Goal: Task Accomplishment & Management: Use online tool/utility

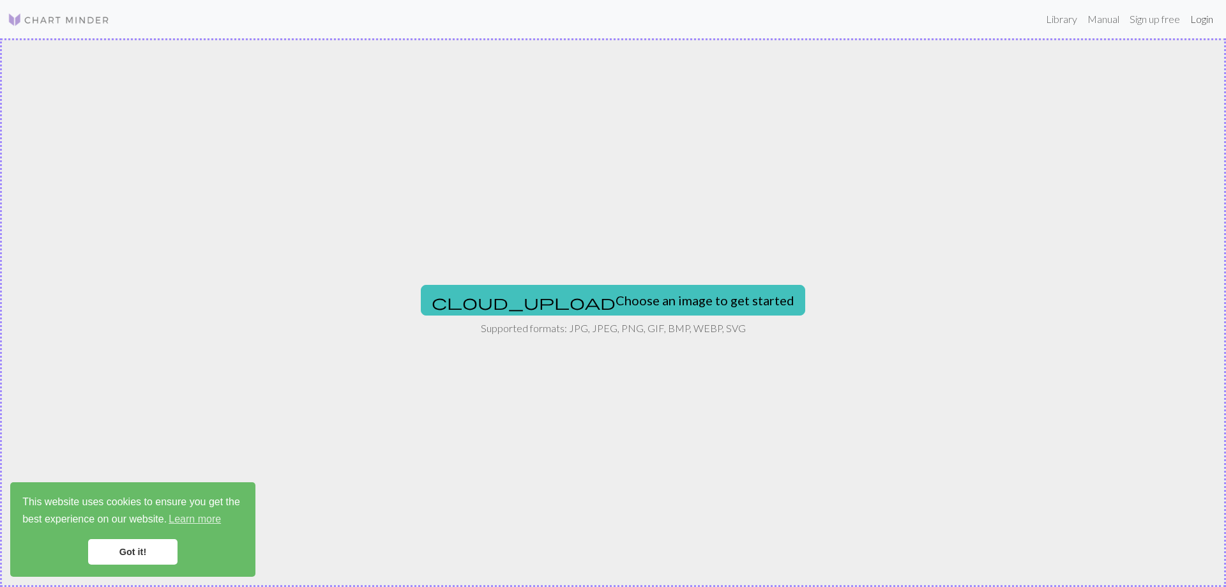
click at [1198, 17] on link "Login" at bounding box center [1201, 19] width 33 height 26
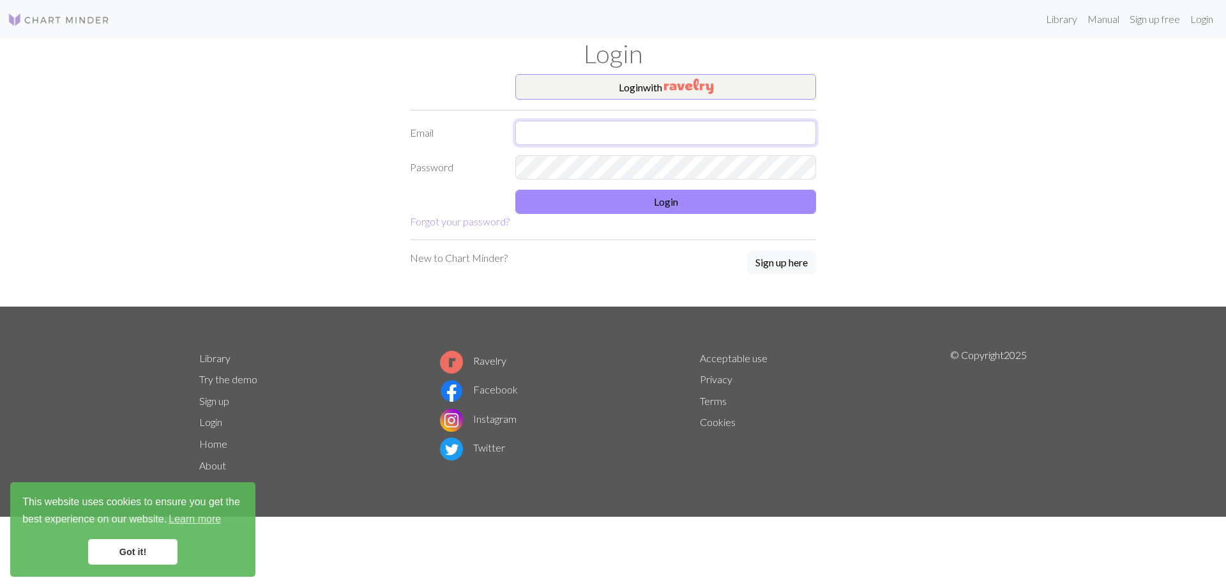
type input "[EMAIL_ADDRESS][DOMAIN_NAME]"
click at [609, 206] on button "Login" at bounding box center [665, 202] width 301 height 24
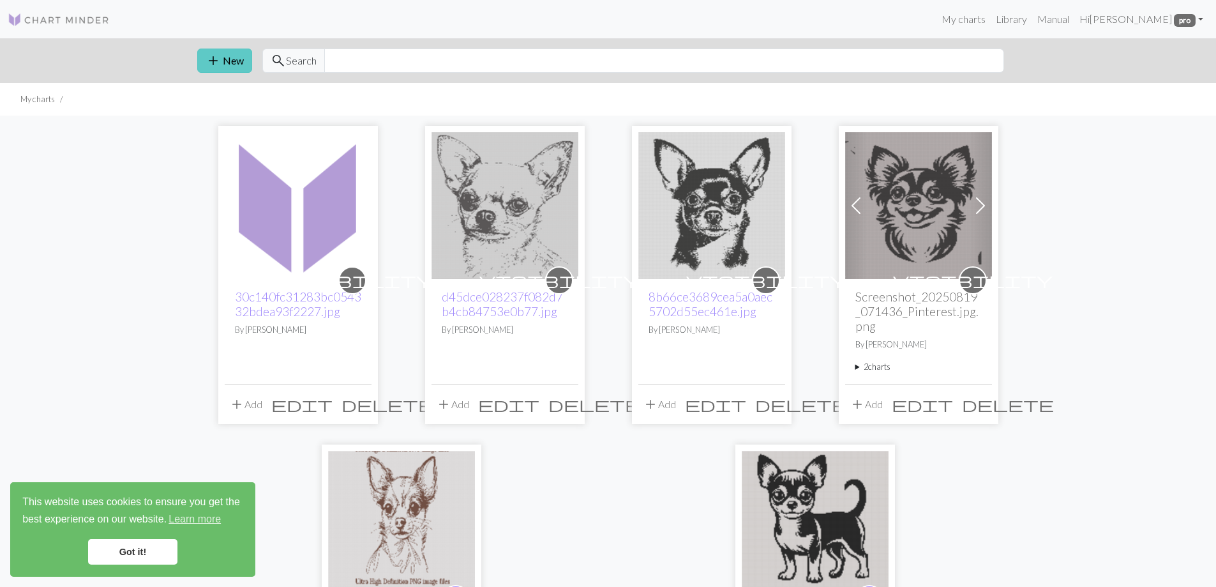
click at [210, 61] on span "add" at bounding box center [213, 61] width 15 height 18
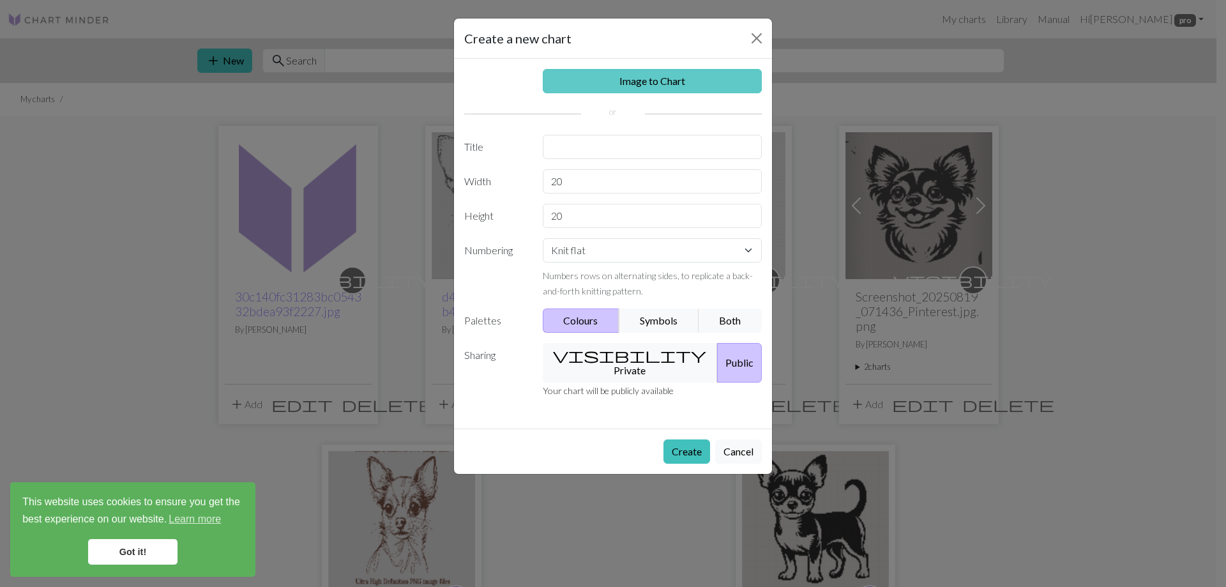
click at [644, 85] on link "Image to Chart" at bounding box center [653, 81] width 220 height 24
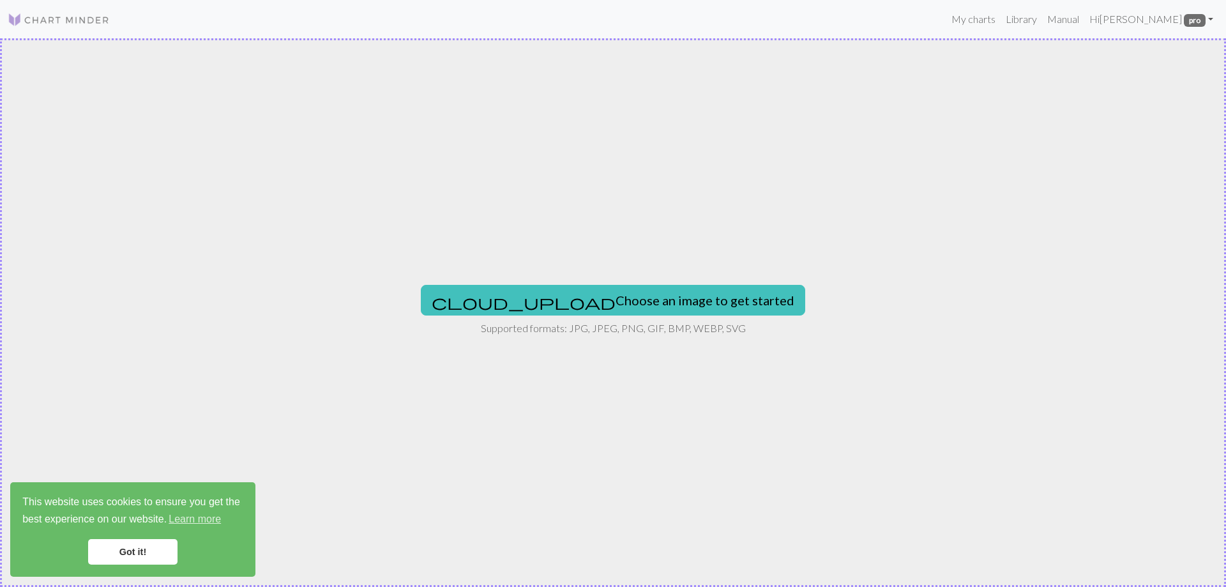
click at [165, 555] on link "Got it!" at bounding box center [132, 552] width 89 height 26
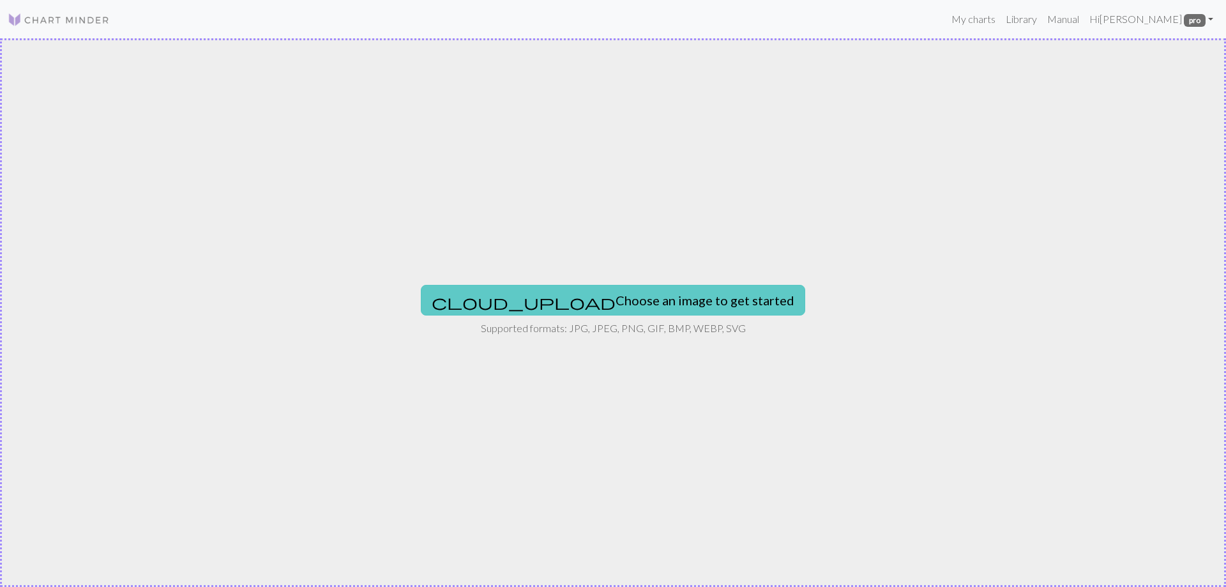
click at [642, 303] on button "cloud_upload Choose an image to get started" at bounding box center [613, 300] width 384 height 31
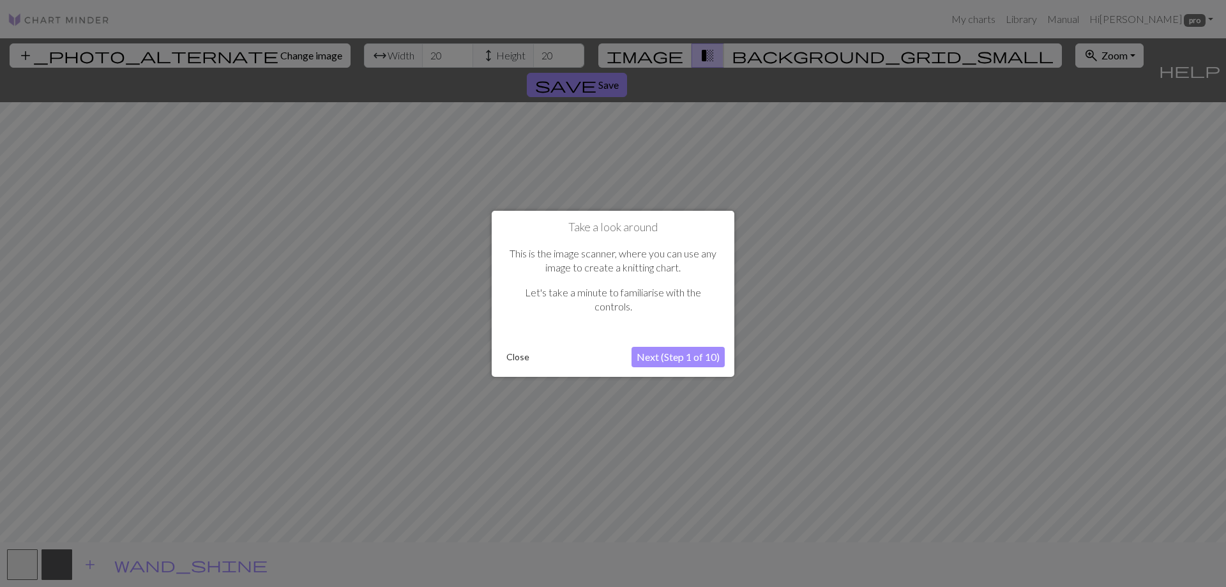
click at [520, 359] on button "Close" at bounding box center [517, 356] width 33 height 19
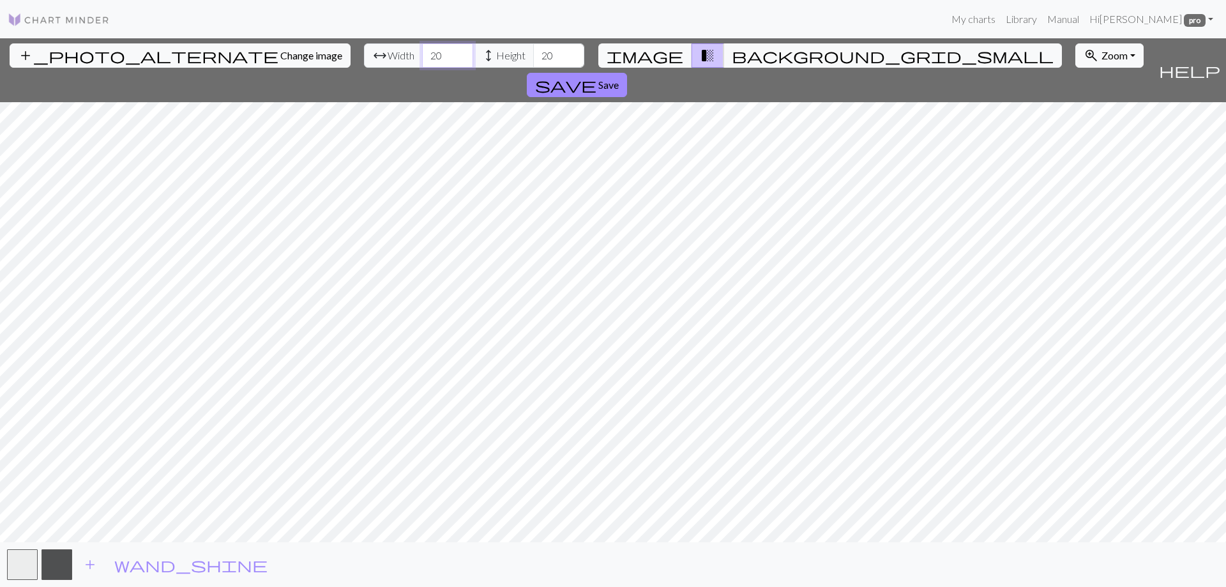
click at [422, 58] on input "20" at bounding box center [447, 55] width 51 height 24
type input "120"
click at [533, 54] on input "20" at bounding box center [558, 55] width 51 height 24
type input "120"
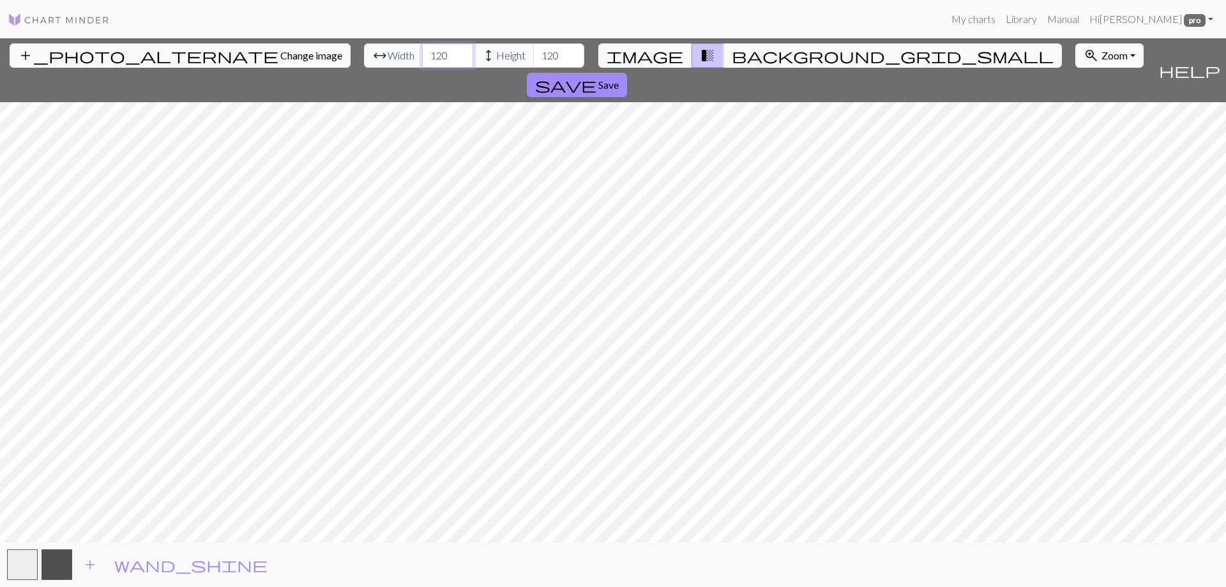
click at [422, 57] on input "120" at bounding box center [447, 55] width 51 height 24
click at [422, 56] on input "120" at bounding box center [447, 55] width 51 height 24
type input "190"
click at [533, 56] on input "120" at bounding box center [558, 55] width 51 height 24
type input "190"
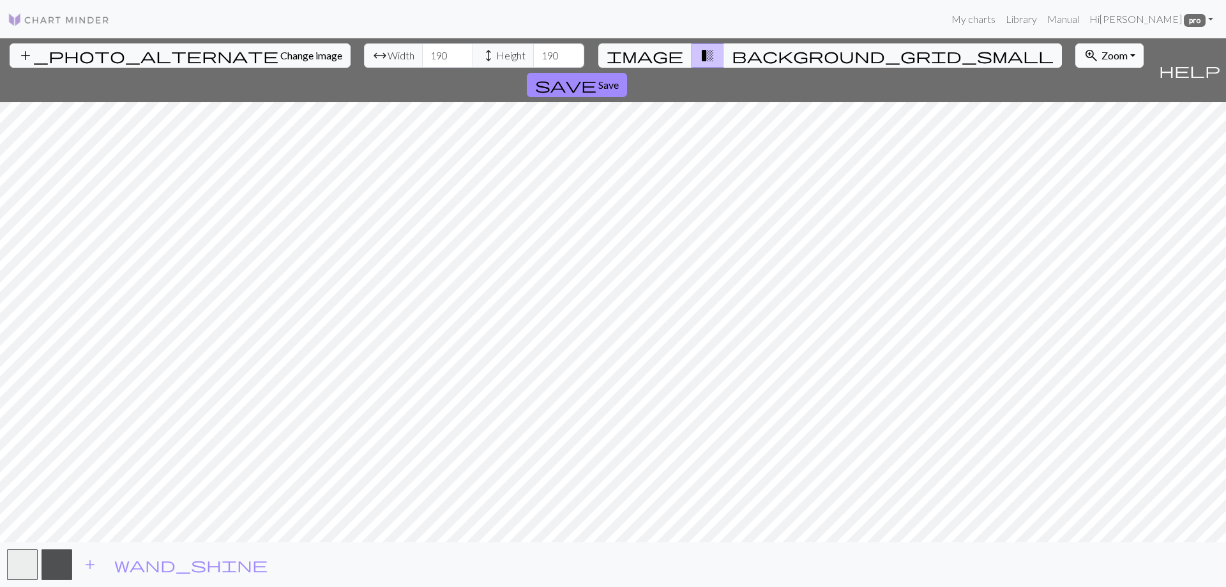
click at [1101, 57] on span "Zoom" at bounding box center [1114, 55] width 26 height 12
click at [1076, 155] on button "50%" at bounding box center [1126, 156] width 101 height 20
click at [1101, 56] on span "Zoom" at bounding box center [1114, 55] width 26 height 12
click at [1076, 86] on button "Fit all" at bounding box center [1126, 83] width 101 height 20
click at [422, 56] on input "190" at bounding box center [447, 55] width 51 height 24
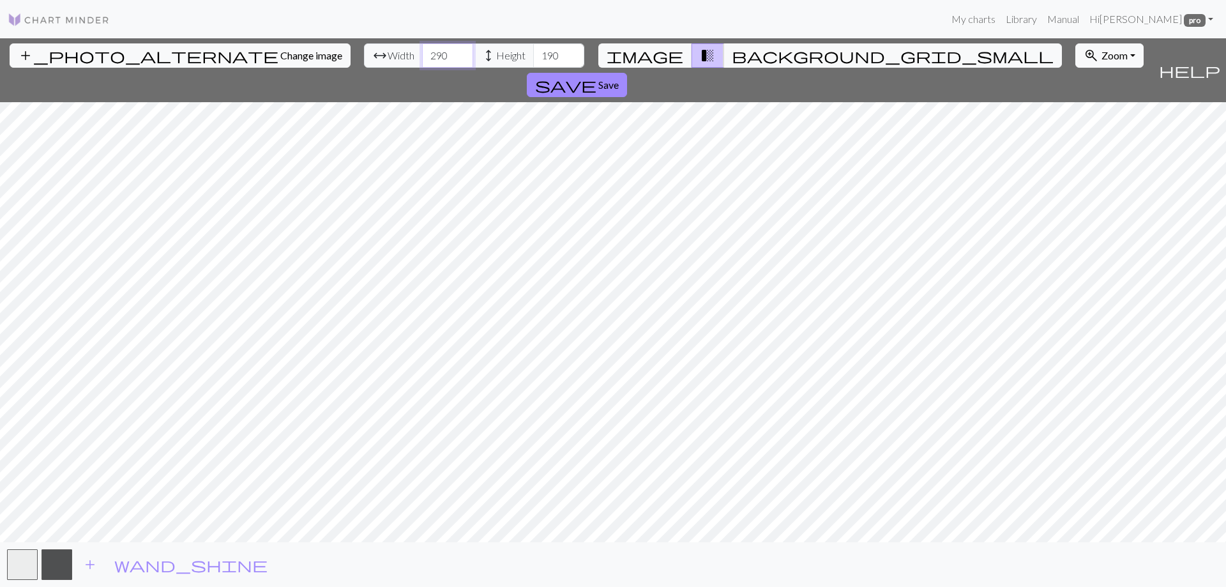
type input "290"
click at [533, 57] on input "190" at bounding box center [558, 55] width 51 height 24
click at [533, 59] on input "190" at bounding box center [558, 55] width 51 height 24
type input "290"
click at [422, 54] on input "290" at bounding box center [447, 55] width 51 height 24
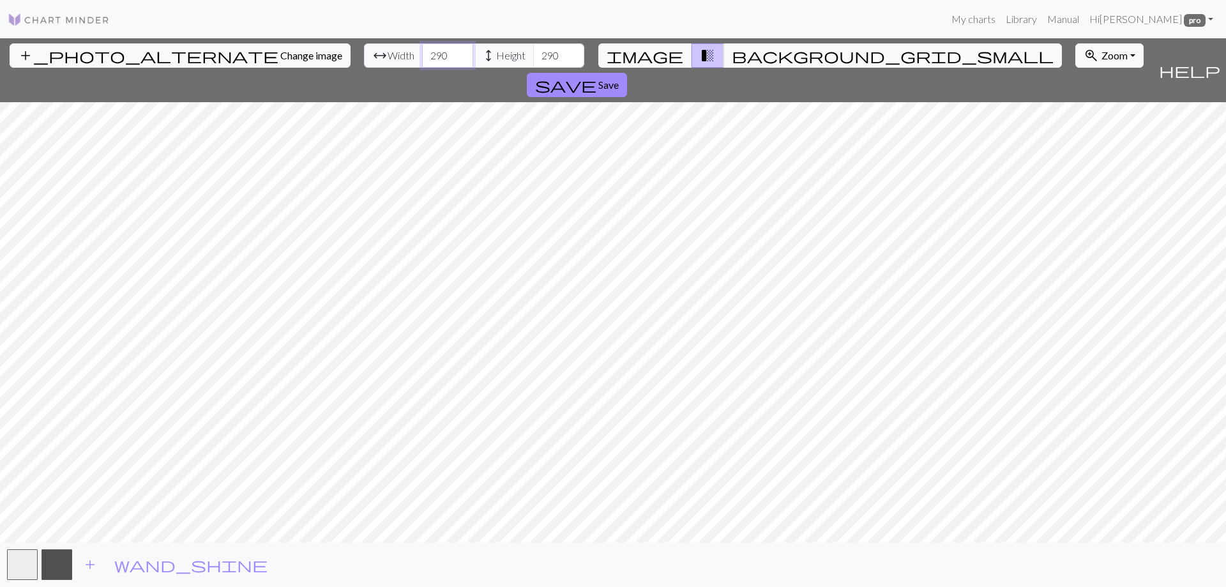
click at [422, 56] on input "290" at bounding box center [447, 55] width 51 height 24
click at [422, 52] on input "390" at bounding box center [447, 55] width 51 height 24
click at [422, 55] on input "390" at bounding box center [447, 55] width 51 height 24
drag, startPoint x: 374, startPoint y: 56, endPoint x: 361, endPoint y: 57, distance: 13.4
click at [422, 57] on input "290" at bounding box center [447, 55] width 51 height 24
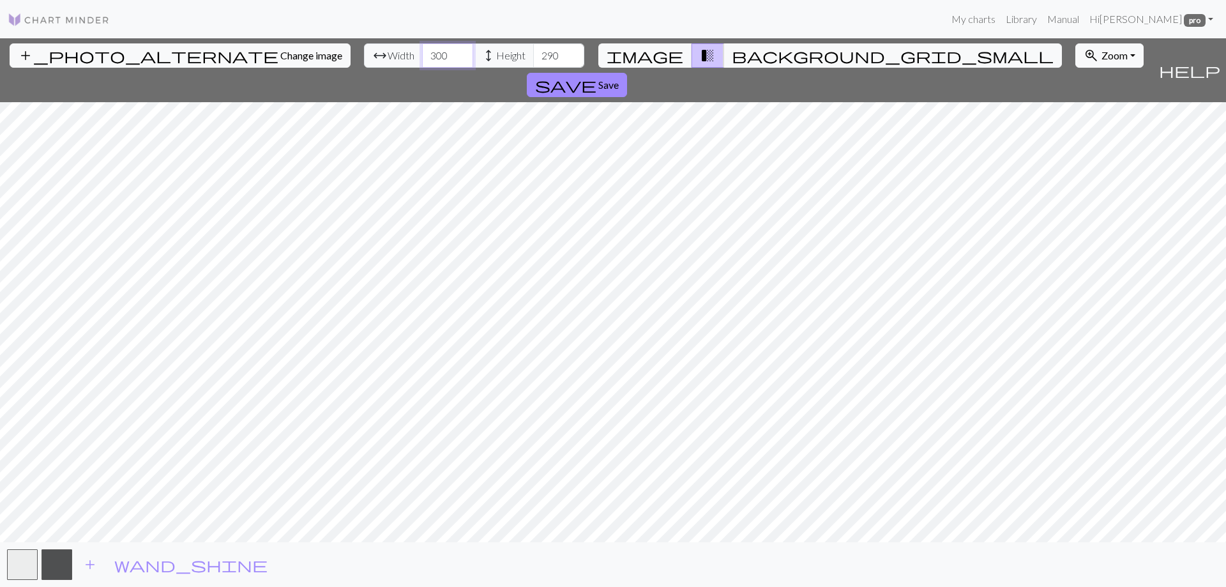
type input "300"
click at [533, 55] on input "290" at bounding box center [558, 55] width 51 height 24
click at [533, 54] on input "0" at bounding box center [558, 55] width 51 height 24
click at [533, 56] on input "0" at bounding box center [558, 55] width 51 height 24
type input "0"
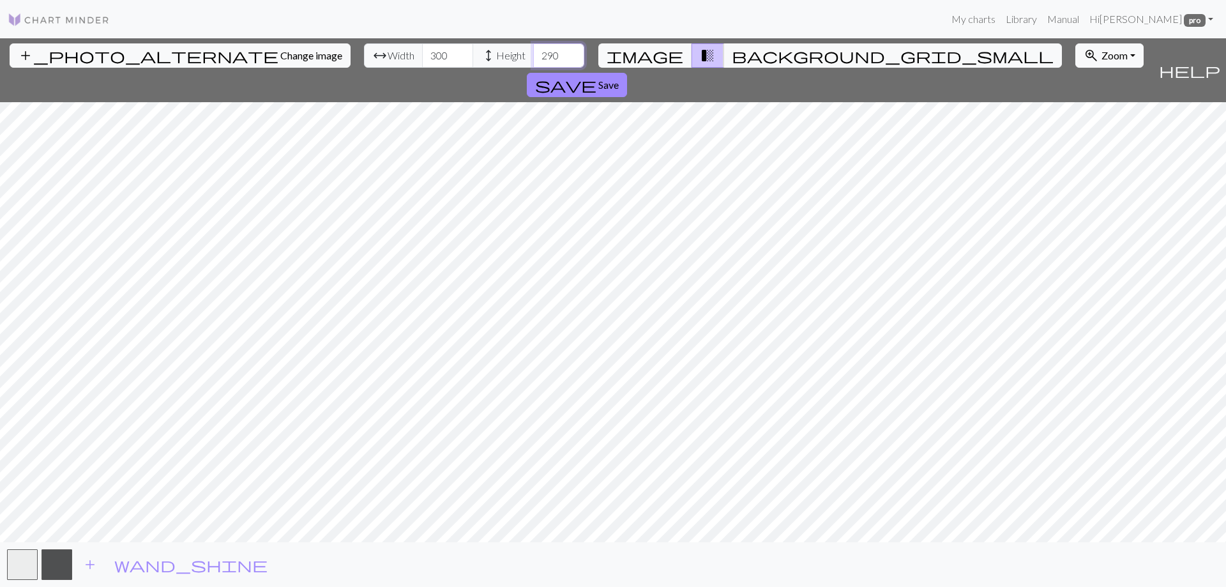
type input "290"
click at [422, 55] on input "300" at bounding box center [447, 55] width 51 height 24
type input "290"
click at [662, 53] on span "image" at bounding box center [645, 56] width 77 height 18
click at [700, 56] on span "transition_fade" at bounding box center [707, 56] width 15 height 18
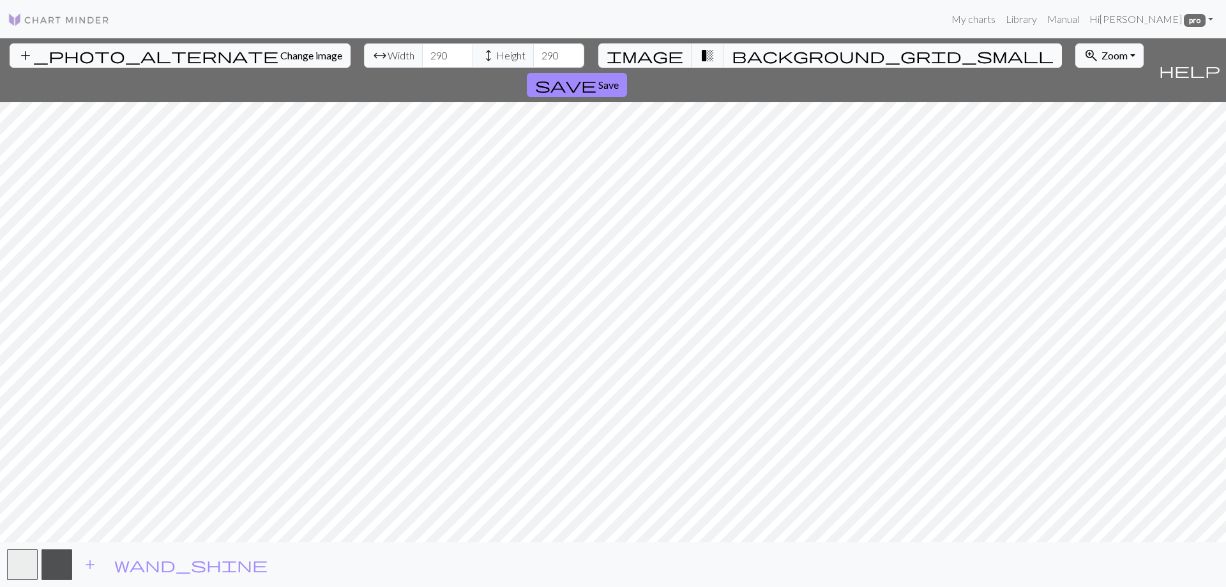
click at [732, 56] on span "background_grid_small" at bounding box center [893, 56] width 322 height 18
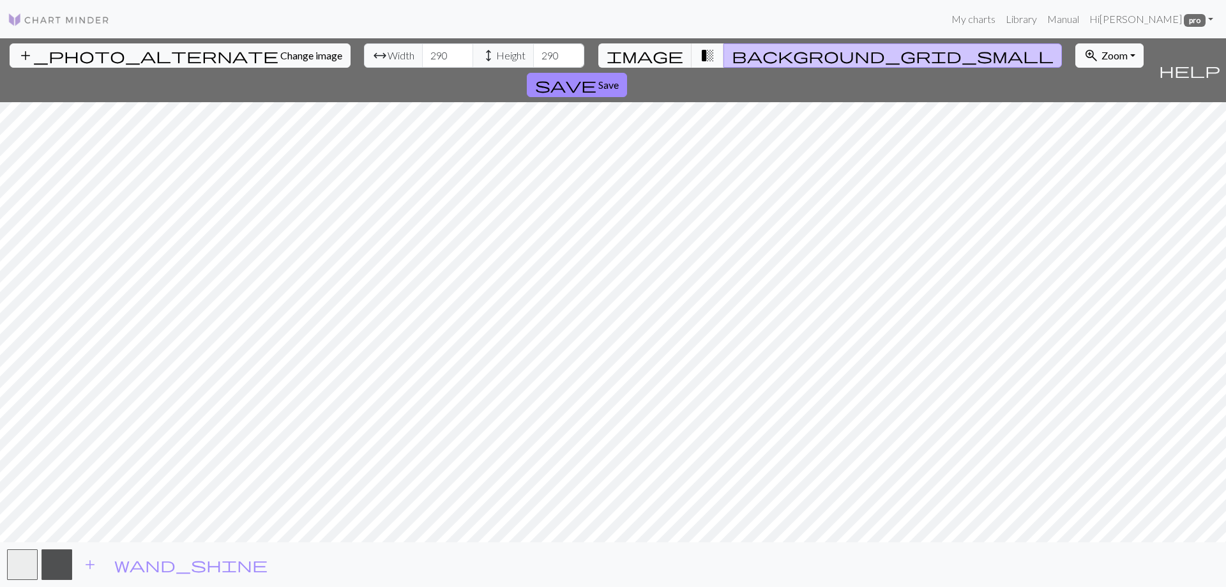
click at [700, 57] on span "transition_fade" at bounding box center [707, 56] width 15 height 18
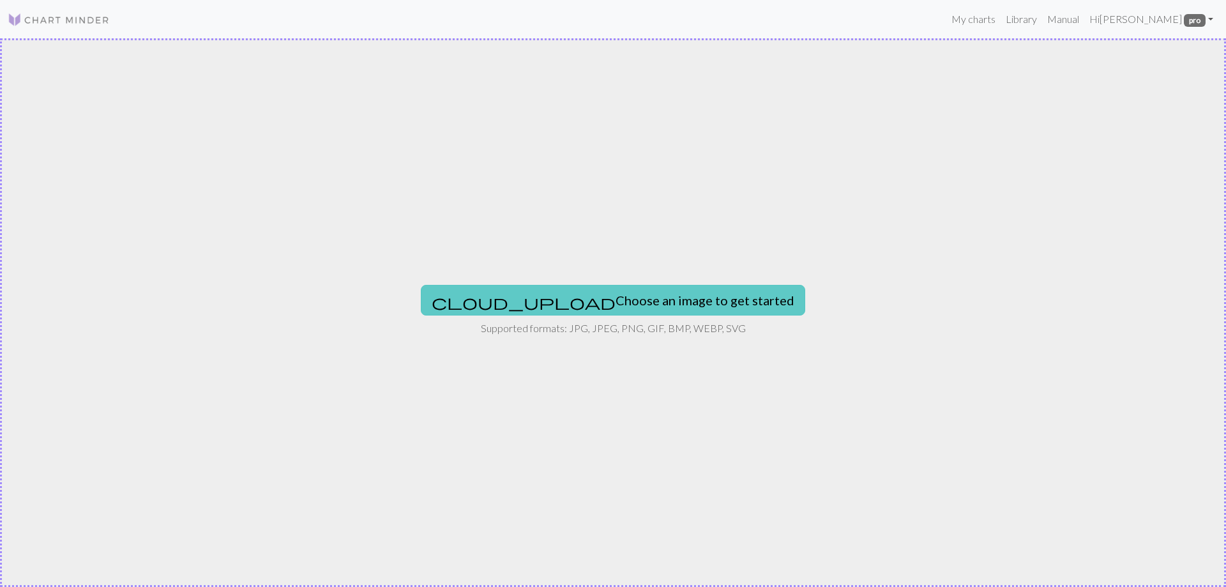
click at [553, 294] on button "cloud_upload Choose an image to get started" at bounding box center [613, 300] width 384 height 31
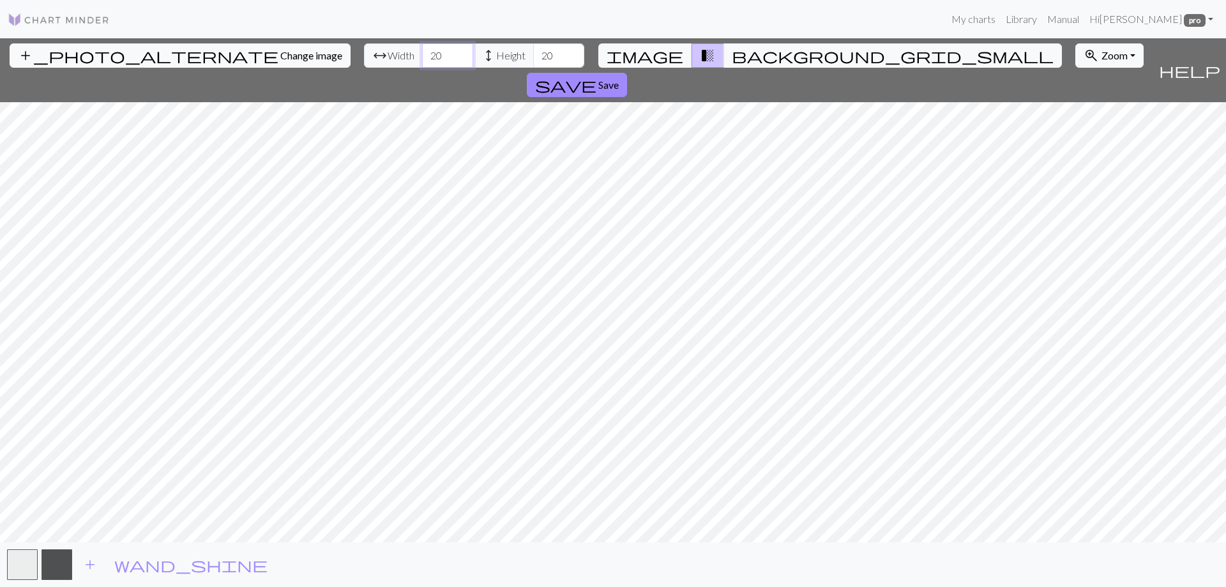
click at [422, 57] on input "20" at bounding box center [447, 55] width 51 height 24
type input "300"
click at [533, 57] on input "20" at bounding box center [558, 55] width 51 height 24
type input "300"
click at [1101, 60] on span "Zoom" at bounding box center [1114, 55] width 26 height 12
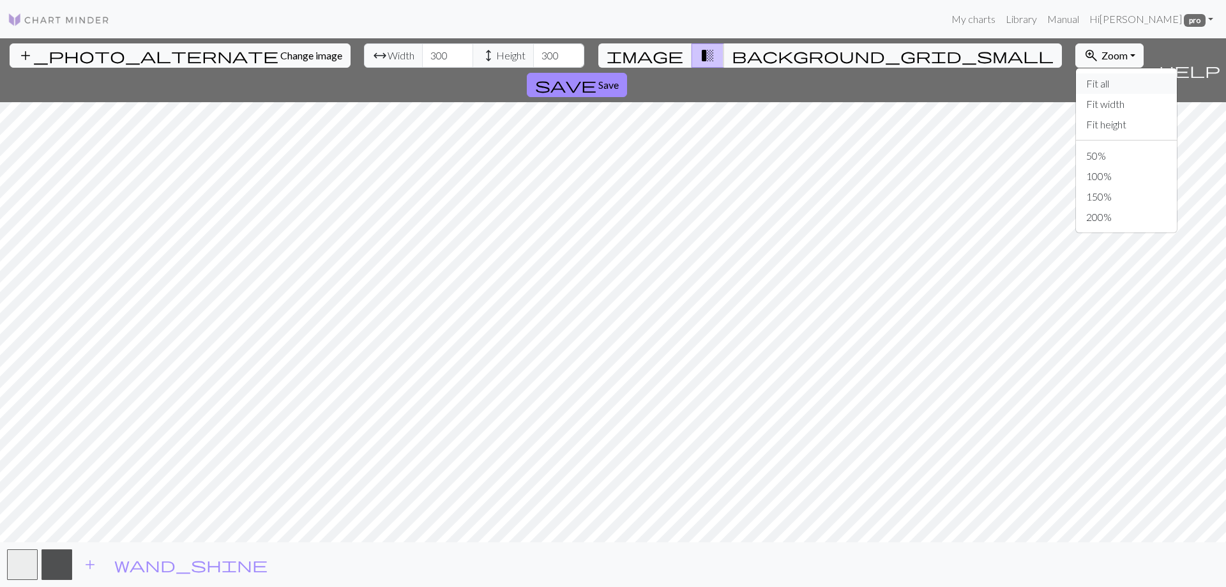
click at [1076, 82] on button "Fit all" at bounding box center [1126, 83] width 101 height 20
click at [1075, 54] on button "zoom_in Zoom Zoom" at bounding box center [1109, 55] width 68 height 24
click at [1076, 177] on button "100%" at bounding box center [1126, 176] width 101 height 20
click at [619, 79] on span "Save" at bounding box center [608, 85] width 20 height 12
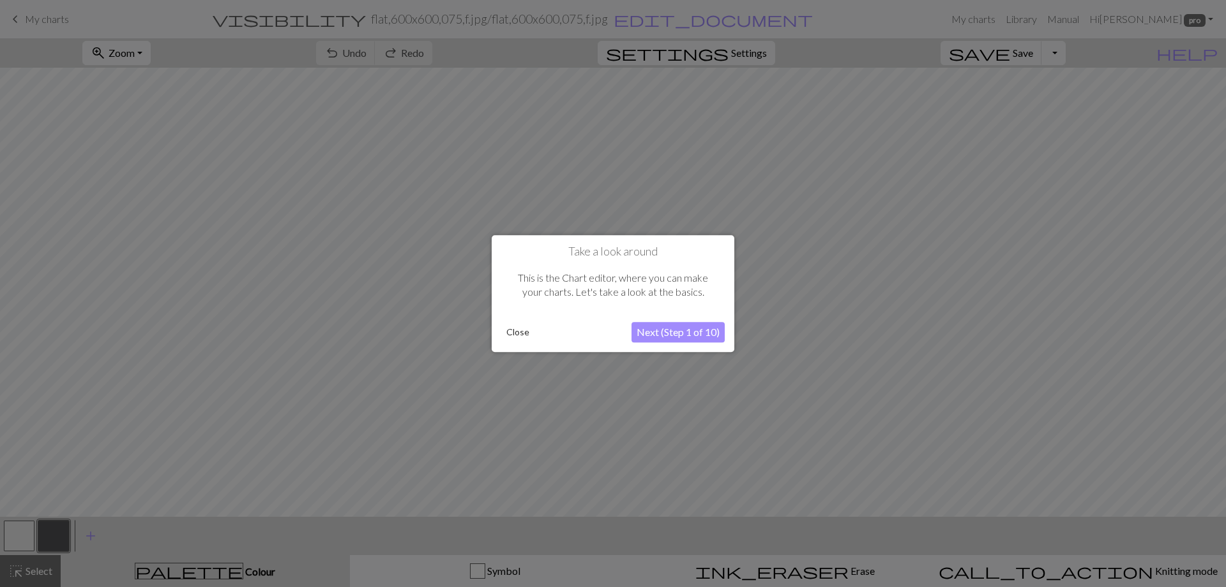
click at [520, 333] on button "Close" at bounding box center [517, 331] width 33 height 19
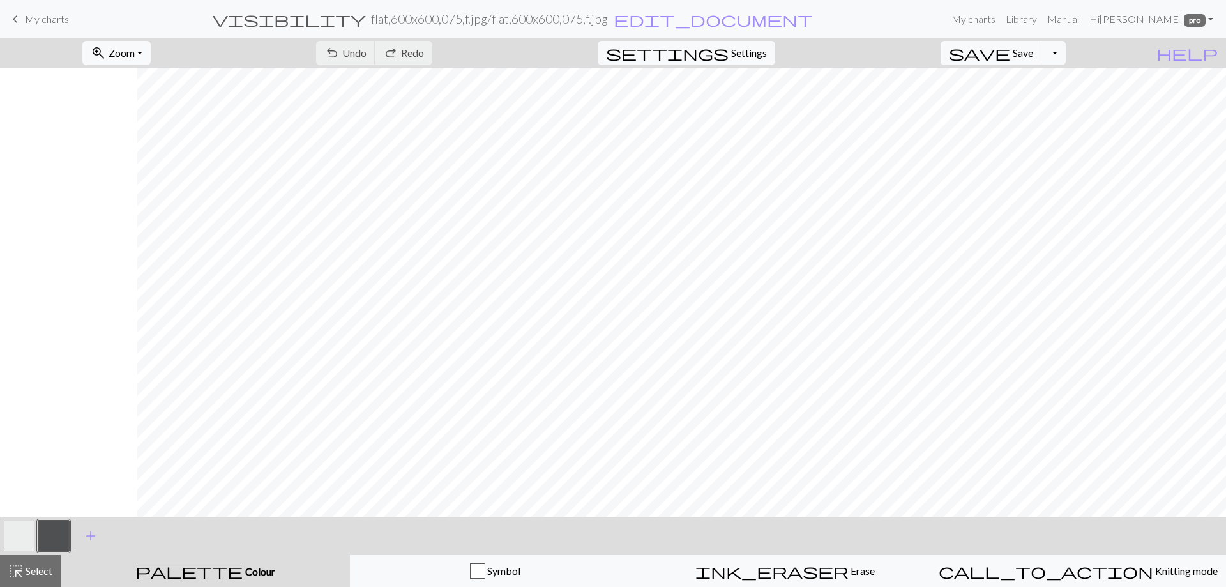
scroll to position [1852, 914]
click at [151, 56] on button "zoom_in Zoom Zoom" at bounding box center [116, 53] width 68 height 24
click at [126, 158] on button "50%" at bounding box center [133, 153] width 101 height 20
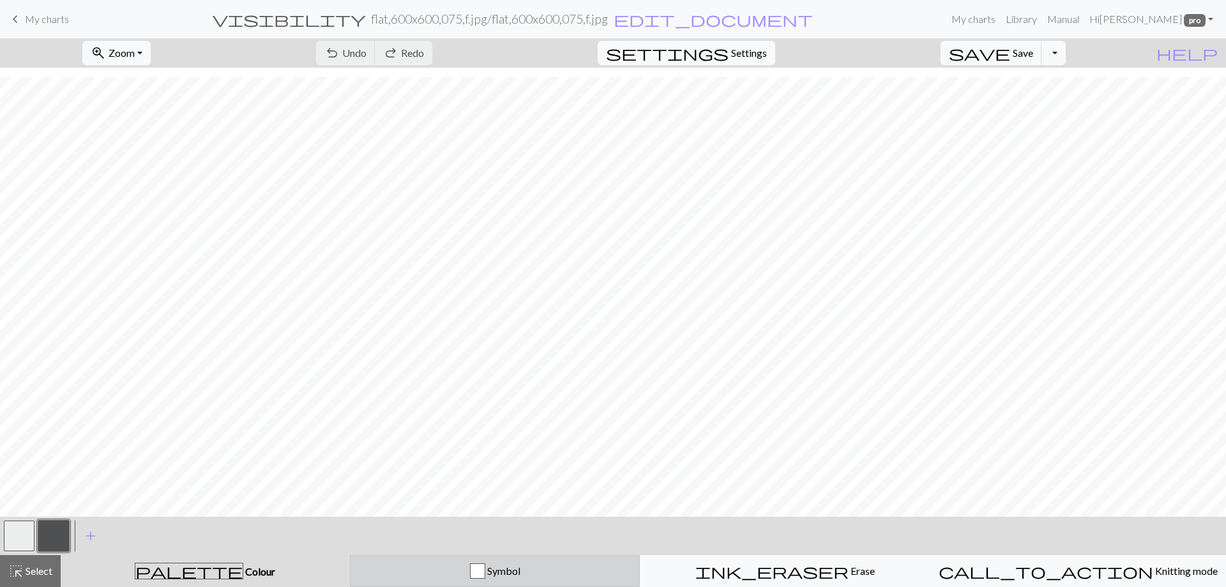
click at [535, 573] on div "Symbol" at bounding box center [495, 570] width 274 height 15
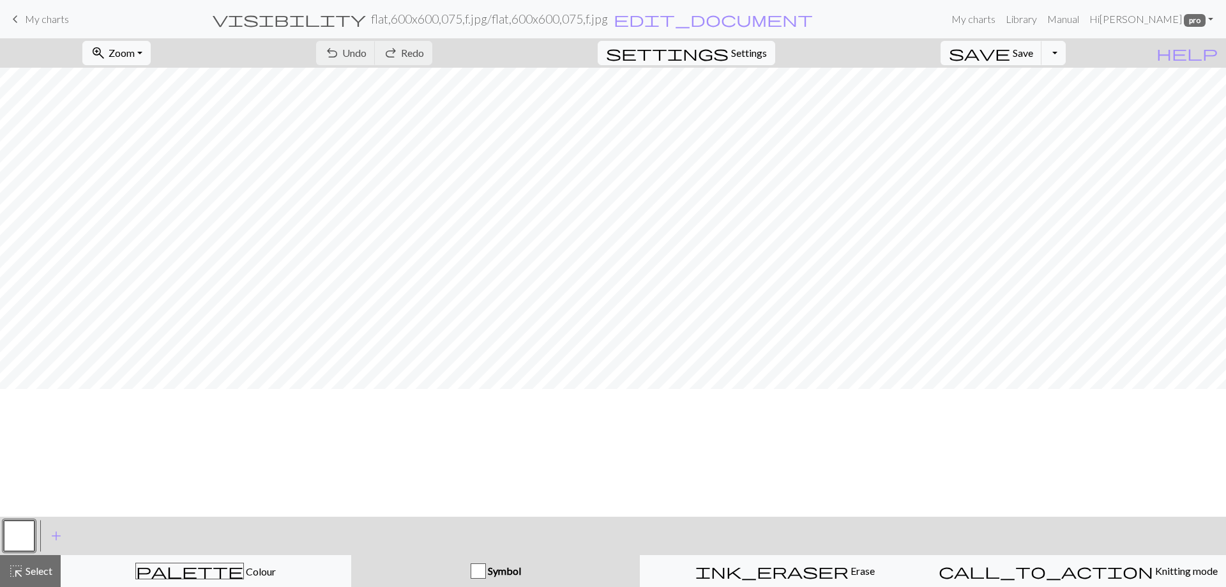
scroll to position [563, 154]
click at [728, 54] on span "settings" at bounding box center [667, 53] width 123 height 18
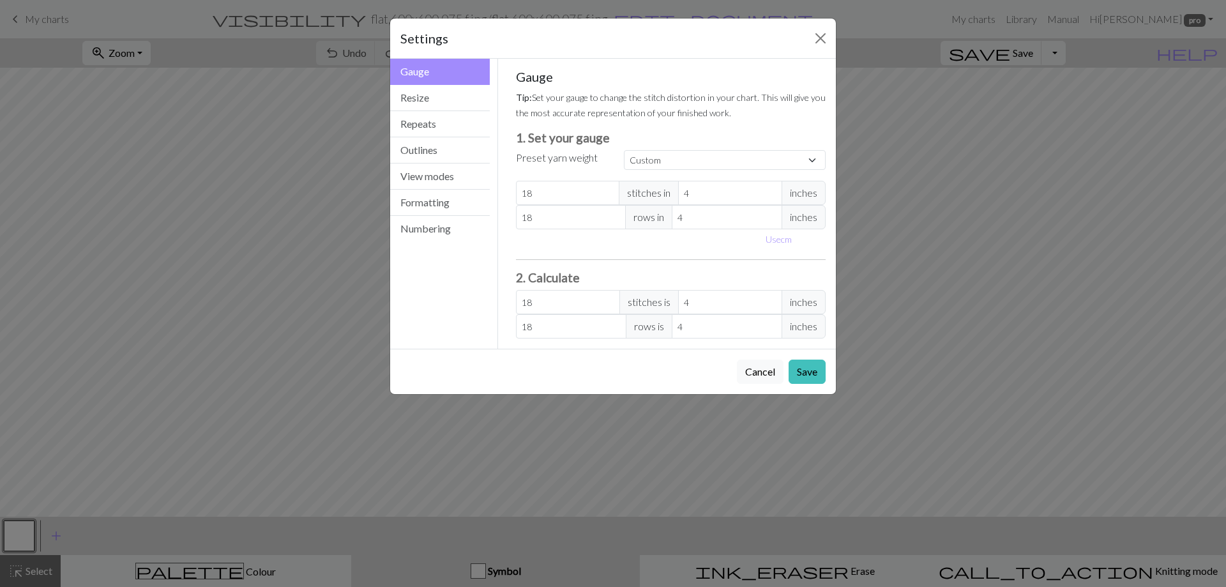
click at [881, 47] on div "Settings Gauge Gauge Resize Repeats Outlines View modes Formatting Numbering Ga…" at bounding box center [613, 293] width 1226 height 587
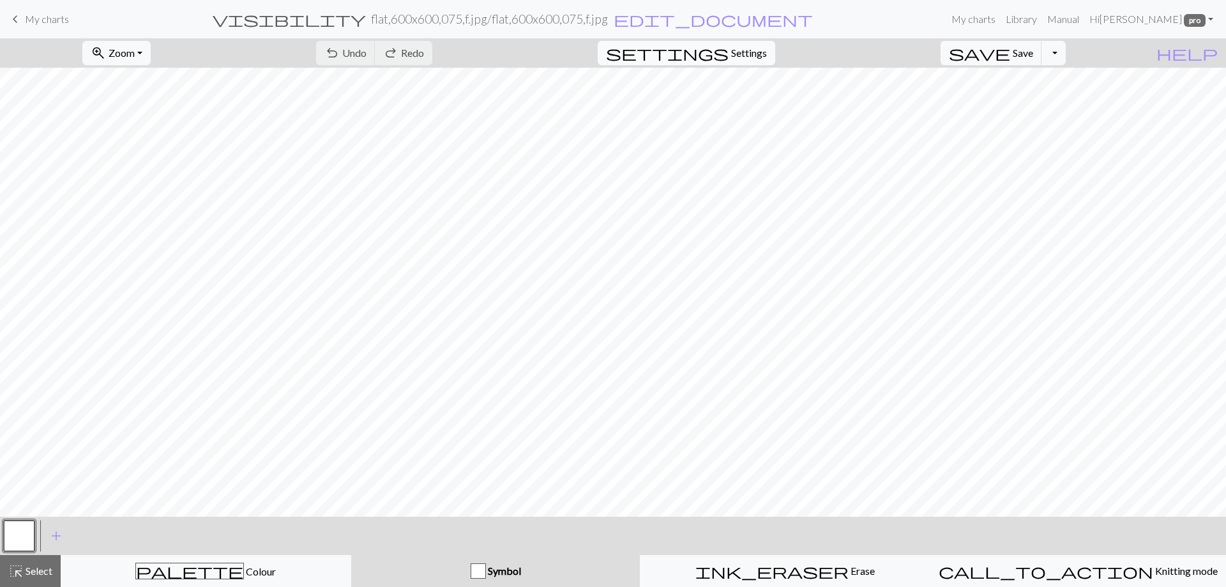
click at [757, 53] on span "Settings" at bounding box center [749, 52] width 36 height 15
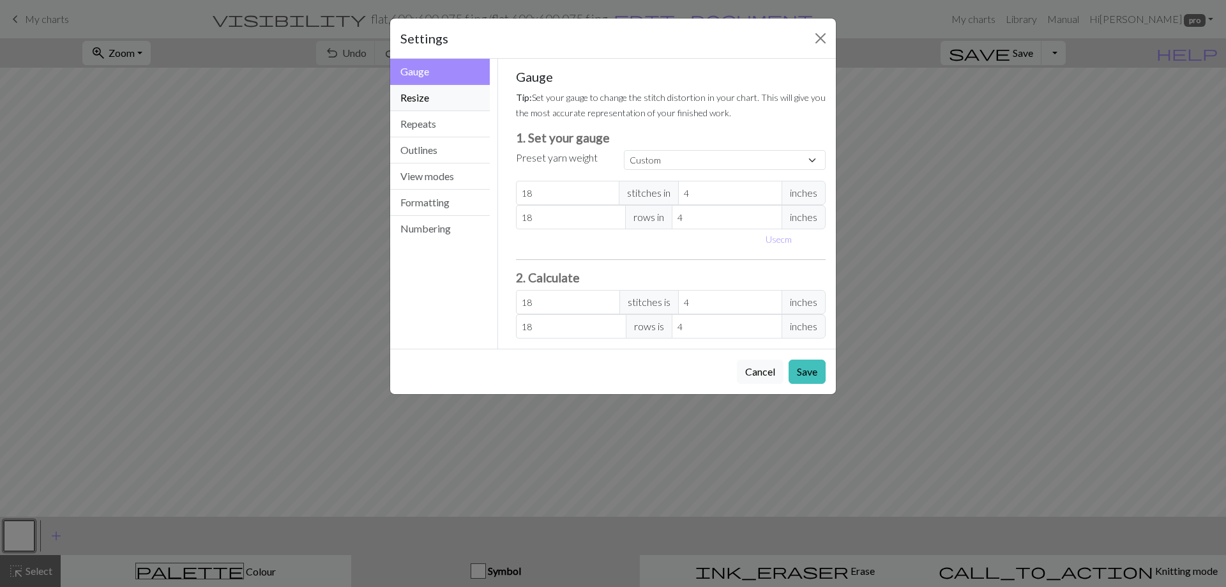
click at [426, 96] on button "Resize" at bounding box center [440, 98] width 100 height 26
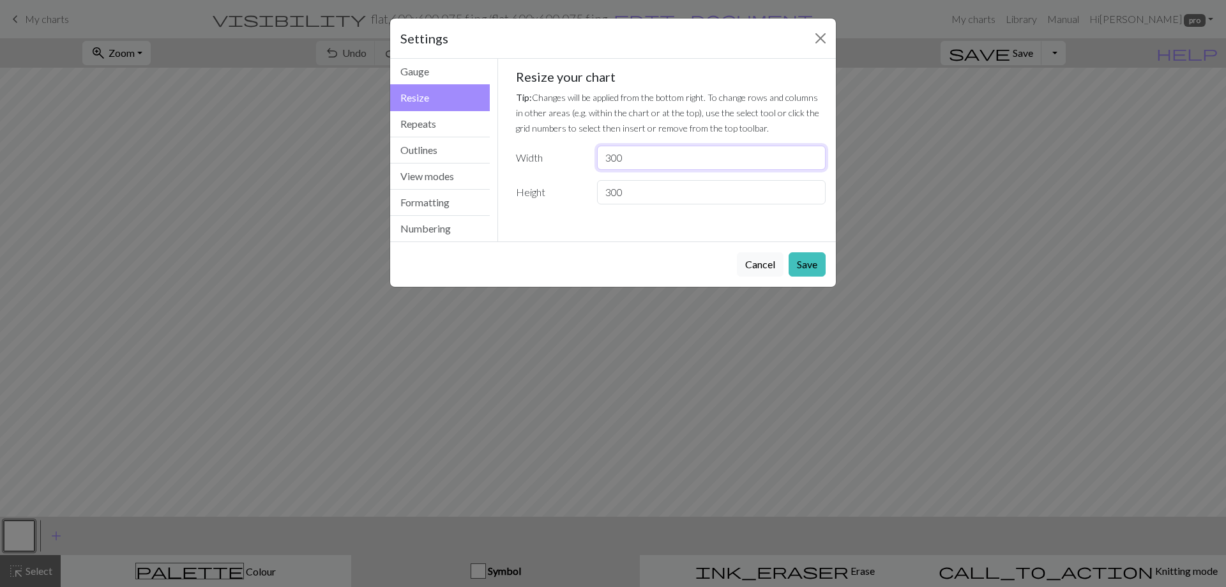
click at [613, 158] on input "300" at bounding box center [711, 158] width 229 height 24
click at [811, 161] on input "299" at bounding box center [711, 158] width 229 height 24
click at [811, 161] on input "298" at bounding box center [711, 158] width 229 height 24
click at [811, 161] on input "289" at bounding box center [711, 158] width 229 height 24
click at [811, 161] on input "280" at bounding box center [711, 158] width 229 height 24
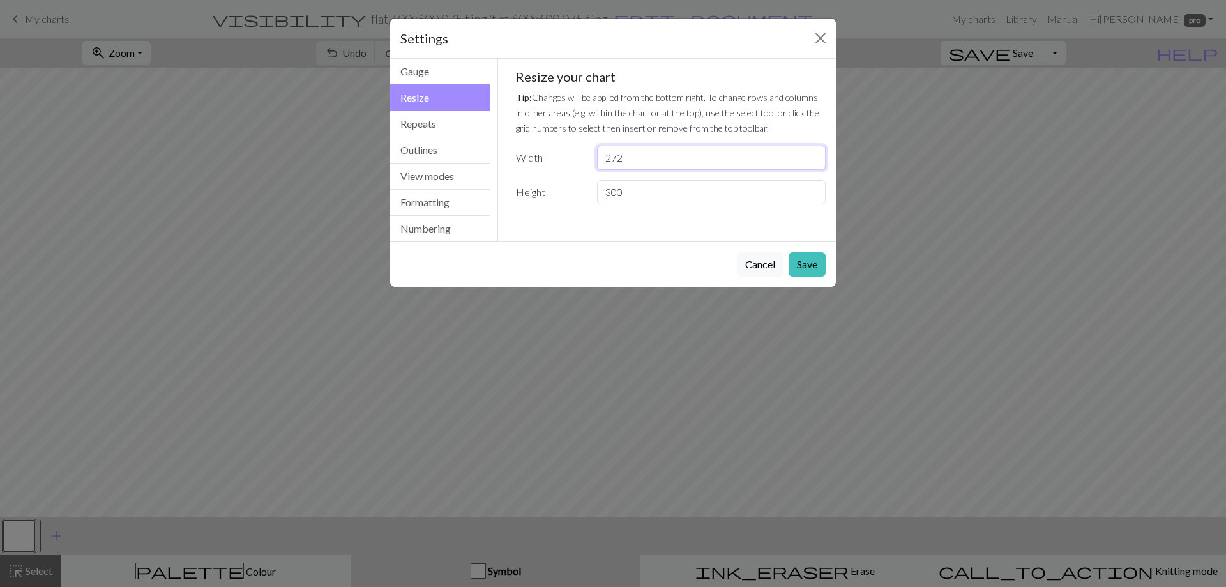
click at [811, 161] on input "272" at bounding box center [711, 158] width 229 height 24
click at [811, 161] on input "266" at bounding box center [711, 158] width 229 height 24
click at [810, 153] on input "267" at bounding box center [711, 158] width 229 height 24
click at [812, 162] on input "266" at bounding box center [711, 158] width 229 height 24
click at [812, 162] on input "265" at bounding box center [711, 158] width 229 height 24
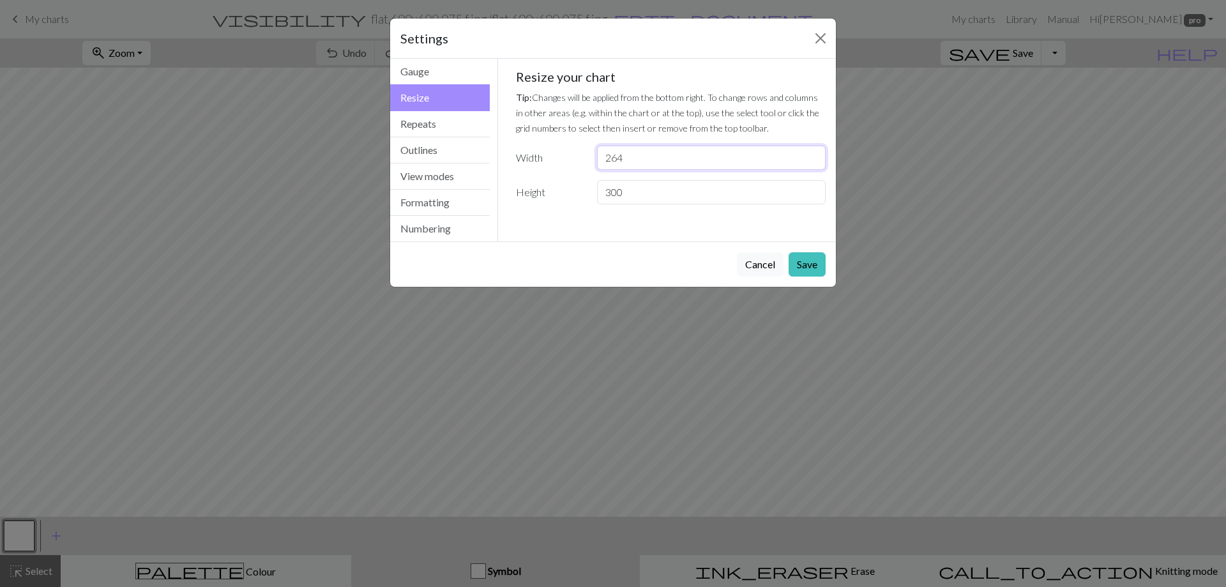
click at [812, 162] on input "264" at bounding box center [711, 158] width 229 height 24
click at [812, 162] on input "263" at bounding box center [711, 158] width 229 height 24
click at [812, 162] on input "262" at bounding box center [711, 158] width 229 height 24
click at [812, 162] on input "261" at bounding box center [711, 158] width 229 height 24
type input "260"
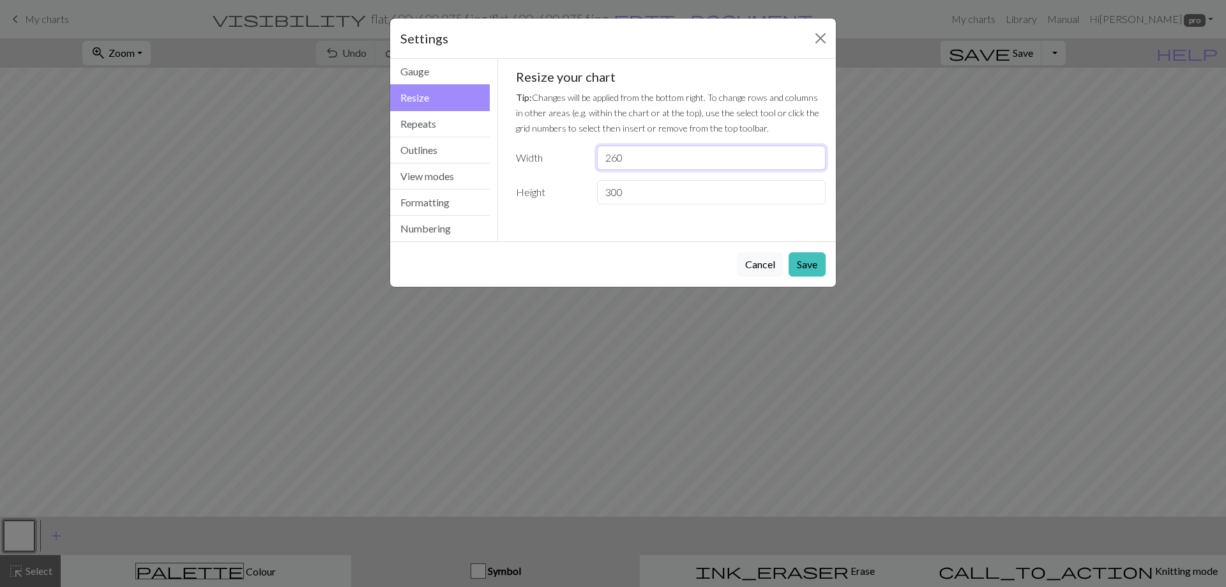
click at [812, 162] on input "260" at bounding box center [711, 158] width 229 height 24
click at [813, 196] on input "279" at bounding box center [711, 192] width 229 height 24
click at [813, 196] on input "274" at bounding box center [711, 192] width 229 height 24
click at [813, 196] on input "267" at bounding box center [711, 192] width 229 height 24
click at [813, 196] on input "263" at bounding box center [711, 192] width 229 height 24
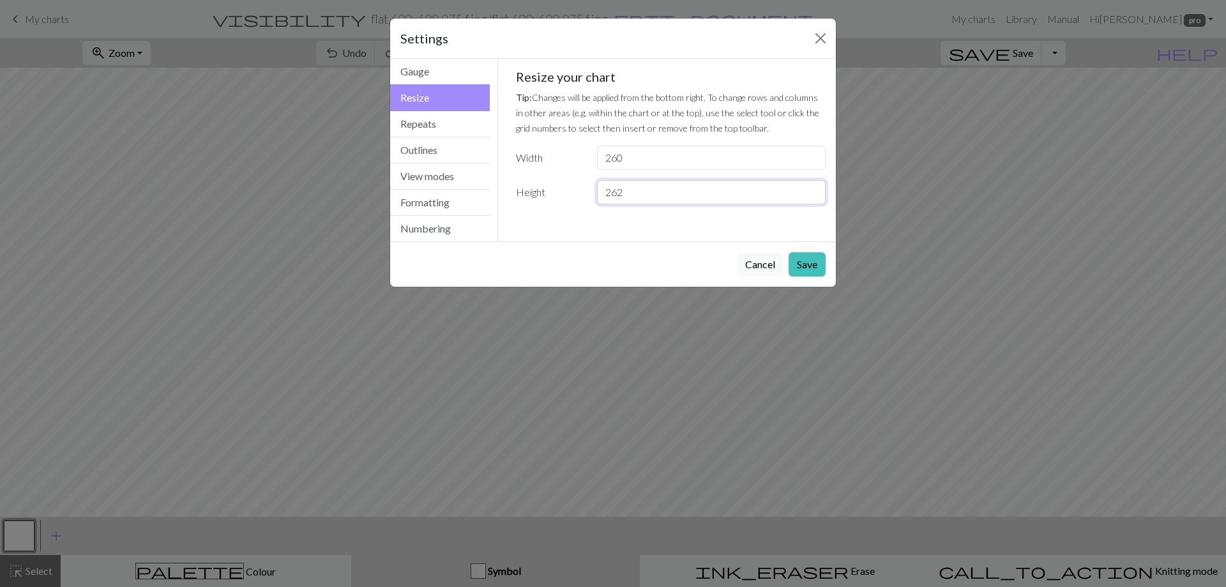
click at [813, 196] on input "262" at bounding box center [711, 192] width 229 height 24
click at [813, 196] on input "261" at bounding box center [711, 192] width 229 height 24
type input "260"
click at [813, 196] on input "260" at bounding box center [711, 192] width 229 height 24
click at [807, 266] on button "Save" at bounding box center [806, 264] width 37 height 24
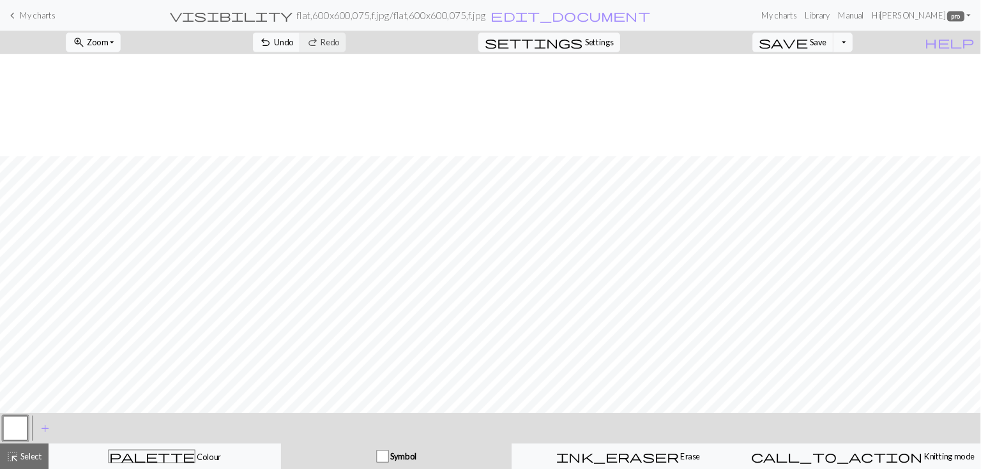
scroll to position [3273, 343]
click at [151, 51] on button "zoom_in Zoom Zoom" at bounding box center [116, 53] width 68 height 24
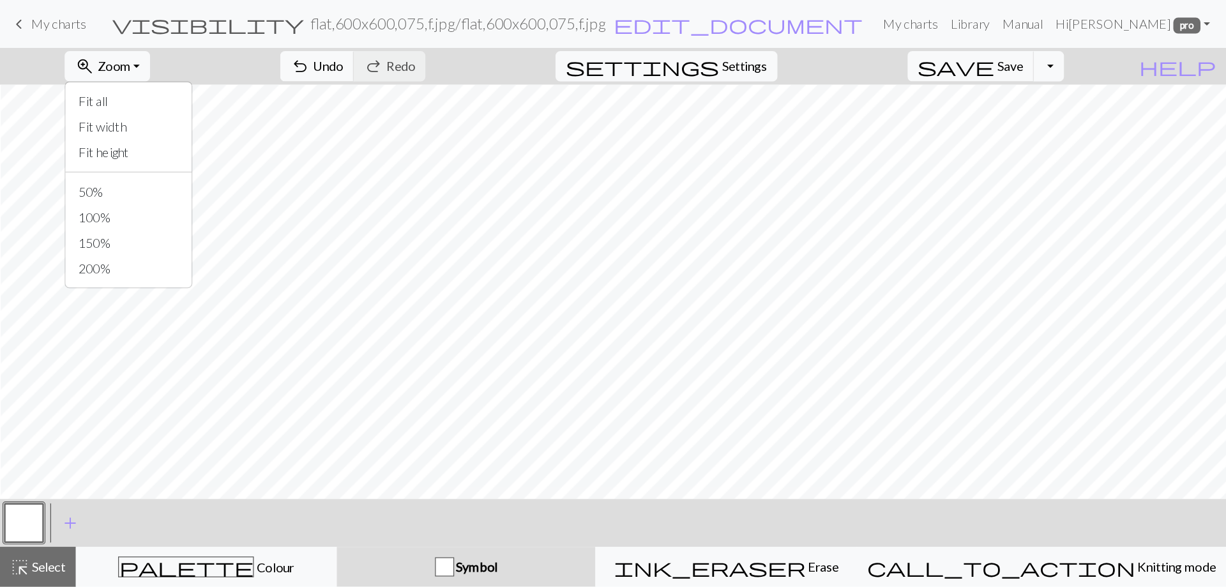
scroll to position [3273, 343]
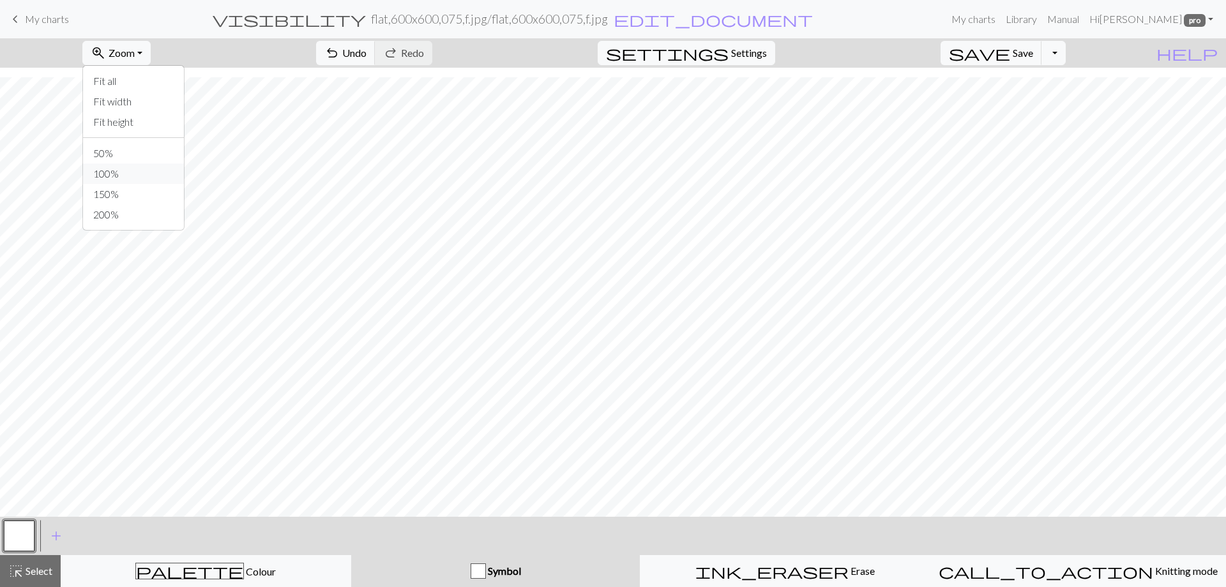
click at [124, 172] on button "100%" at bounding box center [133, 173] width 101 height 20
click at [151, 54] on button "zoom_in Zoom Zoom" at bounding box center [116, 53] width 68 height 24
click at [132, 152] on button "50%" at bounding box center [133, 153] width 101 height 20
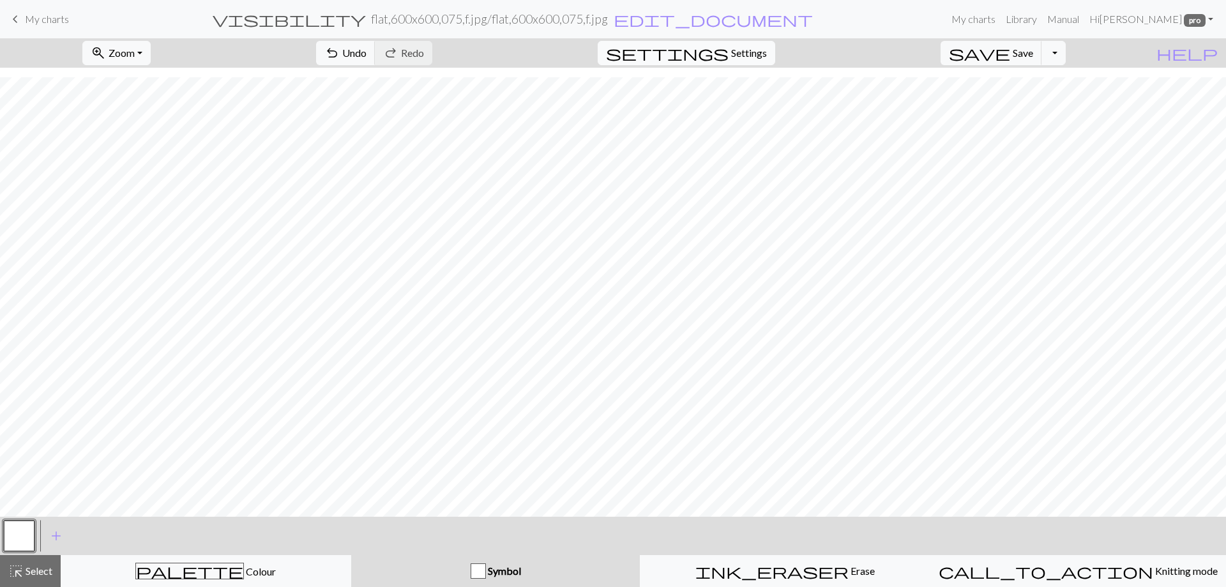
click at [728, 52] on span "settings" at bounding box center [667, 53] width 123 height 18
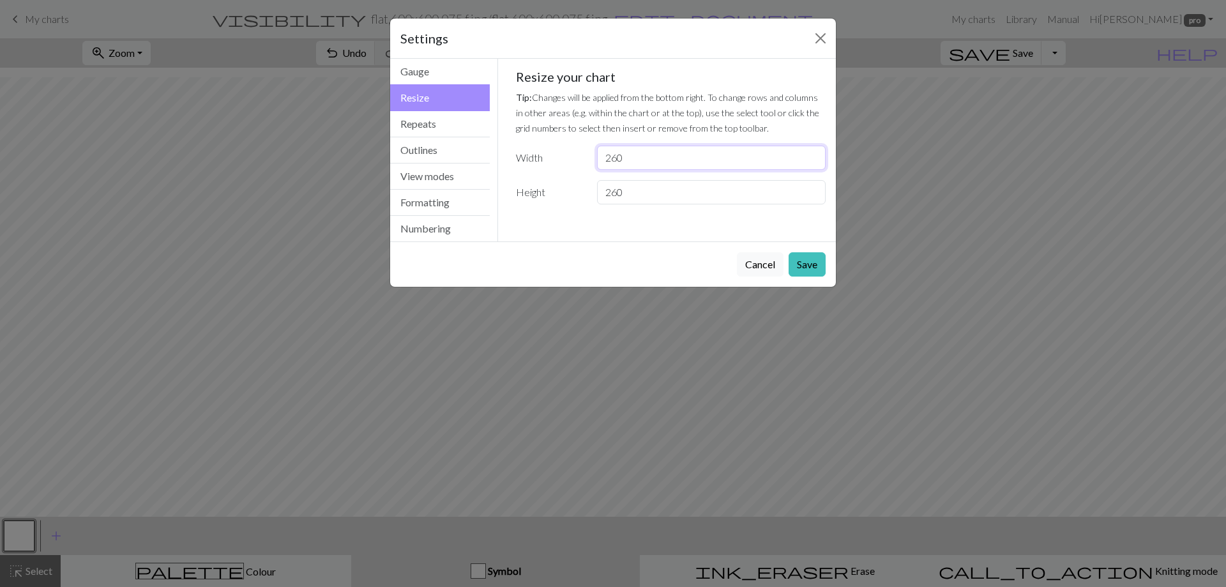
drag, startPoint x: 626, startPoint y: 159, endPoint x: 619, endPoint y: 160, distance: 7.1
click at [619, 160] on input "260" at bounding box center [711, 158] width 229 height 24
click at [813, 162] on input "259" at bounding box center [711, 158] width 229 height 24
click at [813, 162] on input "252" at bounding box center [711, 158] width 229 height 24
click at [813, 162] on input "247" at bounding box center [711, 158] width 229 height 24
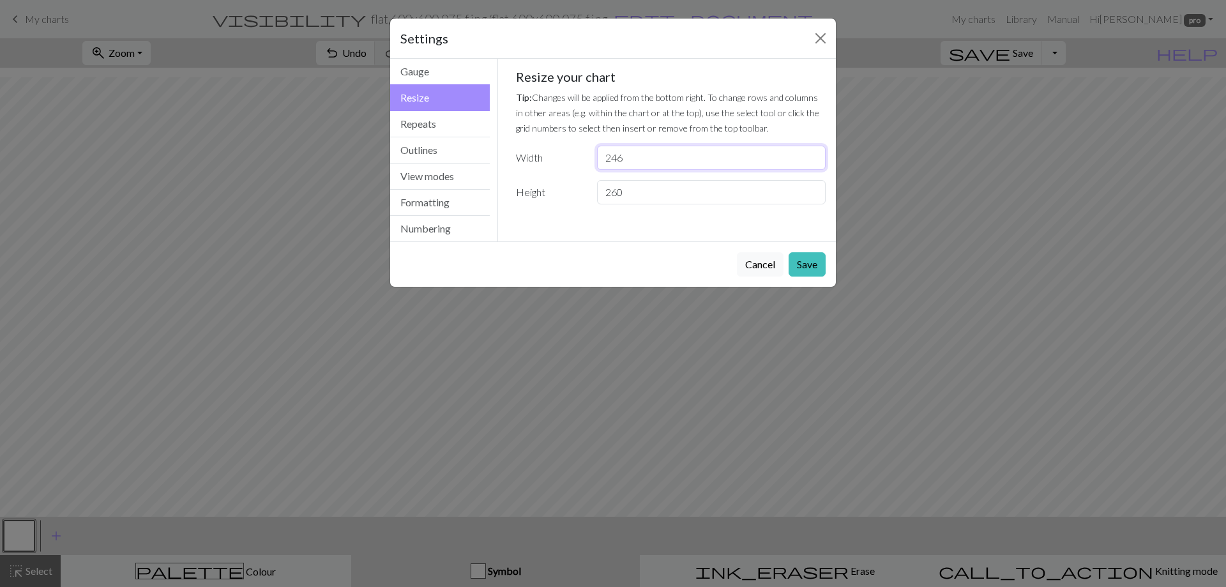
click at [813, 162] on input "246" at bounding box center [711, 158] width 229 height 24
click at [813, 162] on input "242" at bounding box center [711, 158] width 229 height 24
click at [813, 162] on input "234" at bounding box center [711, 158] width 229 height 24
click at [813, 162] on input "233" at bounding box center [711, 158] width 229 height 24
click at [813, 162] on input "227" at bounding box center [711, 158] width 229 height 24
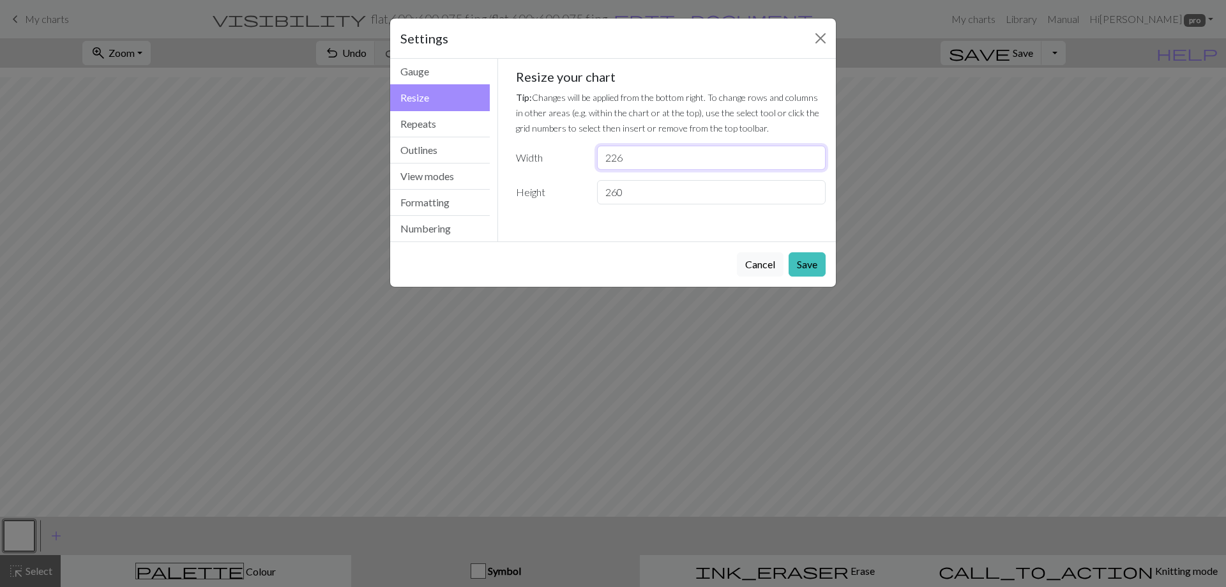
click at [813, 162] on input "226" at bounding box center [711, 158] width 229 height 24
type input "225"
click at [813, 162] on input "225" at bounding box center [711, 158] width 229 height 24
click at [813, 187] on input "263" at bounding box center [711, 192] width 229 height 24
click at [813, 187] on input "267" at bounding box center [711, 192] width 229 height 24
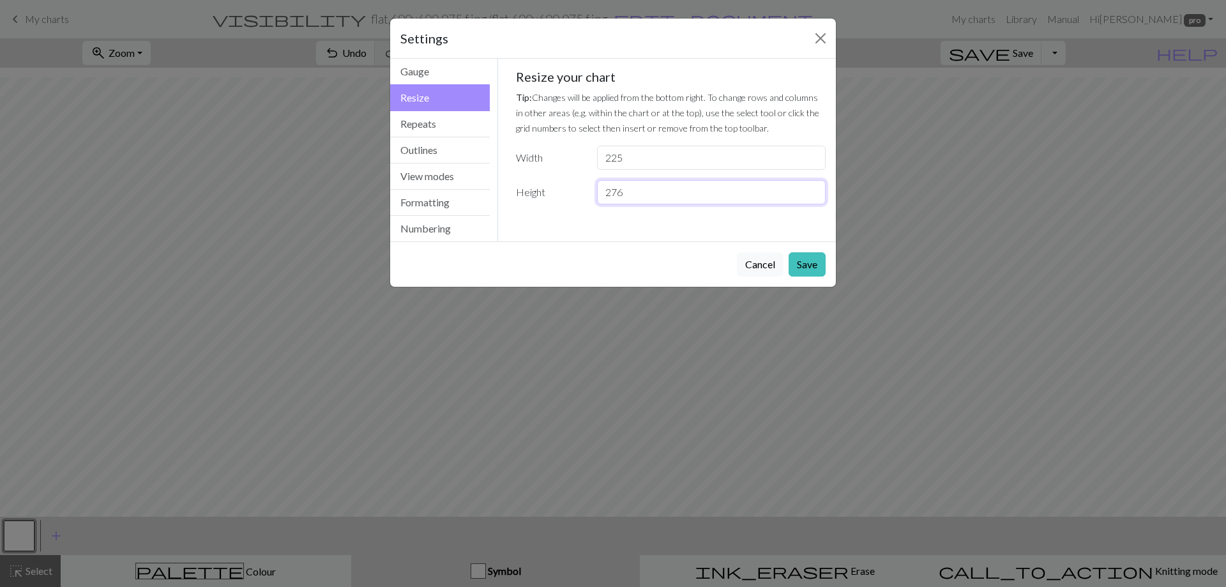
click at [813, 187] on input "276" at bounding box center [711, 192] width 229 height 24
click at [813, 187] on input "277" at bounding box center [711, 192] width 229 height 24
click at [813, 197] on input "276" at bounding box center [711, 192] width 229 height 24
click at [813, 197] on input "275" at bounding box center [711, 192] width 229 height 24
click at [813, 197] on input "274" at bounding box center [711, 192] width 229 height 24
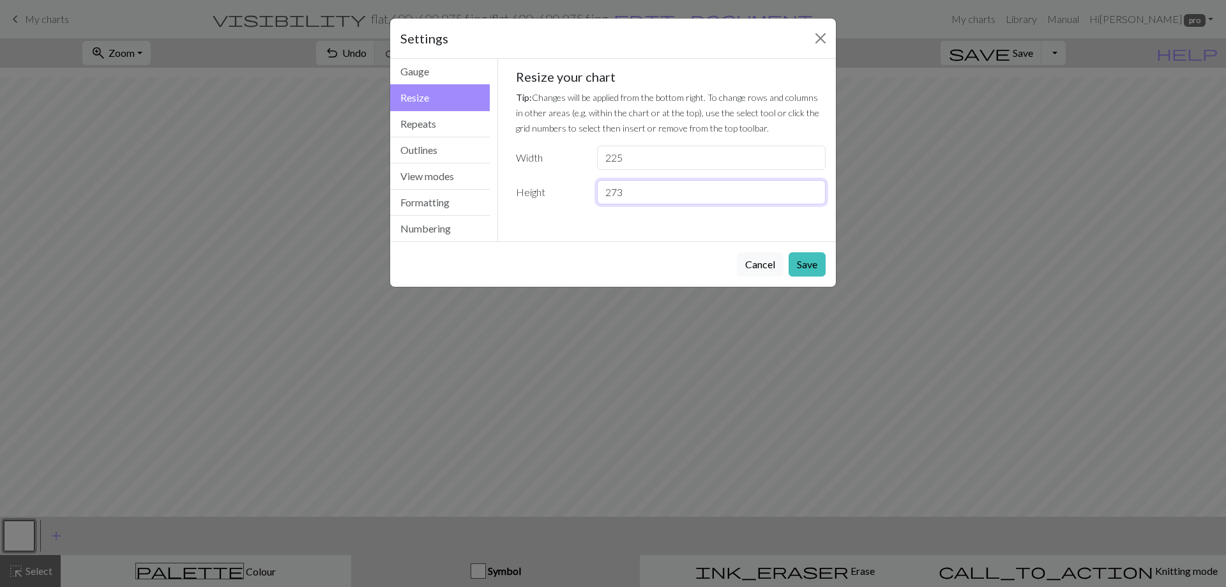
click at [813, 197] on input "273" at bounding box center [711, 192] width 229 height 24
click at [813, 197] on input "272" at bounding box center [711, 192] width 229 height 24
click at [813, 197] on input "271" at bounding box center [711, 192] width 229 height 24
type input "270"
click at [813, 197] on input "270" at bounding box center [711, 192] width 229 height 24
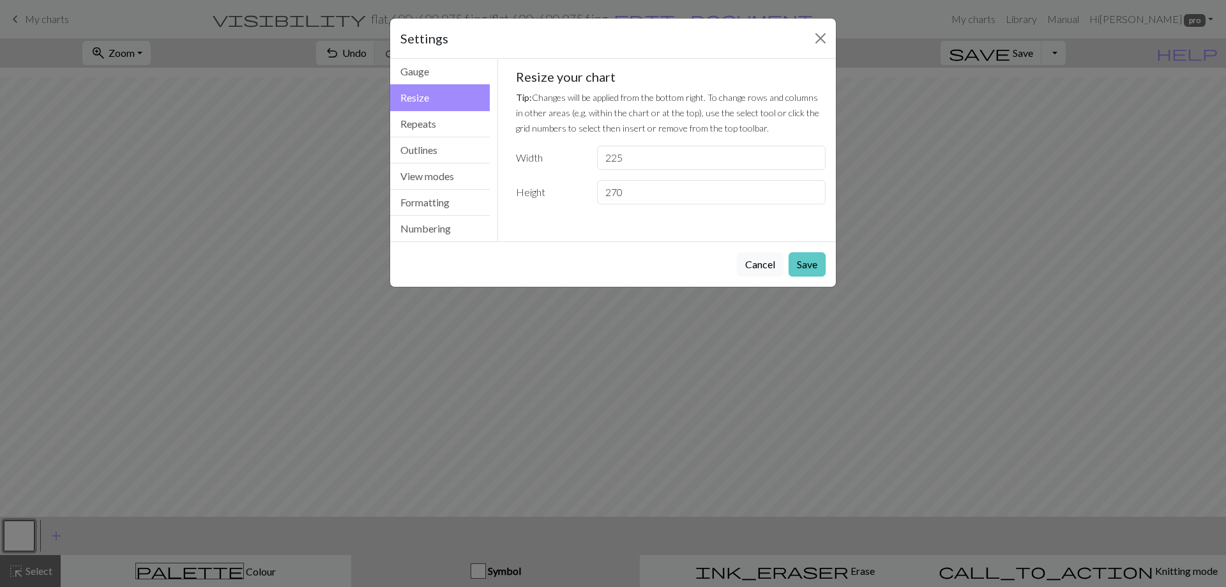
click at [810, 266] on button "Save" at bounding box center [806, 264] width 37 height 24
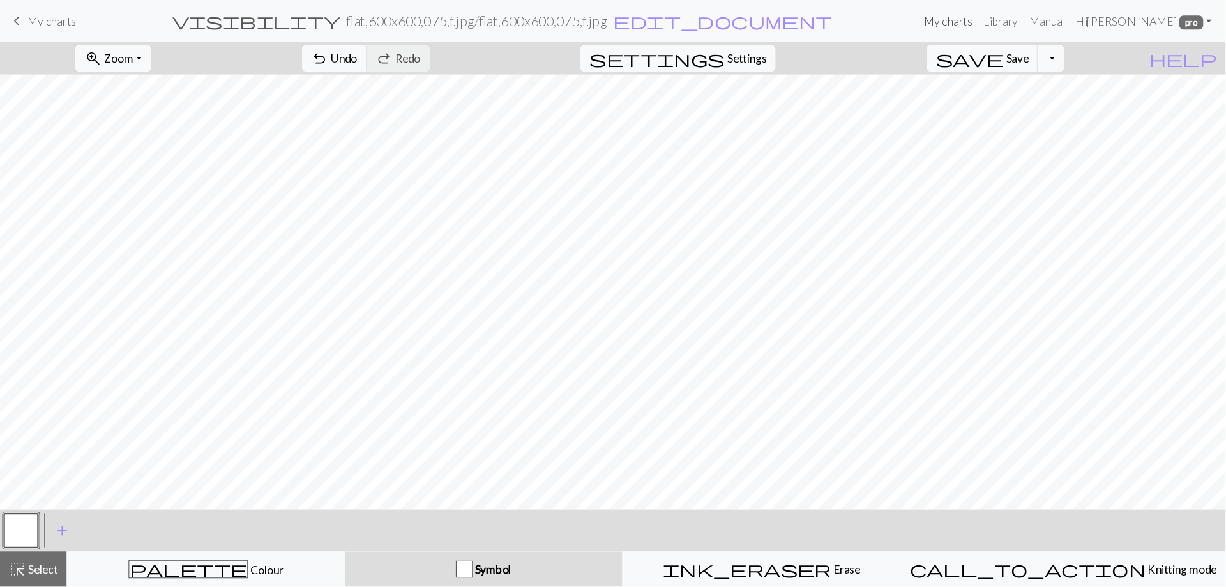
scroll to position [5497, 580]
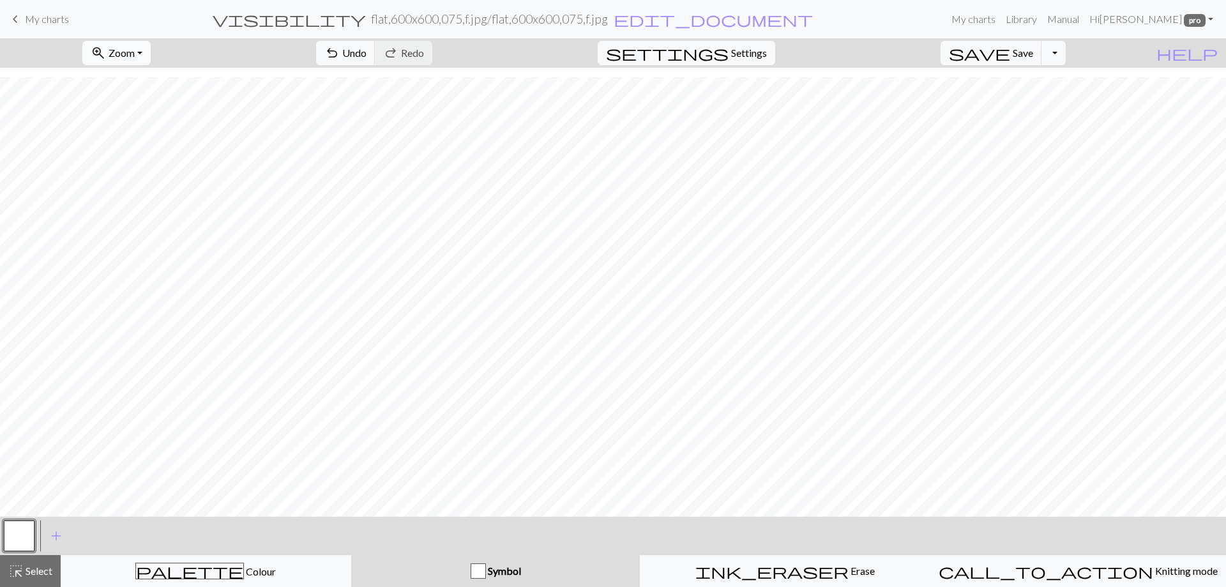
click at [135, 53] on span "Zoom" at bounding box center [122, 53] width 26 height 12
click at [132, 174] on button "100%" at bounding box center [133, 173] width 101 height 20
click at [756, 56] on span "Settings" at bounding box center [749, 52] width 36 height 15
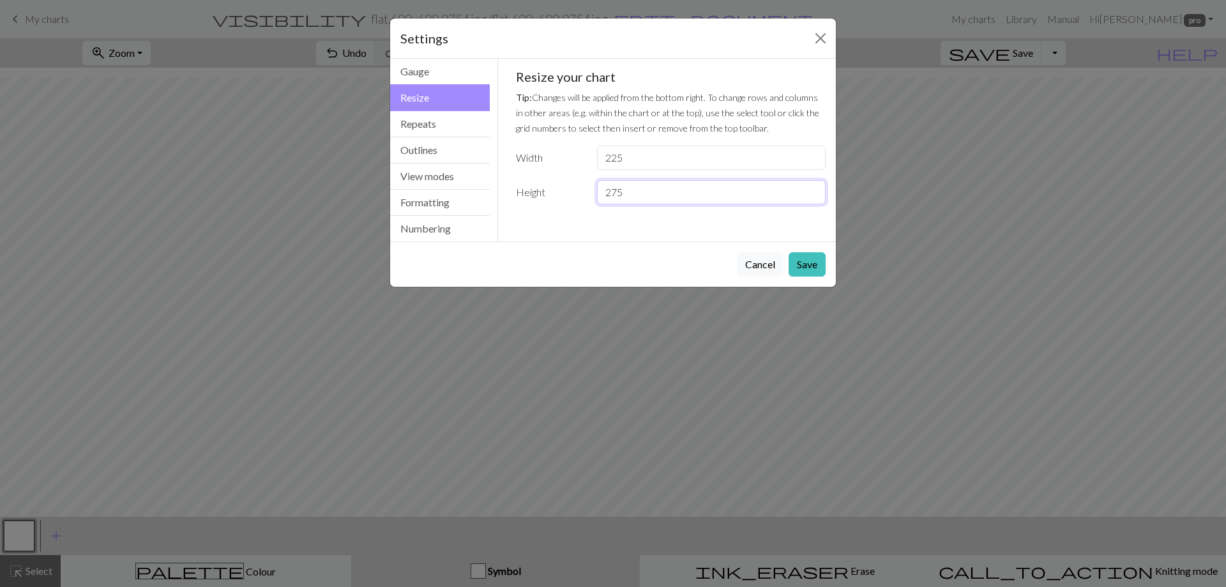
click at [814, 188] on input "275" at bounding box center [711, 192] width 229 height 24
click at [814, 188] on input "282" at bounding box center [711, 192] width 229 height 24
click at [814, 188] on input "283" at bounding box center [711, 192] width 229 height 24
click at [814, 188] on input "284" at bounding box center [711, 192] width 229 height 24
click at [814, 188] on input "285" at bounding box center [711, 192] width 229 height 24
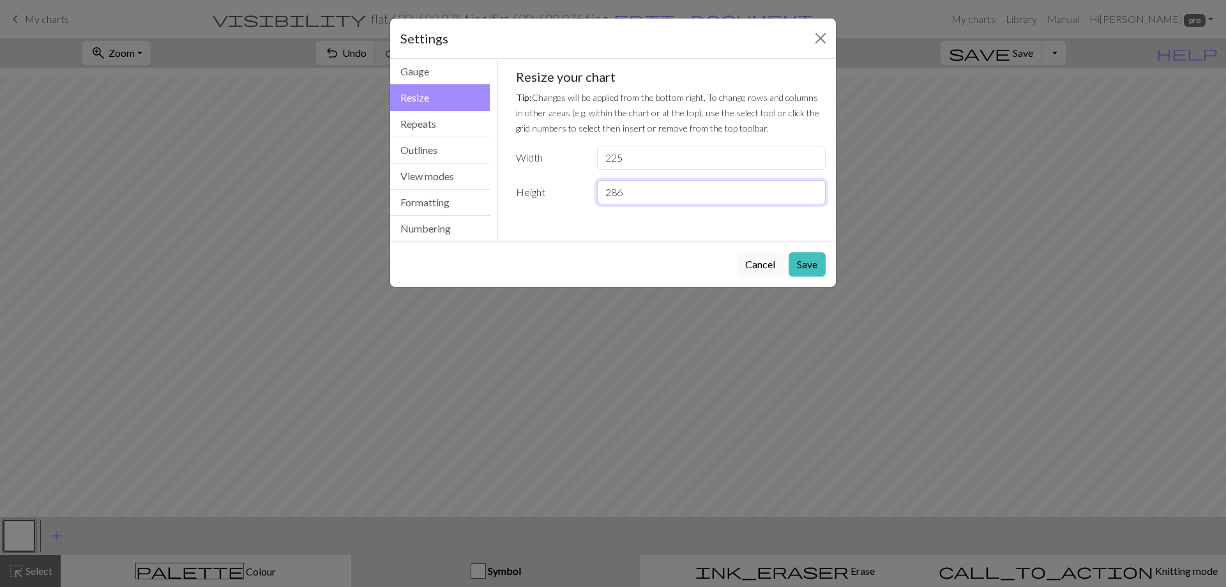
click at [814, 188] on input "286" at bounding box center [711, 192] width 229 height 24
click at [814, 188] on input "295" at bounding box center [711, 192] width 229 height 24
type input "300"
click at [814, 188] on input "300" at bounding box center [711, 192] width 229 height 24
click at [809, 262] on button "Save" at bounding box center [806, 264] width 37 height 24
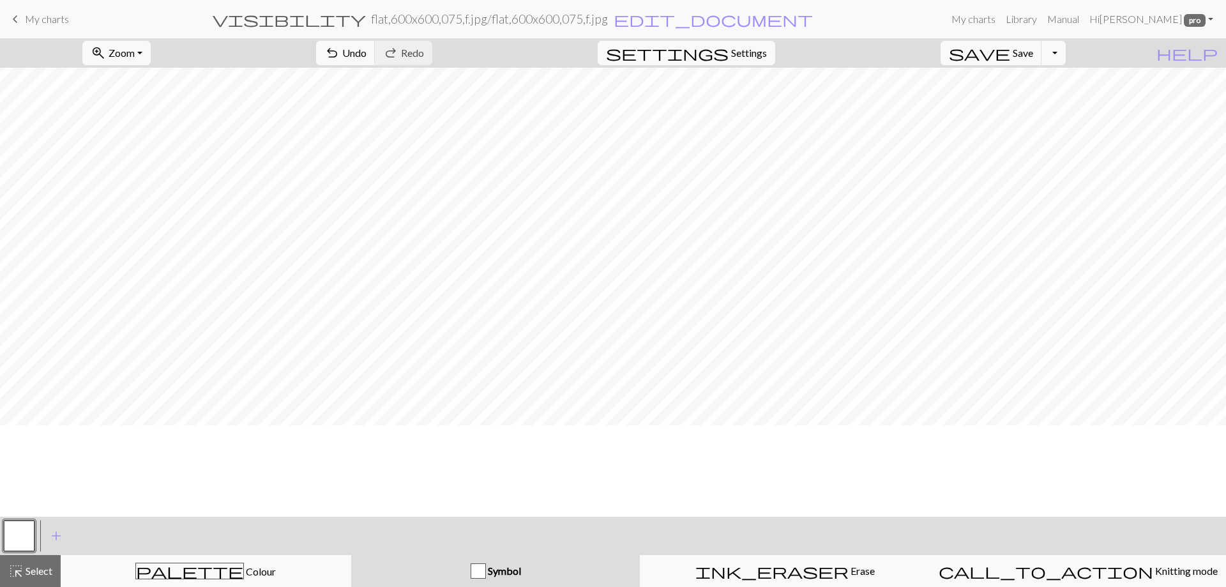
scroll to position [2236, 0]
click at [151, 54] on button "zoom_in Zoom Zoom" at bounding box center [116, 53] width 68 height 24
click at [125, 176] on button "100%" at bounding box center [133, 173] width 101 height 20
click at [151, 55] on button "zoom_in Zoom Zoom" at bounding box center [116, 53] width 68 height 24
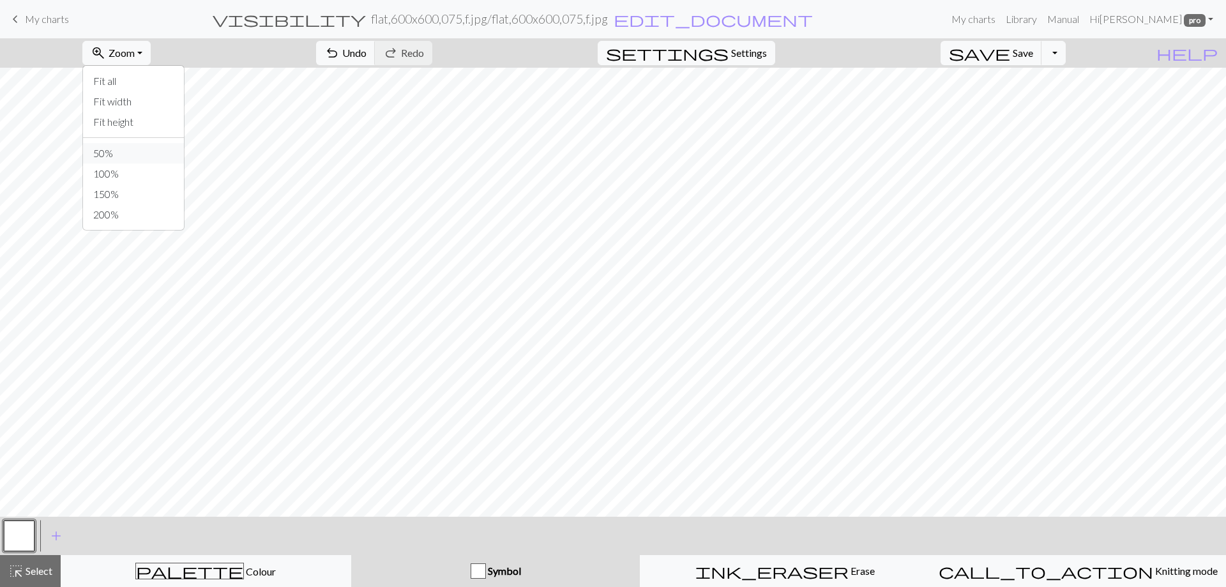
click at [136, 151] on button "50%" at bounding box center [133, 153] width 101 height 20
click at [1022, 19] on link "Library" at bounding box center [1020, 19] width 41 height 26
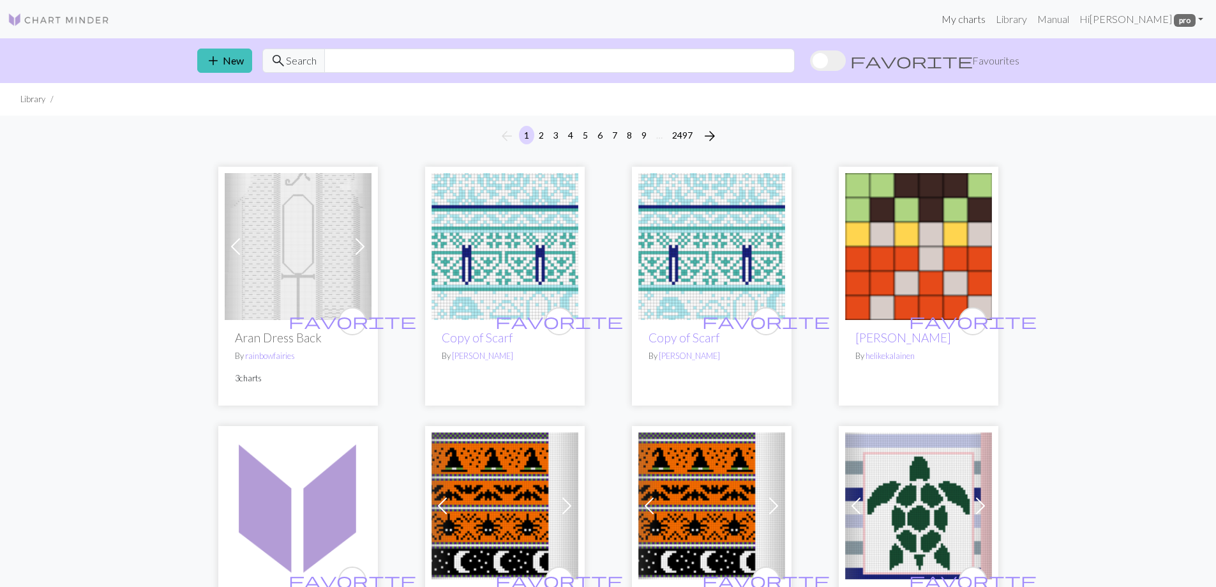
click at [974, 18] on link "My charts" at bounding box center [964, 19] width 54 height 26
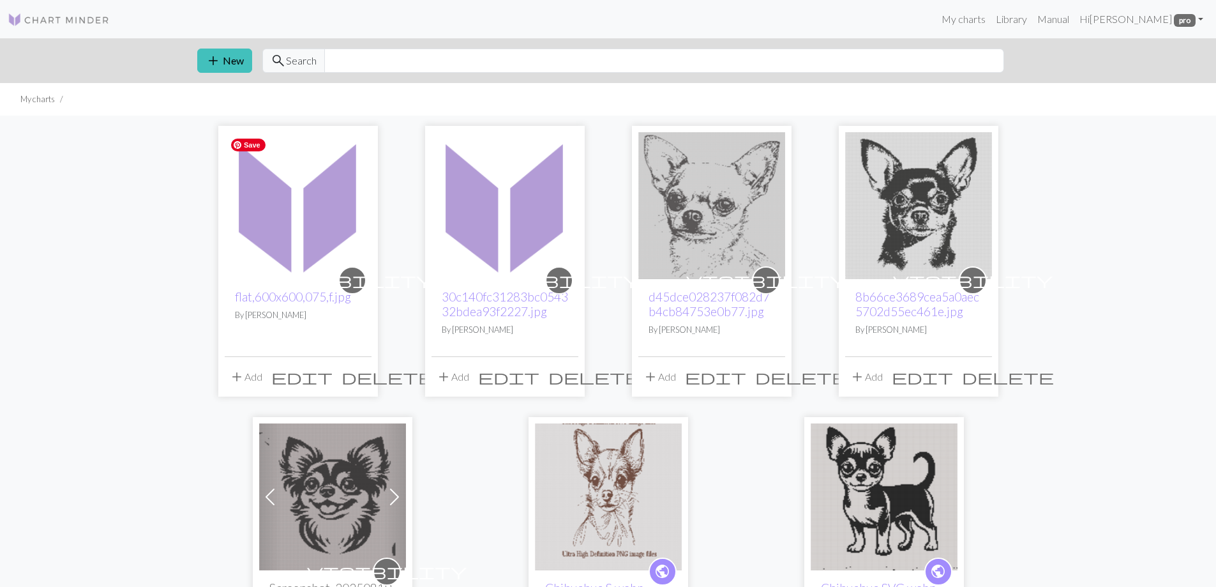
click at [271, 253] on img at bounding box center [298, 205] width 147 height 147
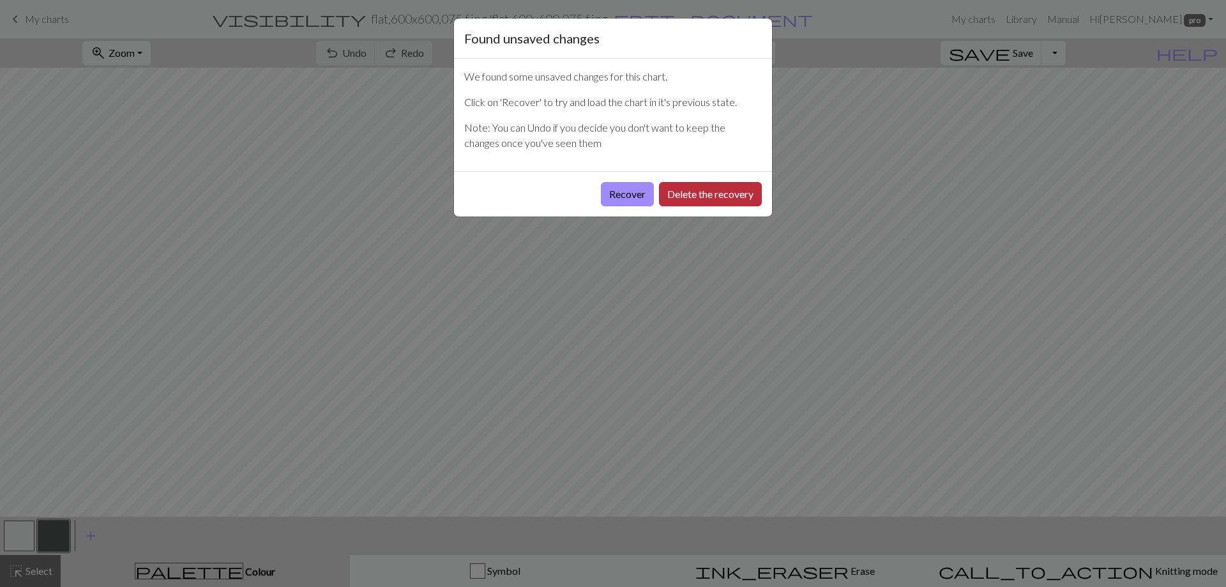
click at [685, 195] on button "Delete the recovery" at bounding box center [710, 194] width 103 height 24
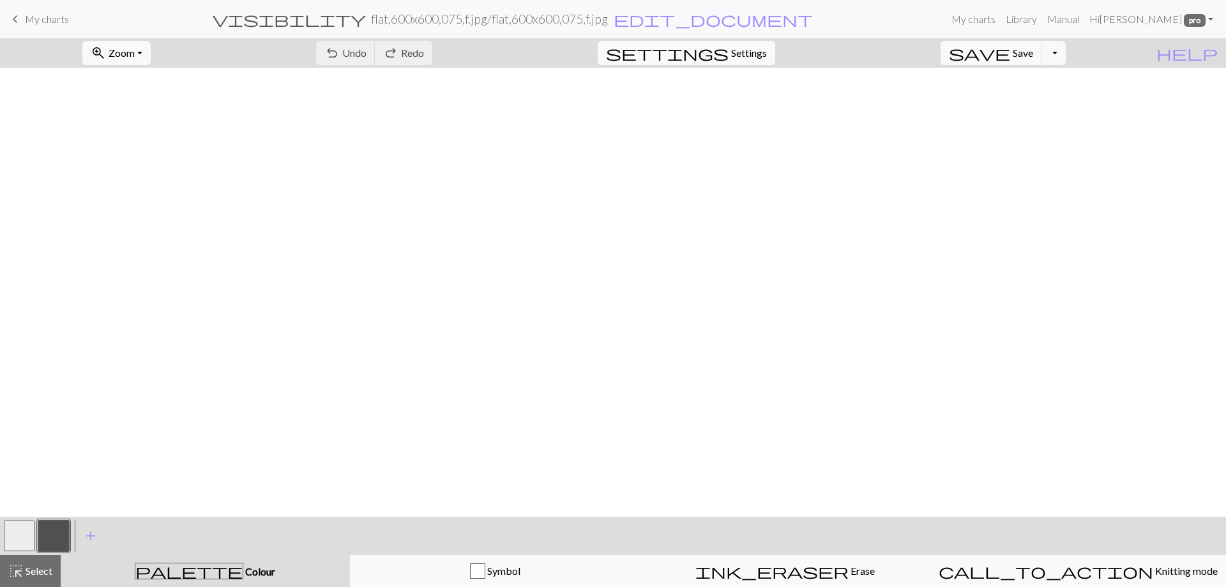
scroll to position [1277, 0]
click at [151, 50] on button "zoom_in Zoom Zoom" at bounding box center [116, 53] width 68 height 24
click at [139, 175] on button "100%" at bounding box center [133, 173] width 101 height 20
click at [151, 51] on button "zoom_in Zoom Zoom" at bounding box center [116, 53] width 68 height 24
click at [142, 152] on button "50%" at bounding box center [133, 153] width 101 height 20
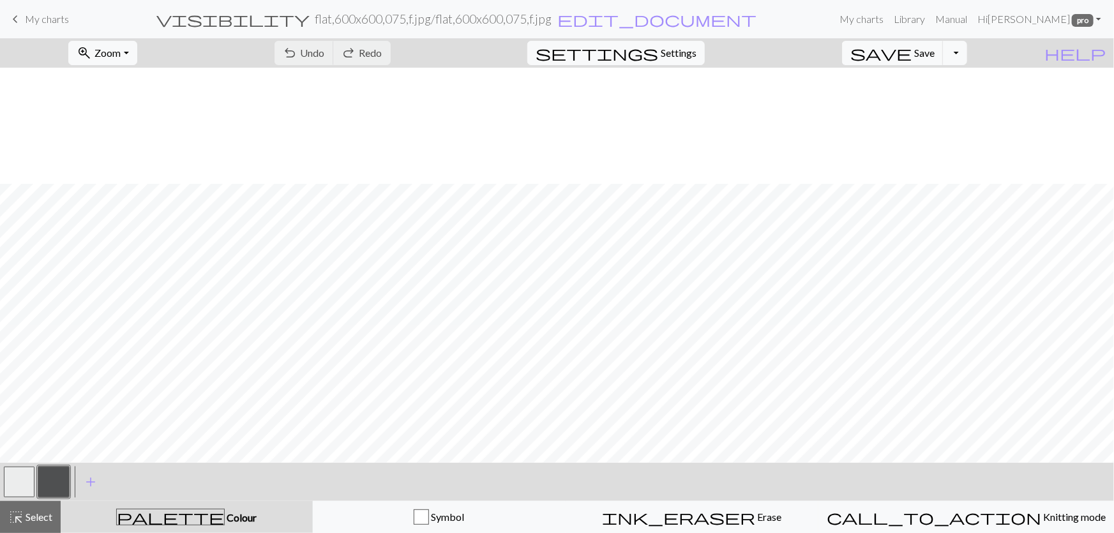
scroll to position [1283, 0]
click at [513, 514] on div "Symbol" at bounding box center [439, 516] width 236 height 15
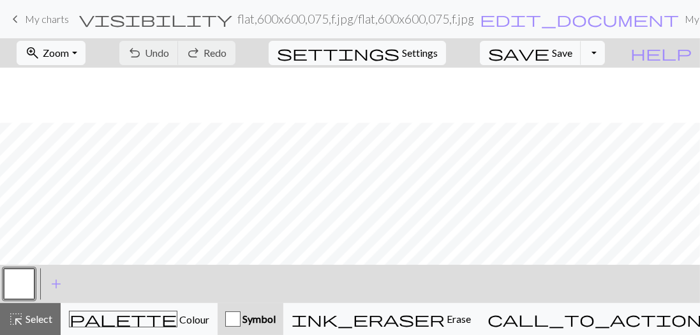
scroll to position [1767, 0]
click at [85, 51] on button "zoom_in Zoom Zoom" at bounding box center [51, 53] width 68 height 24
click at [64, 172] on button "100%" at bounding box center [67, 173] width 101 height 20
click at [253, 266] on div "< > add Add a symbol" at bounding box center [350, 284] width 700 height 38
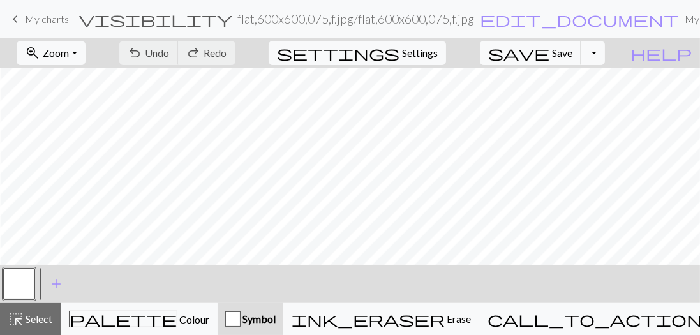
drag, startPoint x: 253, startPoint y: 266, endPoint x: 233, endPoint y: 266, distance: 19.8
click at [233, 266] on div "< > add Add a symbol" at bounding box center [350, 284] width 700 height 38
click at [430, 52] on span "Settings" at bounding box center [420, 52] width 36 height 15
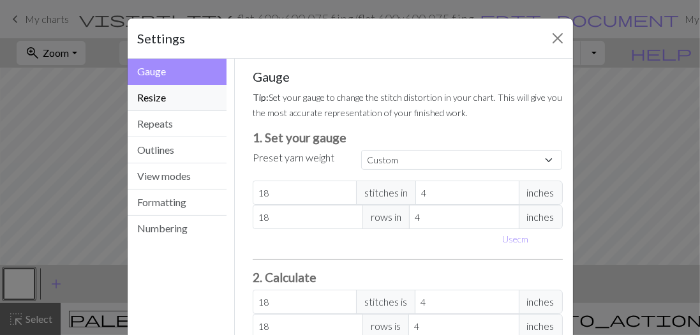
click at [162, 100] on button "Resize" at bounding box center [178, 98] width 100 height 26
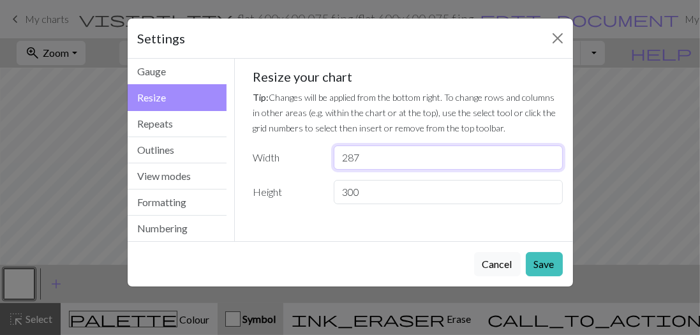
click at [549, 160] on input "287" at bounding box center [448, 158] width 229 height 24
click at [549, 160] on input "264" at bounding box center [448, 158] width 229 height 24
click at [550, 153] on input "265" at bounding box center [448, 158] width 229 height 24
type input "266"
click at [550, 153] on input "266" at bounding box center [448, 158] width 229 height 24
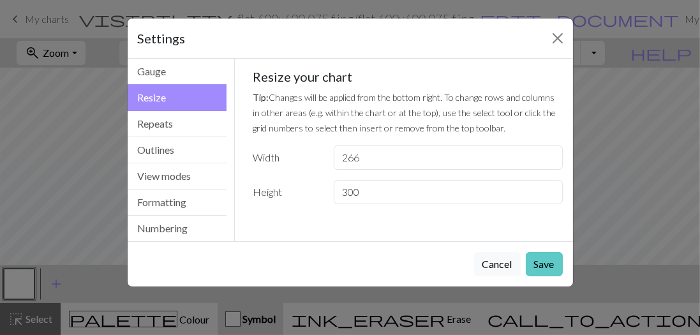
click at [544, 262] on button "Save" at bounding box center [544, 264] width 37 height 24
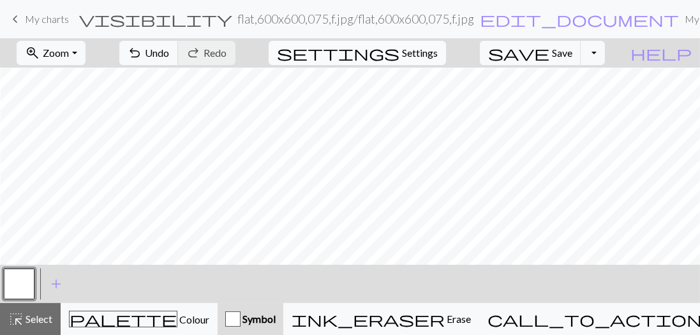
click at [435, 54] on span "Settings" at bounding box center [420, 52] width 36 height 15
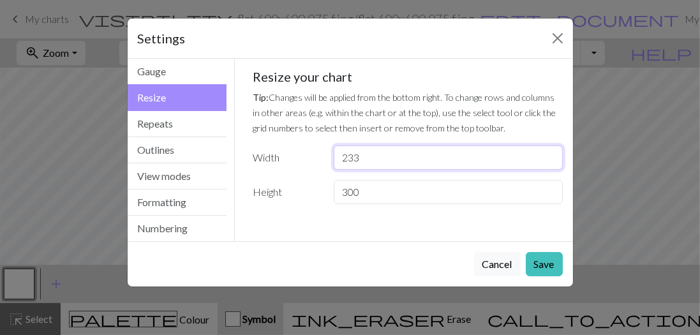
click at [550, 160] on input "233" at bounding box center [448, 158] width 229 height 24
click at [550, 160] on input "232" at bounding box center [448, 158] width 229 height 24
click at [550, 160] on input "231" at bounding box center [448, 158] width 229 height 24
type input "230"
click at [550, 160] on input "230" at bounding box center [448, 158] width 229 height 24
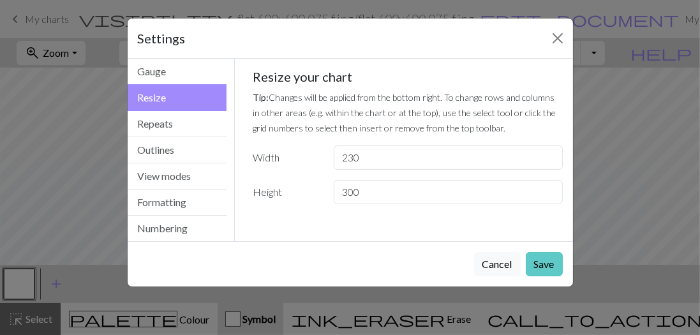
click at [545, 266] on button "Save" at bounding box center [544, 264] width 37 height 24
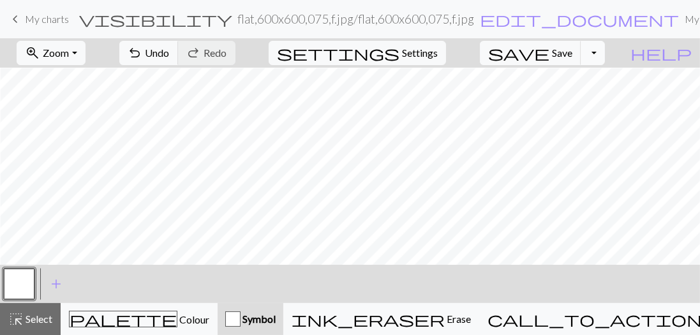
click at [605, 52] on button "Toggle Dropdown" at bounding box center [593, 53] width 24 height 24
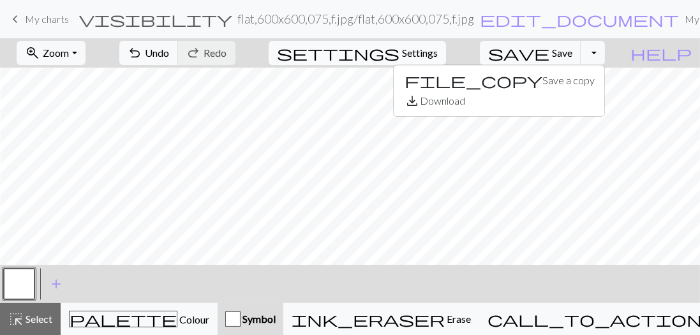
click at [426, 52] on span "Settings" at bounding box center [420, 52] width 36 height 15
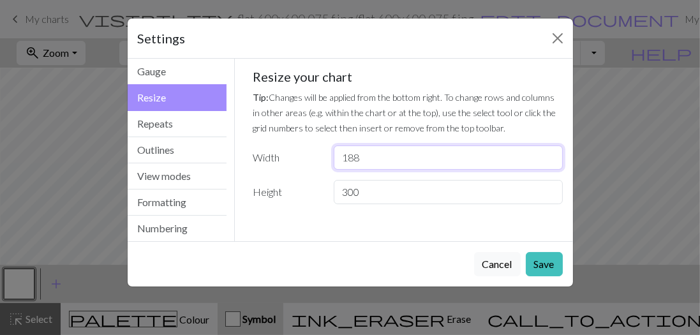
click at [550, 159] on input "188" at bounding box center [448, 158] width 229 height 24
click at [552, 152] on input "200" at bounding box center [448, 158] width 229 height 24
click at [549, 162] on input "192" at bounding box center [448, 158] width 229 height 24
click at [550, 151] on input "193" at bounding box center [448, 158] width 229 height 24
click at [550, 151] on input "194" at bounding box center [448, 158] width 229 height 24
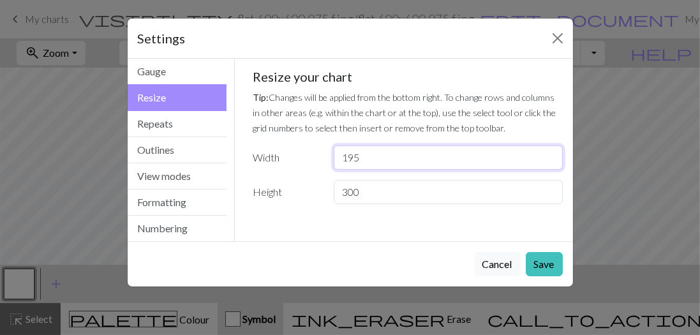
click at [550, 151] on input "195" at bounding box center [448, 158] width 229 height 24
type input "196"
click at [550, 151] on input "196" at bounding box center [448, 158] width 229 height 24
click at [550, 260] on button "Save" at bounding box center [544, 264] width 37 height 24
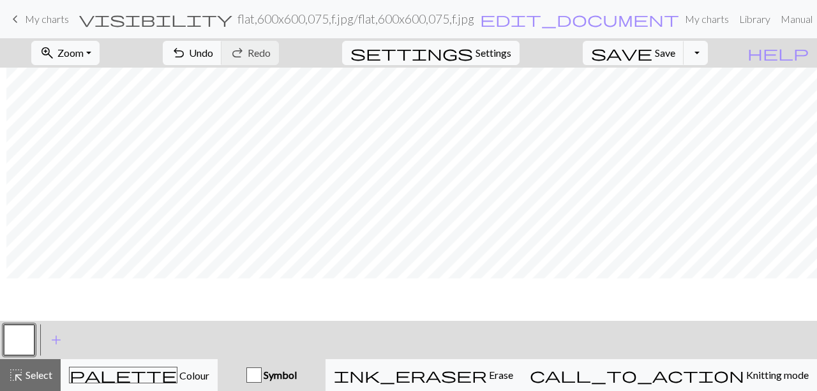
scroll to position [3075, 1749]
click at [100, 53] on button "zoom_in Zoom Zoom" at bounding box center [65, 53] width 68 height 24
click at [82, 170] on button "100%" at bounding box center [83, 173] width 101 height 20
click at [100, 54] on button "zoom_in Zoom Zoom" at bounding box center [65, 53] width 68 height 24
click at [80, 149] on button "50%" at bounding box center [83, 152] width 101 height 20
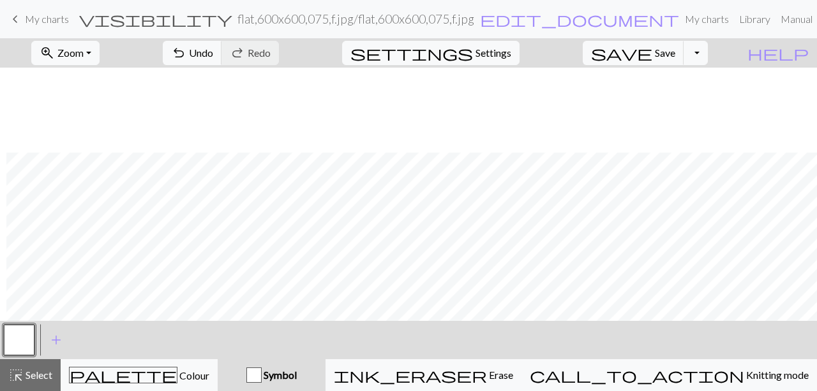
scroll to position [1542, 485]
click at [494, 57] on span "Settings" at bounding box center [494, 52] width 36 height 15
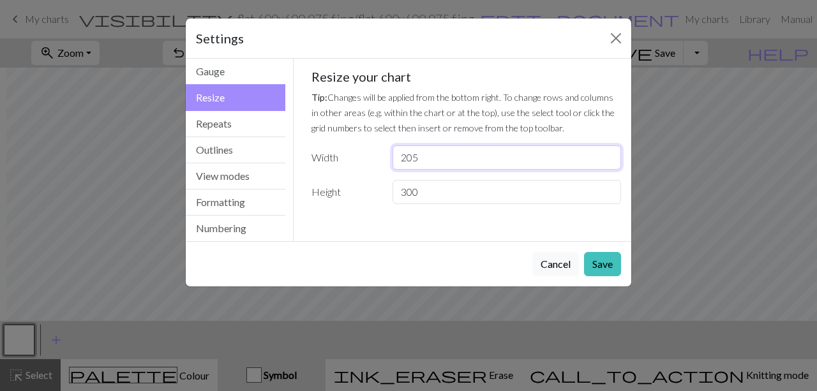
click at [609, 153] on input "205" at bounding box center [507, 158] width 229 height 24
type input "210"
click at [609, 153] on input "210" at bounding box center [507, 158] width 229 height 24
click at [605, 264] on button "Save" at bounding box center [602, 264] width 37 height 24
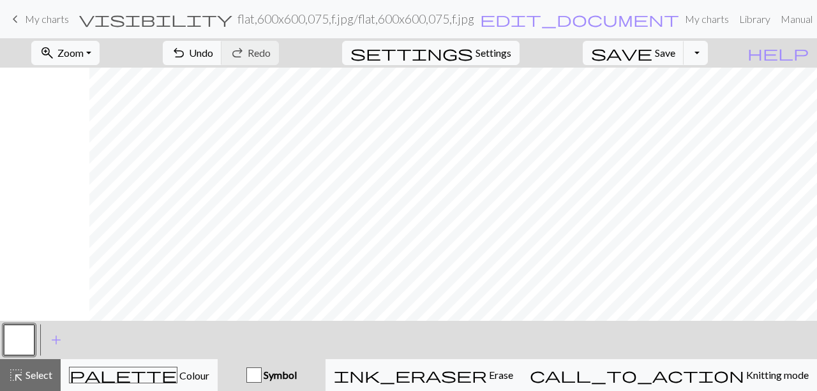
scroll to position [1542, 575]
click at [473, 49] on span "settings" at bounding box center [412, 53] width 123 height 18
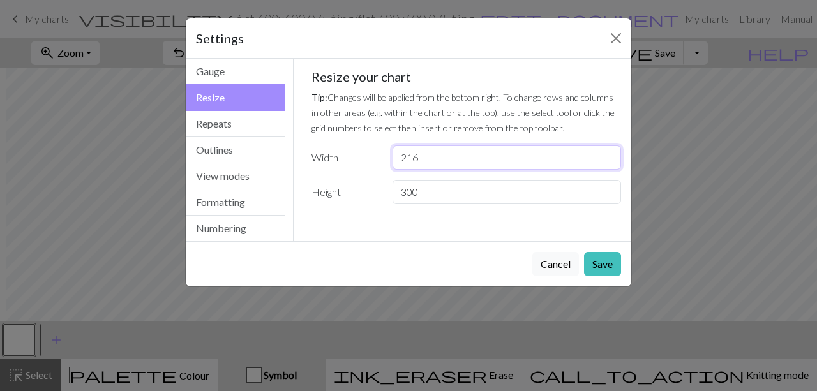
click at [609, 153] on input "216" at bounding box center [507, 158] width 229 height 24
click at [609, 153] on input "225" at bounding box center [507, 158] width 229 height 24
click at [609, 153] on input "226" at bounding box center [507, 158] width 229 height 24
click at [609, 153] on input "227" at bounding box center [507, 158] width 229 height 24
click at [609, 153] on input "228" at bounding box center [507, 158] width 229 height 24
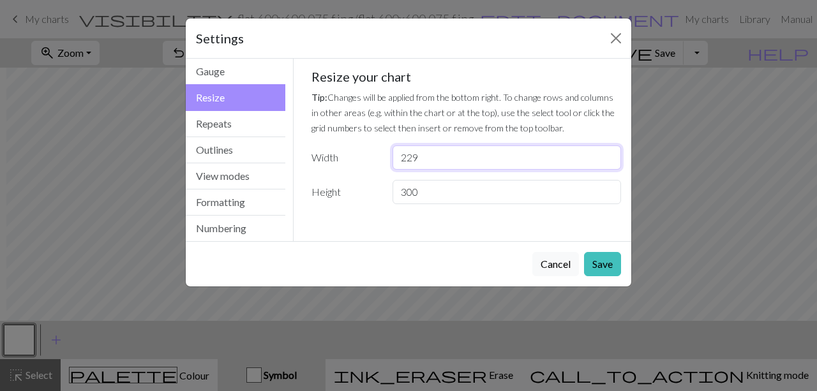
click at [609, 153] on input "229" at bounding box center [507, 158] width 229 height 24
type input "230"
click at [609, 153] on input "230" at bounding box center [507, 158] width 229 height 24
click at [598, 264] on button "Save" at bounding box center [602, 264] width 37 height 24
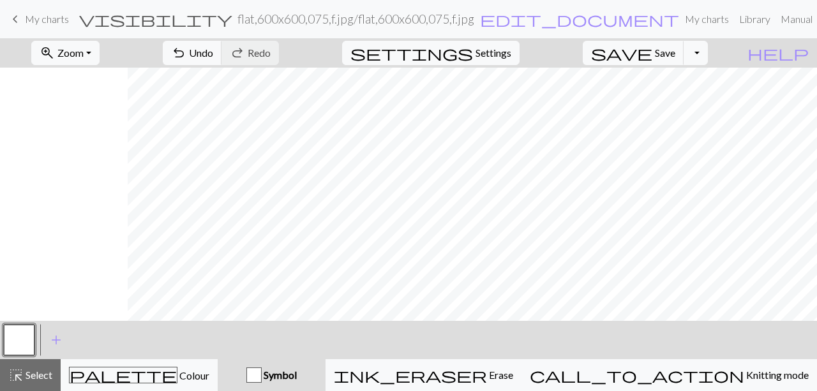
scroll to position [1542, 702]
click at [100, 51] on button "zoom_in Zoom Zoom" at bounding box center [65, 53] width 68 height 24
click at [87, 80] on button "Fit all" at bounding box center [83, 80] width 101 height 20
click at [100, 54] on button "zoom_in Zoom Zoom" at bounding box center [65, 53] width 68 height 24
click at [93, 103] on button "Fit width" at bounding box center [83, 101] width 101 height 20
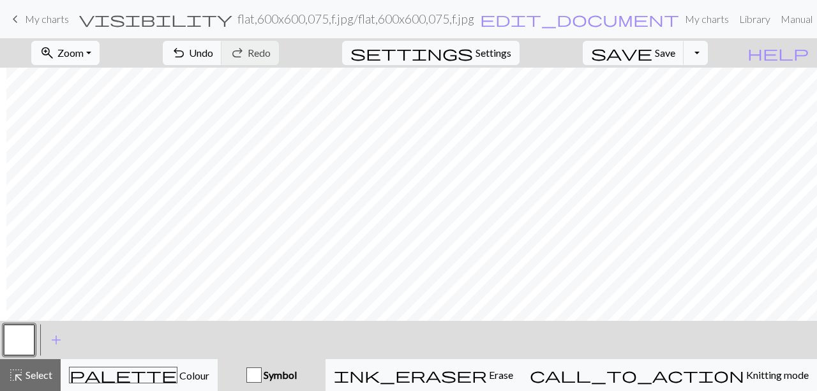
click at [100, 56] on button "zoom_in Zoom Zoom" at bounding box center [65, 53] width 68 height 24
click at [101, 122] on button "Fit height" at bounding box center [83, 121] width 101 height 20
click at [100, 52] on button "zoom_in Zoom Zoom" at bounding box center [65, 53] width 68 height 24
click at [96, 102] on button "Fit width" at bounding box center [83, 101] width 101 height 20
click at [100, 57] on button "zoom_in Zoom Zoom" at bounding box center [65, 53] width 68 height 24
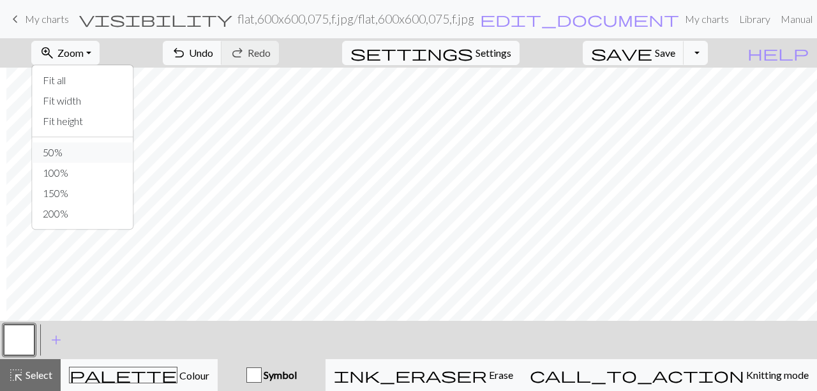
click at [79, 152] on button "50%" at bounding box center [83, 152] width 101 height 20
click at [100, 53] on button "zoom_in Zoom Zoom" at bounding box center [65, 53] width 68 height 24
click at [79, 172] on button "100%" at bounding box center [83, 173] width 101 height 20
click at [100, 54] on button "zoom_in Zoom Zoom" at bounding box center [65, 53] width 68 height 24
click at [87, 81] on button "Fit all" at bounding box center [83, 80] width 101 height 20
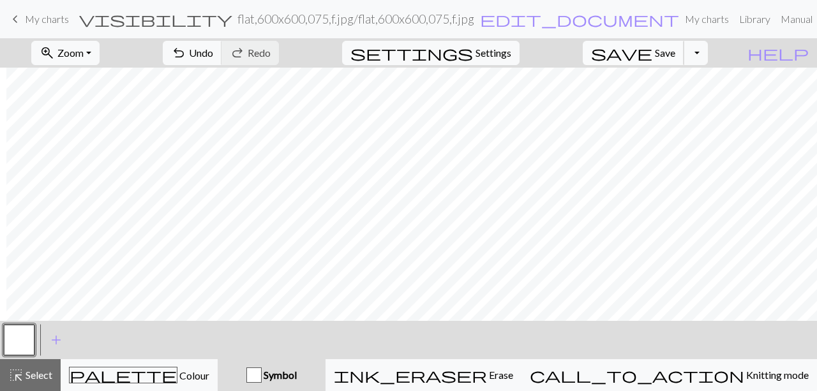
click at [652, 54] on span "save" at bounding box center [621, 53] width 61 height 18
click at [680, 19] on link "My charts" at bounding box center [707, 19] width 54 height 26
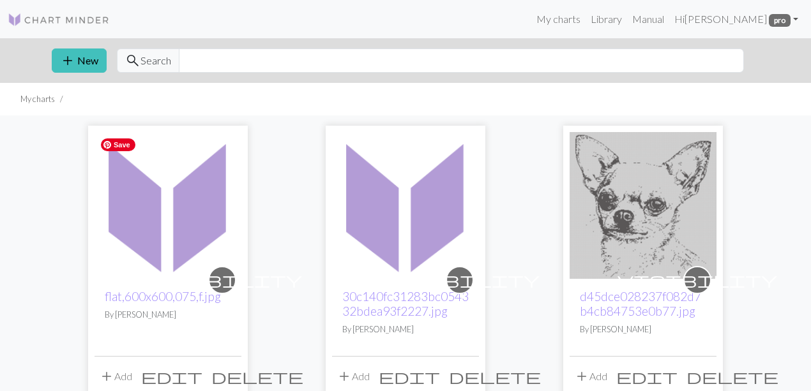
click at [190, 230] on img at bounding box center [167, 205] width 147 height 147
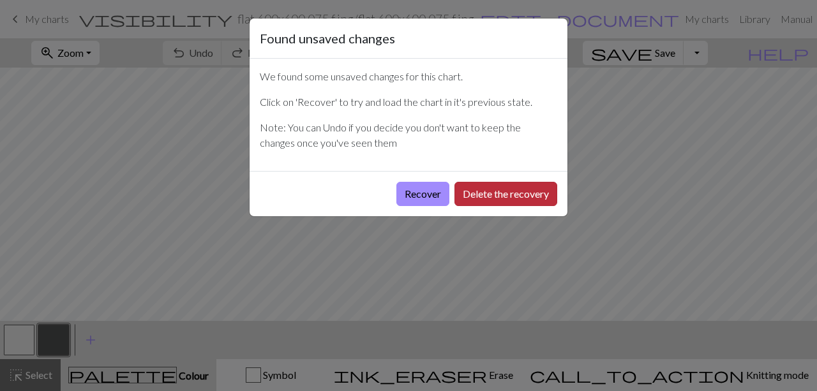
click at [477, 194] on button "Delete the recovery" at bounding box center [506, 194] width 103 height 24
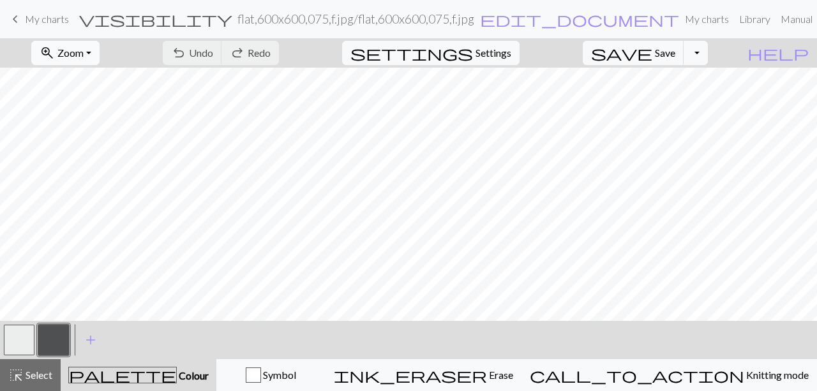
click at [84, 52] on span "Zoom" at bounding box center [70, 53] width 26 height 12
click at [70, 153] on button "50%" at bounding box center [83, 152] width 101 height 20
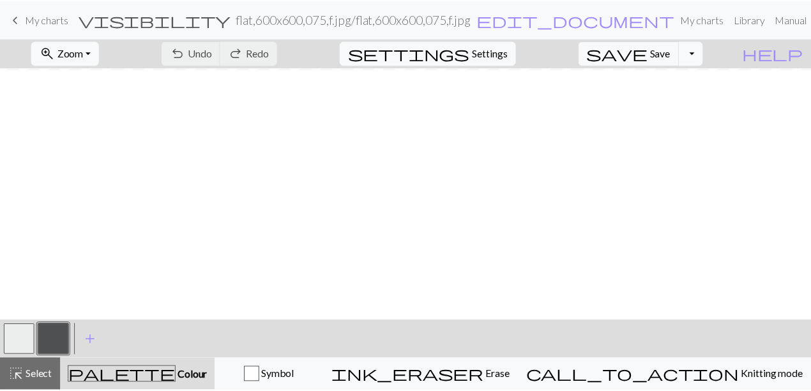
scroll to position [904, 702]
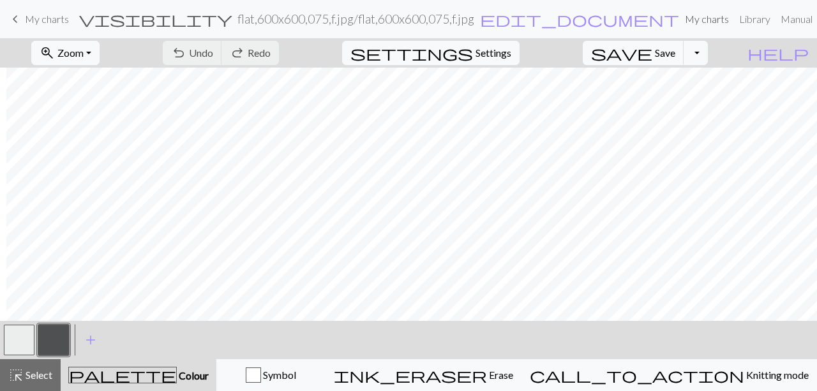
click at [680, 19] on link "My charts" at bounding box center [707, 19] width 54 height 26
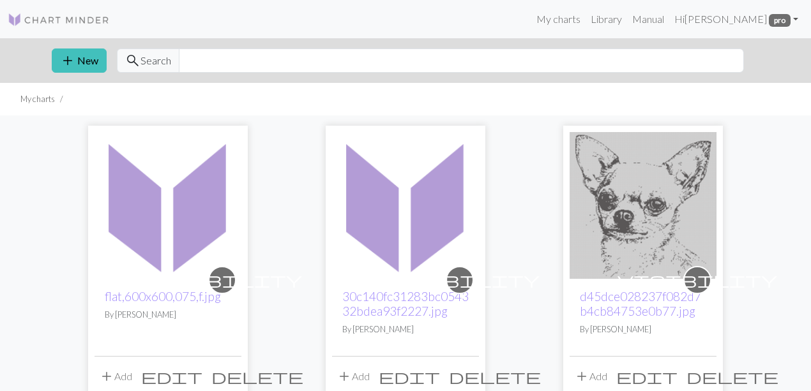
click at [230, 376] on span "delete" at bounding box center [257, 377] width 92 height 18
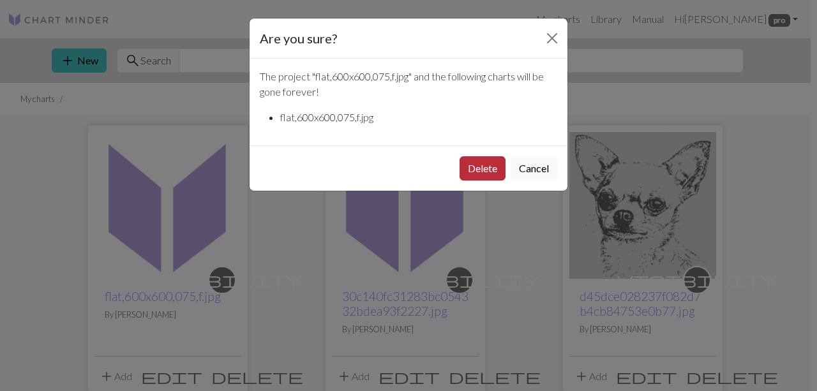
click at [485, 170] on button "Delete" at bounding box center [483, 168] width 46 height 24
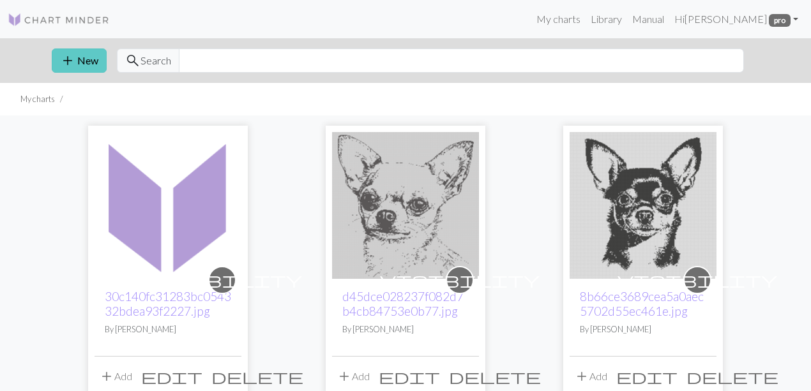
click at [66, 63] on span "add" at bounding box center [67, 61] width 15 height 18
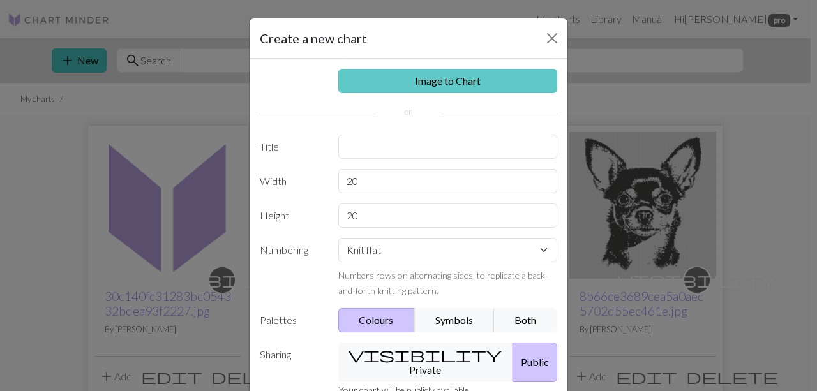
click at [395, 85] on link "Image to Chart" at bounding box center [448, 81] width 220 height 24
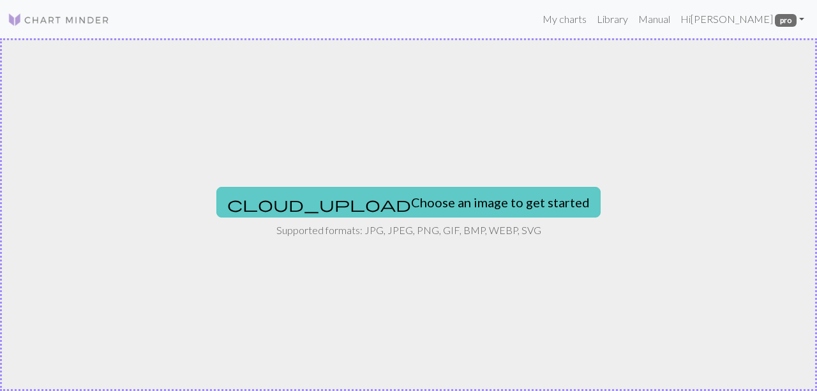
click at [418, 201] on button "cloud_upload Choose an image to get started" at bounding box center [408, 202] width 384 height 31
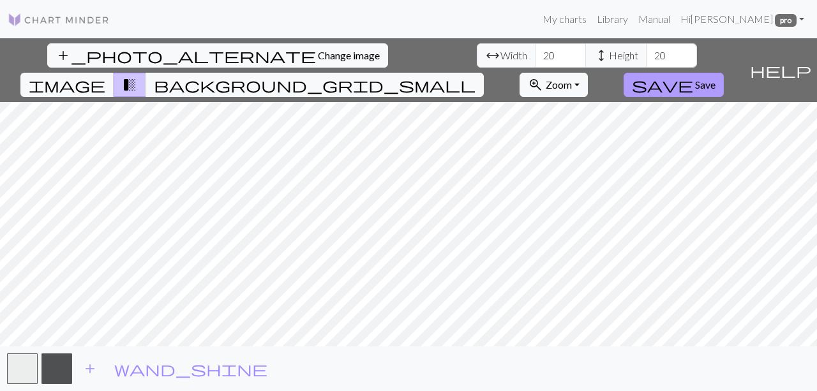
click at [693, 76] on span "save" at bounding box center [662, 85] width 61 height 18
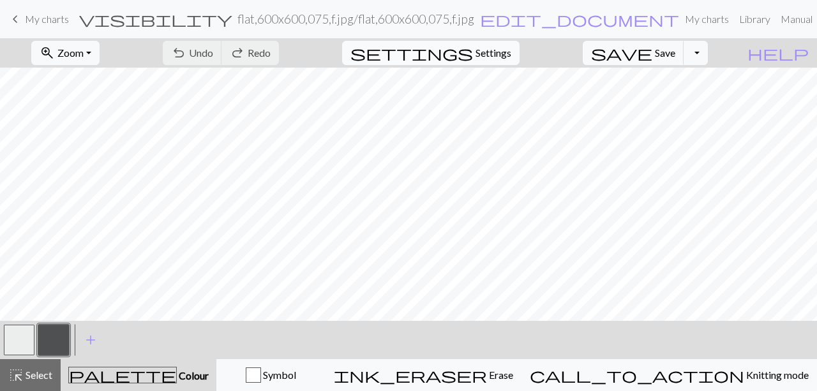
click at [473, 52] on span "settings" at bounding box center [412, 53] width 123 height 18
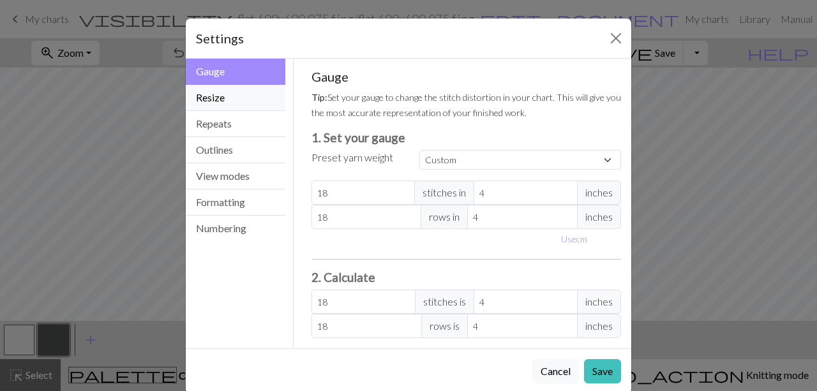
click at [207, 98] on button "Resize" at bounding box center [236, 98] width 100 height 26
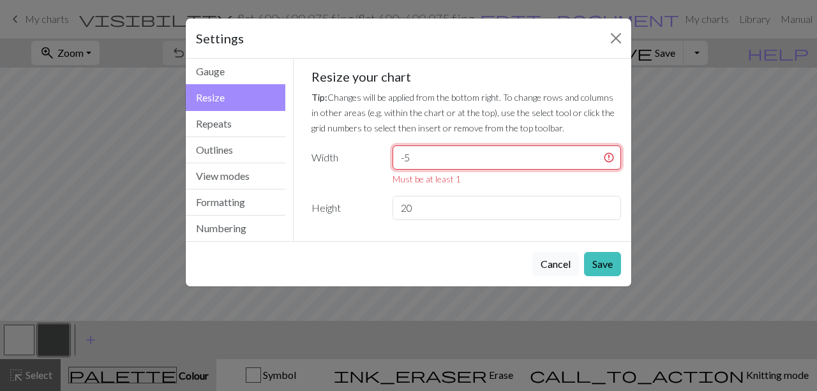
click at [609, 160] on input "-5" at bounding box center [507, 158] width 229 height 24
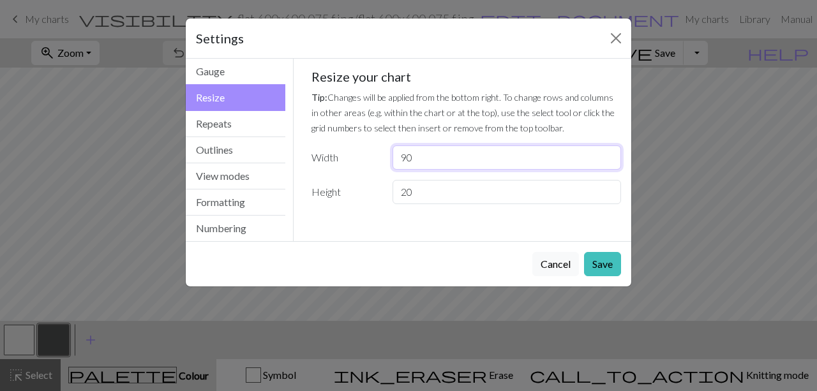
click at [592, 153] on input "90" at bounding box center [507, 158] width 229 height 24
click at [608, 155] on input "114" at bounding box center [507, 158] width 229 height 24
click at [608, 153] on input "126" at bounding box center [507, 158] width 229 height 24
click at [608, 153] on input "127" at bounding box center [507, 158] width 229 height 24
click at [608, 153] on input "128" at bounding box center [507, 158] width 229 height 24
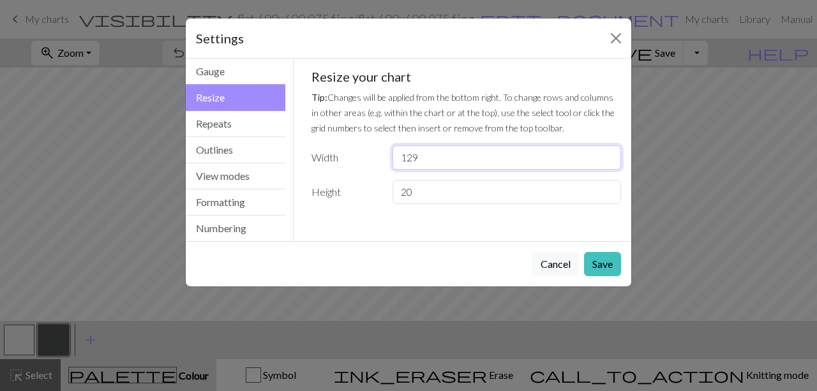
click at [608, 153] on input "129" at bounding box center [507, 158] width 229 height 24
type input "130"
click at [608, 153] on input "130" at bounding box center [507, 158] width 229 height 24
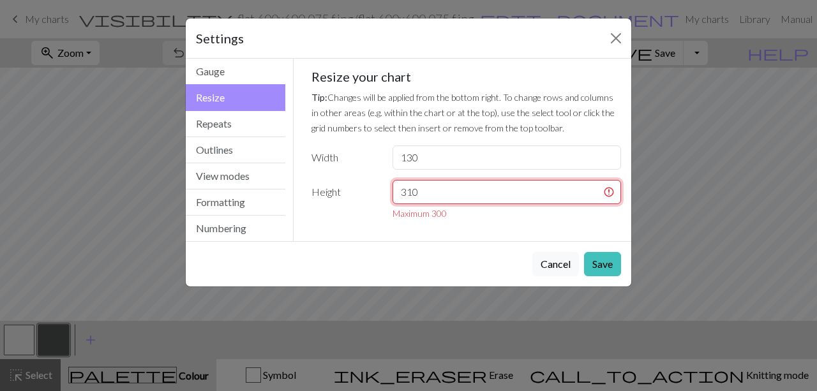
click at [609, 187] on input "310" at bounding box center [507, 192] width 229 height 24
click at [592, 197] on input "303" at bounding box center [507, 192] width 229 height 24
click at [592, 197] on input "302" at bounding box center [507, 192] width 229 height 24
click at [592, 197] on input "301" at bounding box center [507, 192] width 229 height 24
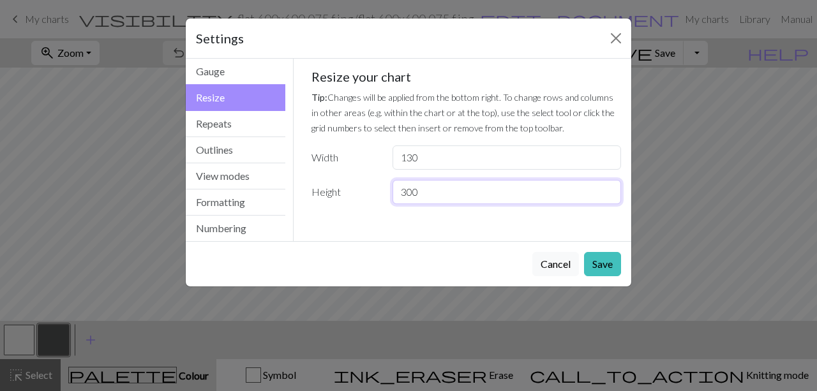
type input "300"
click at [592, 197] on input "300" at bounding box center [507, 192] width 229 height 24
click at [607, 264] on button "Save" at bounding box center [602, 264] width 37 height 24
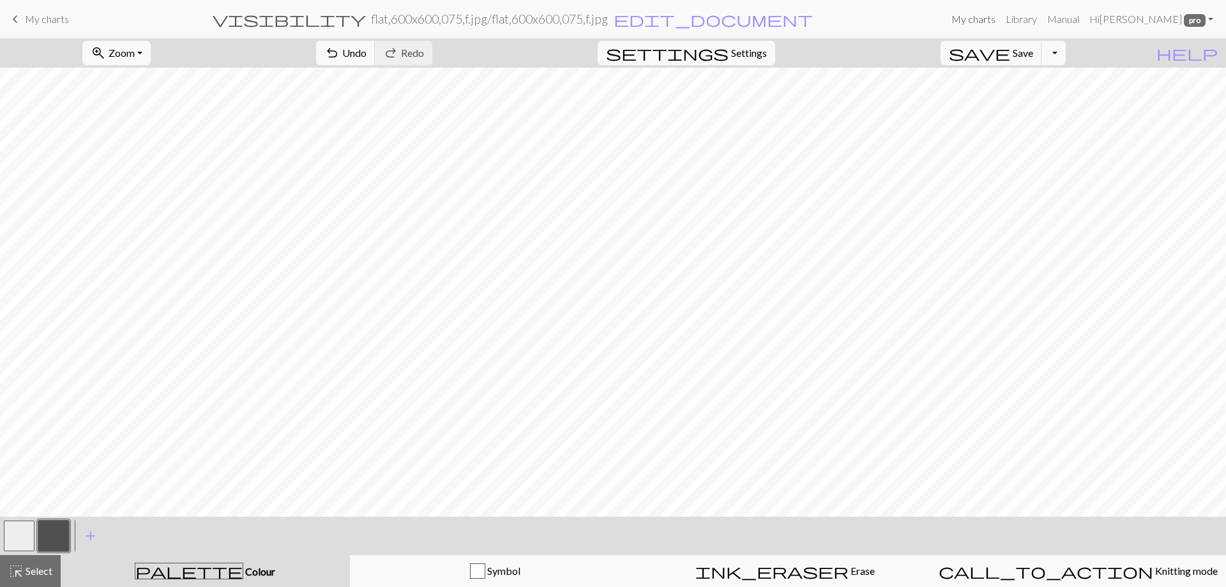
click at [810, 21] on link "My charts" at bounding box center [973, 19] width 54 height 26
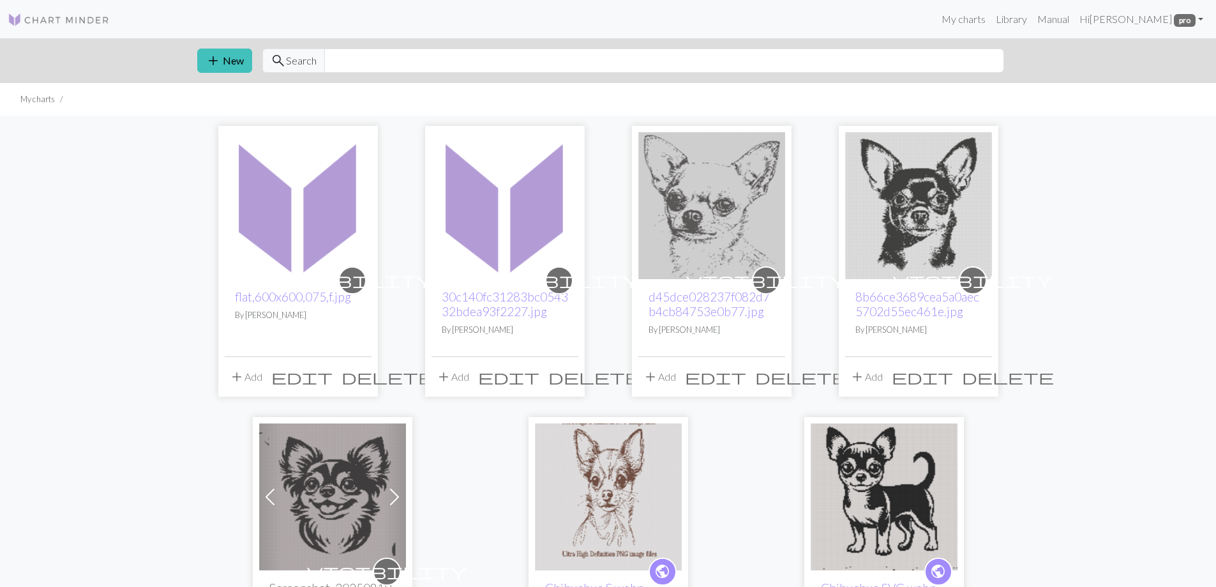
click at [356, 377] on span "delete" at bounding box center [388, 377] width 92 height 18
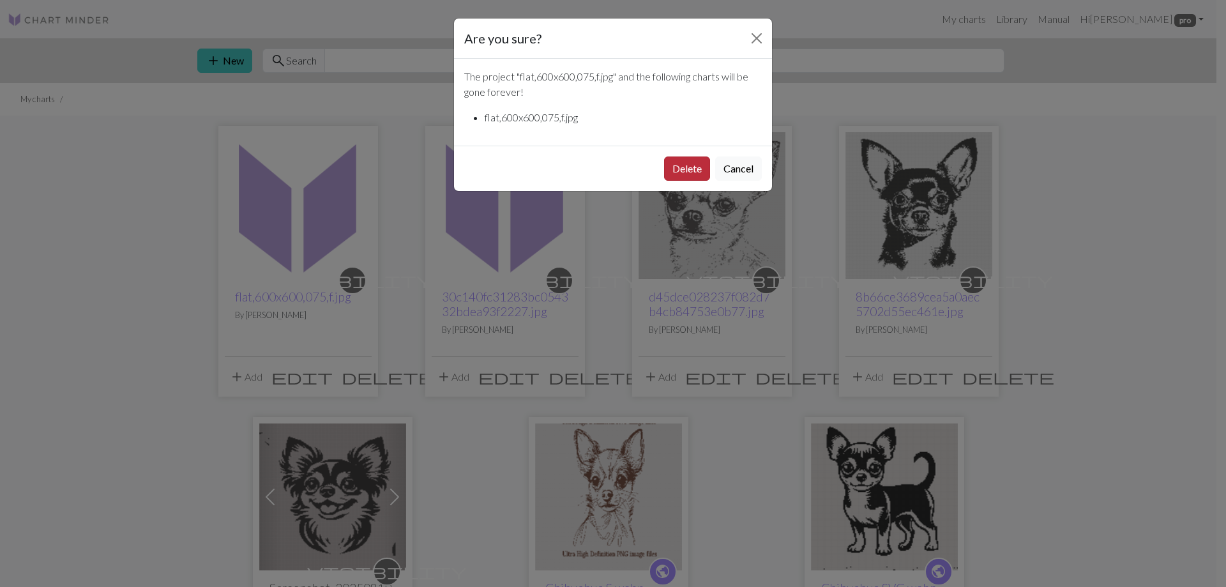
click at [699, 170] on button "Delete" at bounding box center [687, 168] width 46 height 24
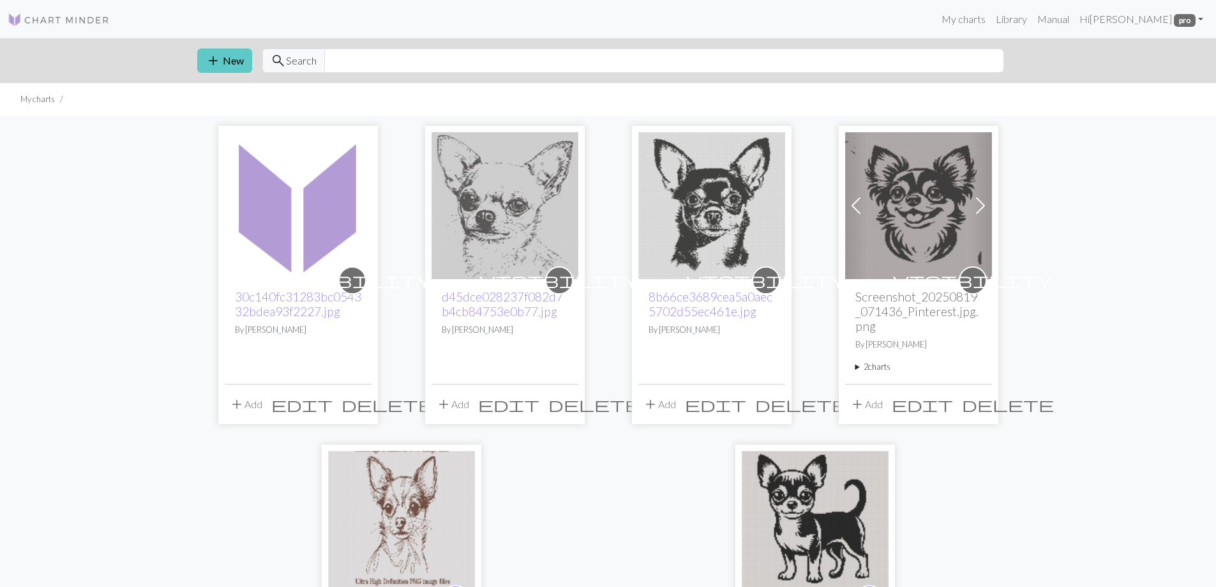
click at [222, 62] on button "add New" at bounding box center [224, 61] width 55 height 24
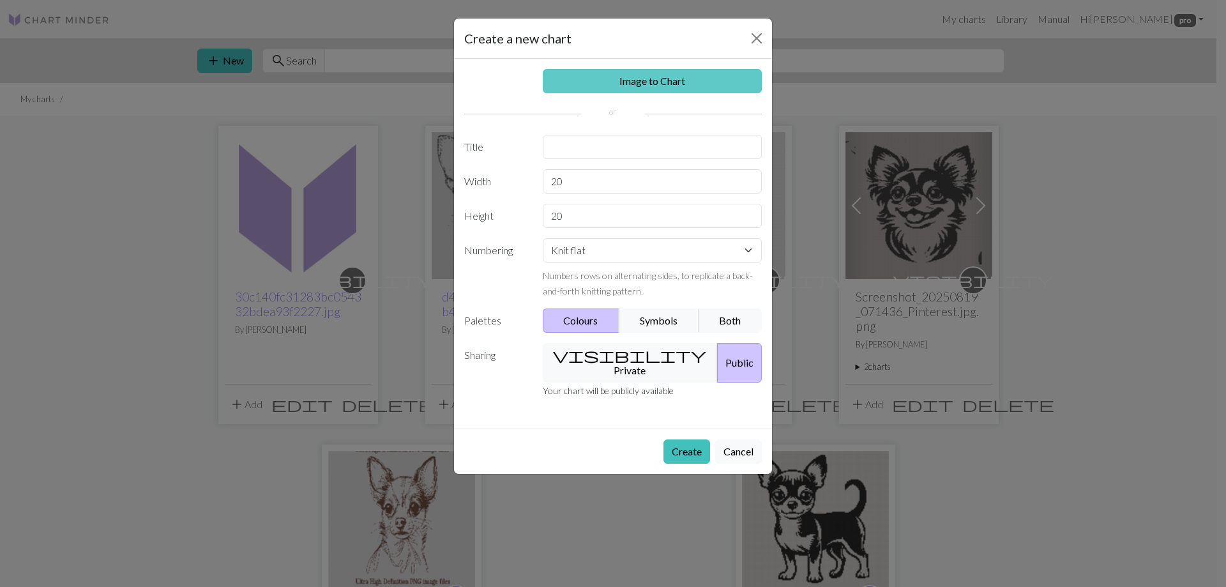
click at [608, 78] on link "Image to Chart" at bounding box center [653, 81] width 220 height 24
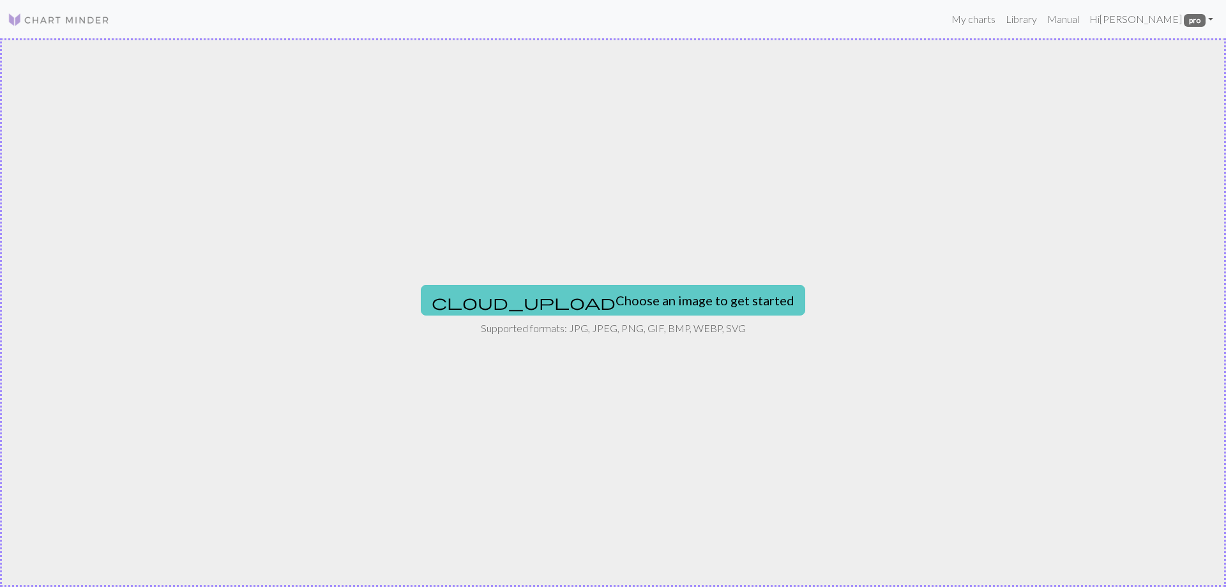
click at [573, 301] on button "cloud_upload Choose an image to get started" at bounding box center [613, 300] width 384 height 31
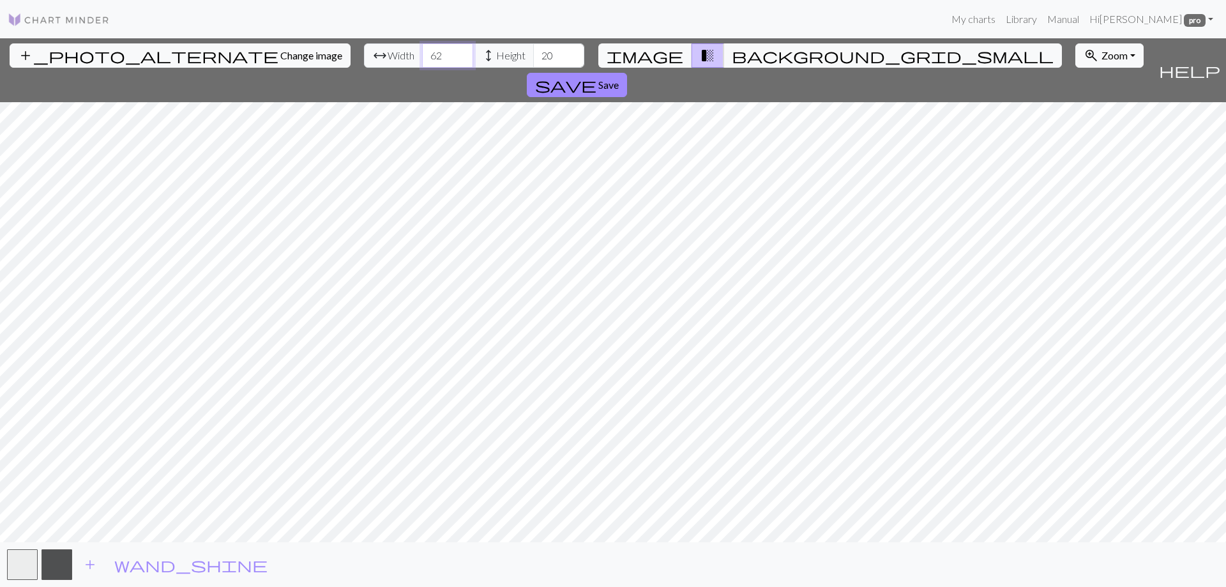
click at [422, 52] on input "62" at bounding box center [447, 55] width 51 height 24
click at [422, 52] on input "102" at bounding box center [447, 55] width 51 height 24
click at [422, 52] on input "110" at bounding box center [447, 55] width 51 height 24
click at [422, 52] on input "125" at bounding box center [447, 55] width 51 height 24
click at [422, 52] on input "131" at bounding box center [447, 55] width 51 height 24
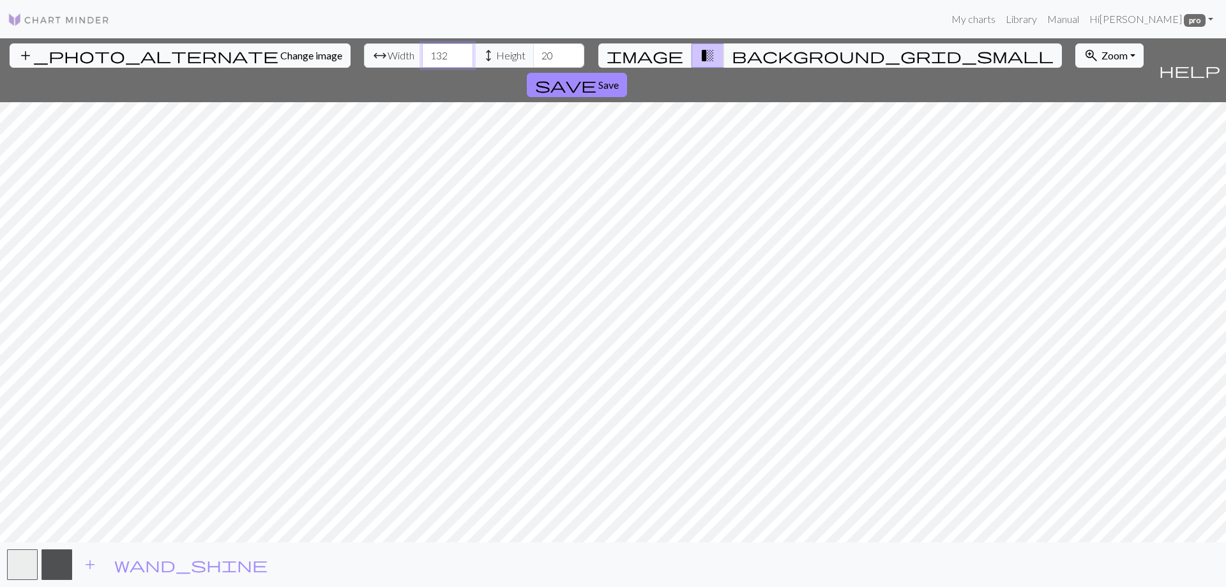
click at [422, 52] on input "132" at bounding box center [447, 55] width 51 height 24
click at [422, 59] on input "82" at bounding box center [447, 55] width 51 height 24
click at [422, 53] on input "103" at bounding box center [447, 55] width 51 height 24
click at [422, 51] on input "124" at bounding box center [447, 55] width 51 height 24
click at [422, 51] on input "130" at bounding box center [447, 55] width 51 height 24
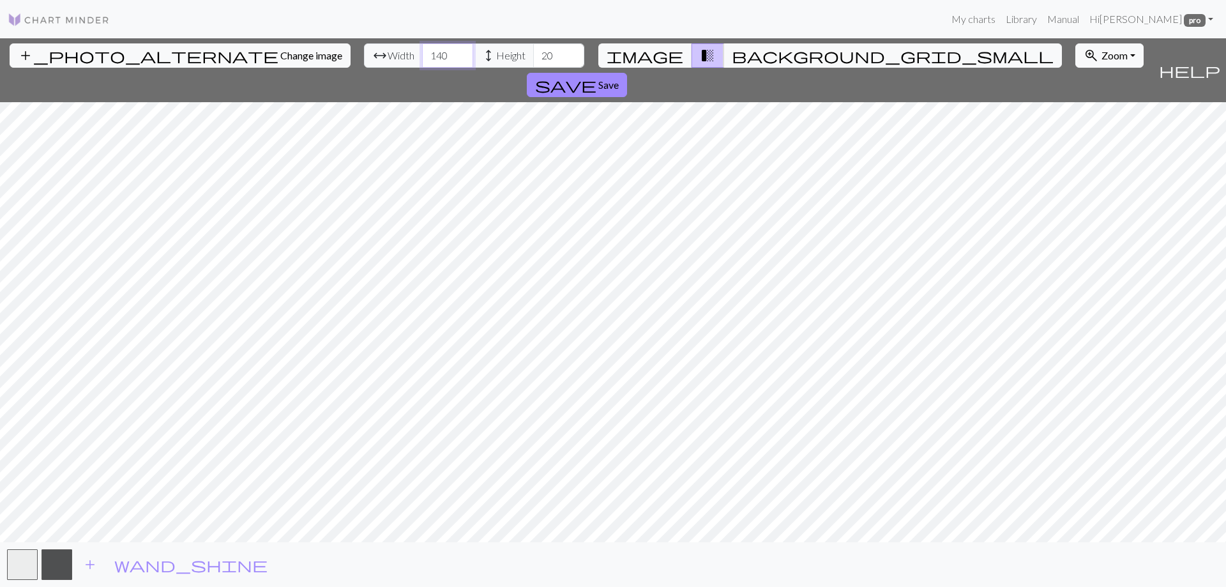
click at [422, 51] on input "140" at bounding box center [447, 55] width 51 height 24
click at [422, 51] on input "143" at bounding box center [447, 55] width 51 height 24
click at [422, 51] on input "146" at bounding box center [447, 55] width 51 height 24
click at [422, 51] on input "147" at bounding box center [447, 55] width 51 height 24
click at [422, 51] on input "148" at bounding box center [447, 55] width 51 height 24
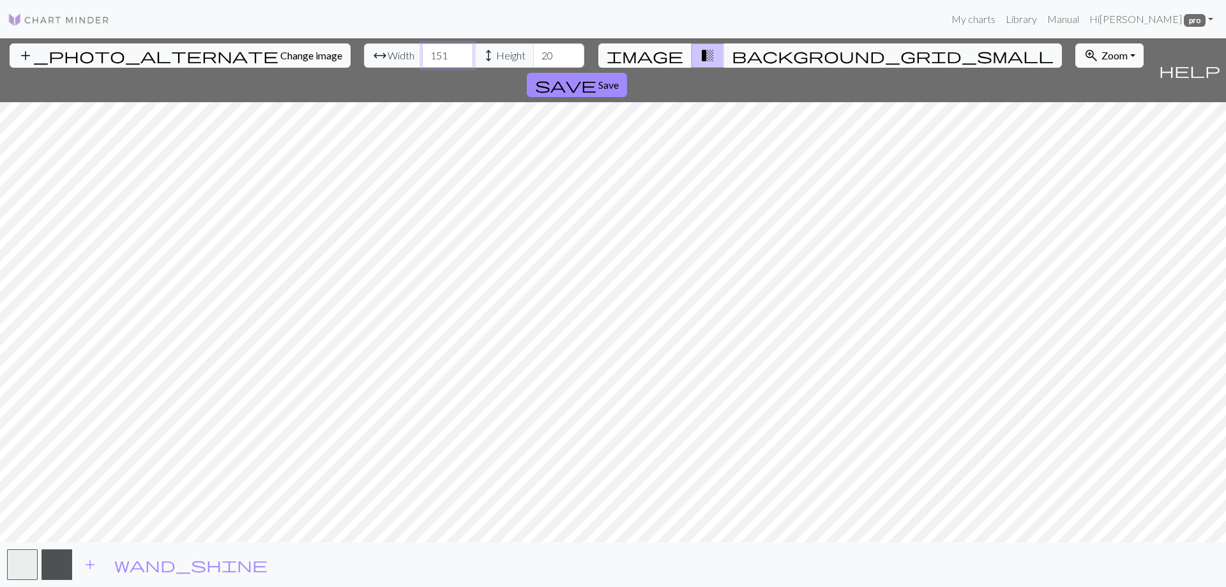
click at [422, 51] on input "151" at bounding box center [447, 55] width 51 height 24
click at [422, 51] on input "158" at bounding box center [447, 55] width 51 height 24
type input "160"
click at [422, 50] on input "160" at bounding box center [447, 55] width 51 height 24
click at [533, 52] on input "53" at bounding box center [558, 55] width 51 height 24
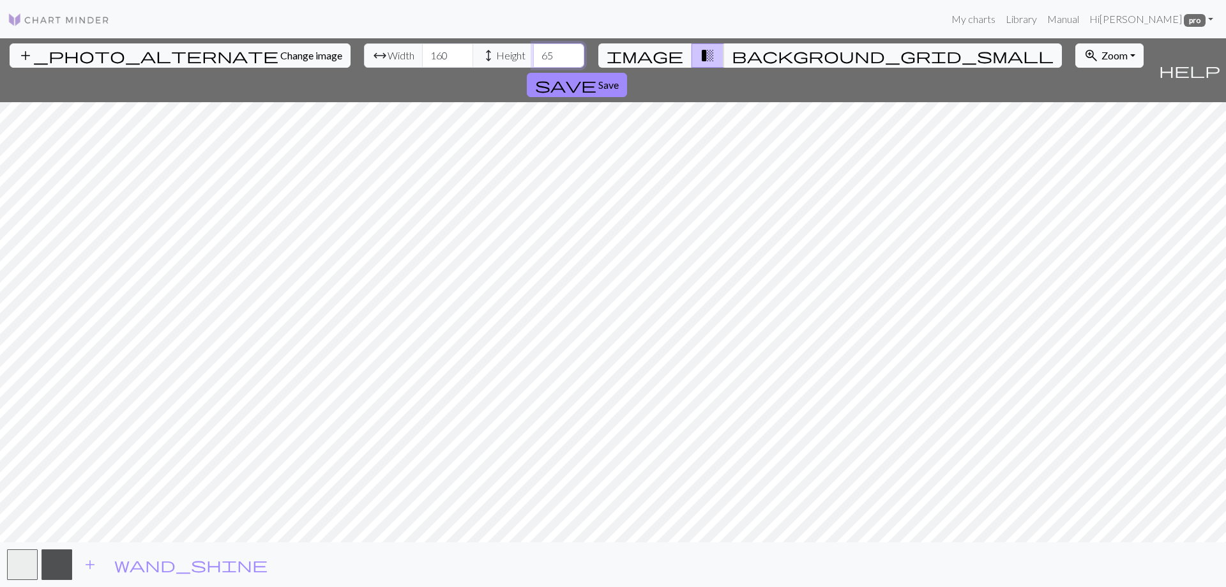
click at [533, 51] on input "65" at bounding box center [558, 55] width 51 height 24
click at [533, 50] on input "92" at bounding box center [558, 55] width 51 height 24
click at [533, 52] on input "120" at bounding box center [558, 55] width 51 height 24
click at [533, 50] on input "137" at bounding box center [558, 55] width 51 height 24
click at [533, 59] on input "137" at bounding box center [558, 55] width 51 height 24
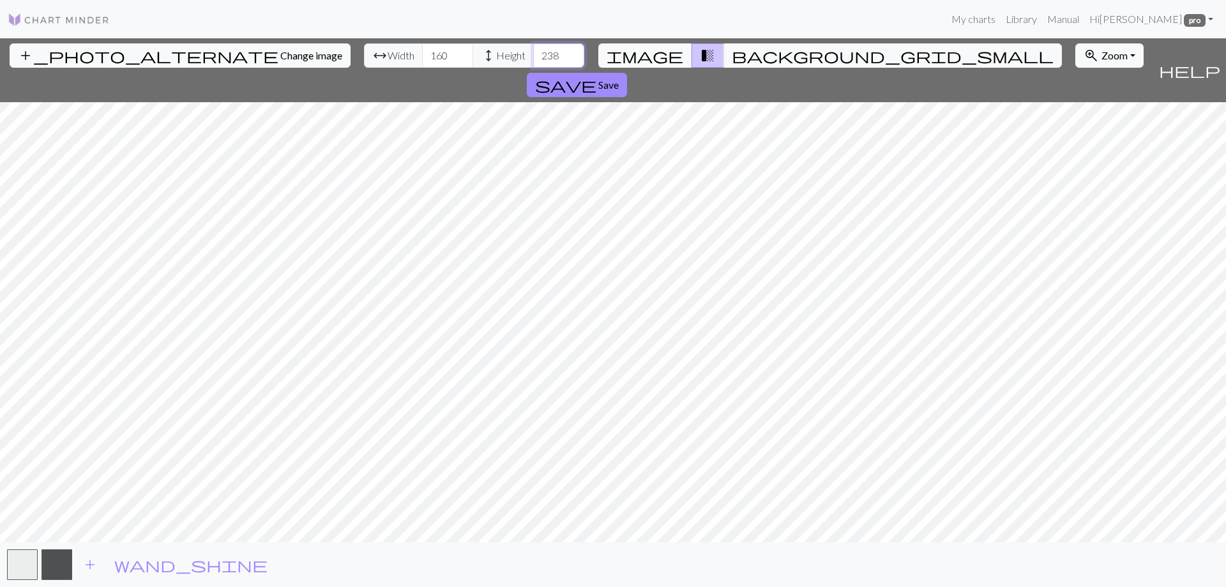
click at [533, 51] on input "238" at bounding box center [558, 55] width 51 height 24
click at [533, 51] on input "240" at bounding box center [558, 55] width 51 height 24
click at [533, 52] on input "242" at bounding box center [558, 55] width 51 height 24
click at [533, 52] on input "243" at bounding box center [558, 55] width 51 height 24
click at [533, 52] on input "244" at bounding box center [558, 55] width 51 height 24
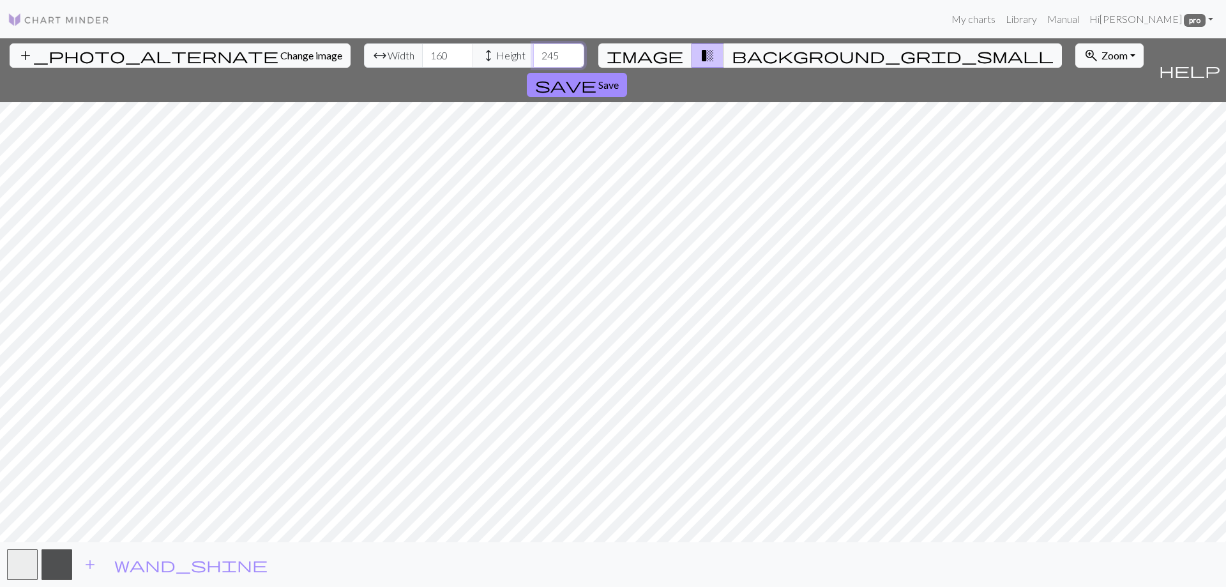
click at [533, 52] on input "245" at bounding box center [558, 55] width 51 height 24
click at [533, 52] on input "246" at bounding box center [558, 55] width 51 height 24
click at [533, 52] on input "247" at bounding box center [558, 55] width 51 height 24
click at [533, 53] on input "256" at bounding box center [558, 55] width 51 height 24
type input "260"
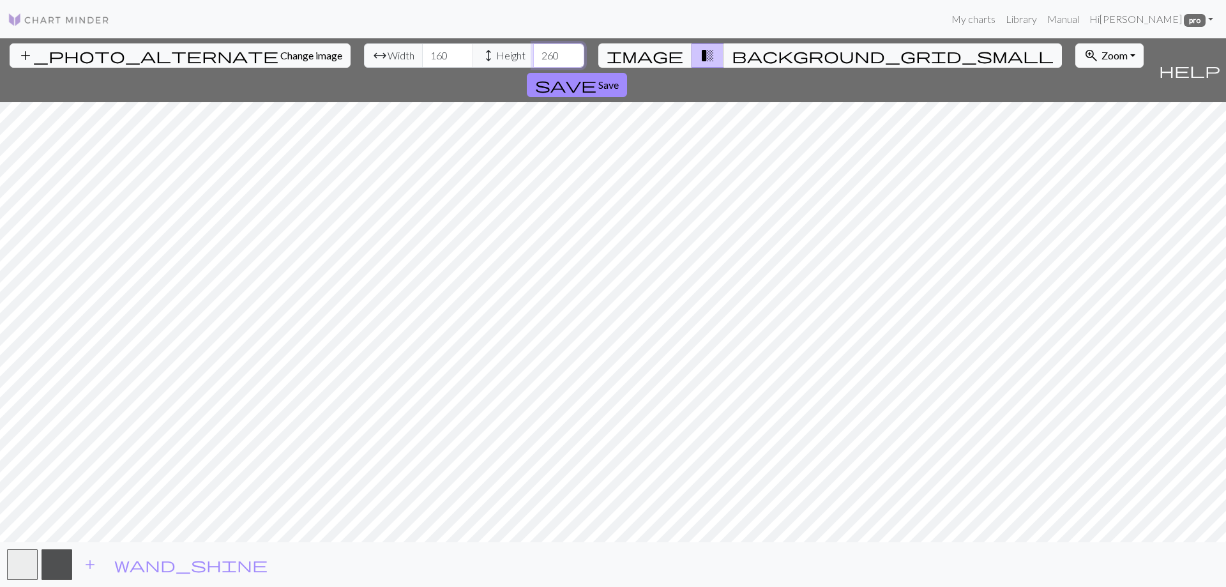
click at [533, 53] on input "260" at bounding box center [558, 55] width 51 height 24
click at [619, 79] on span "Save" at bounding box center [608, 85] width 20 height 12
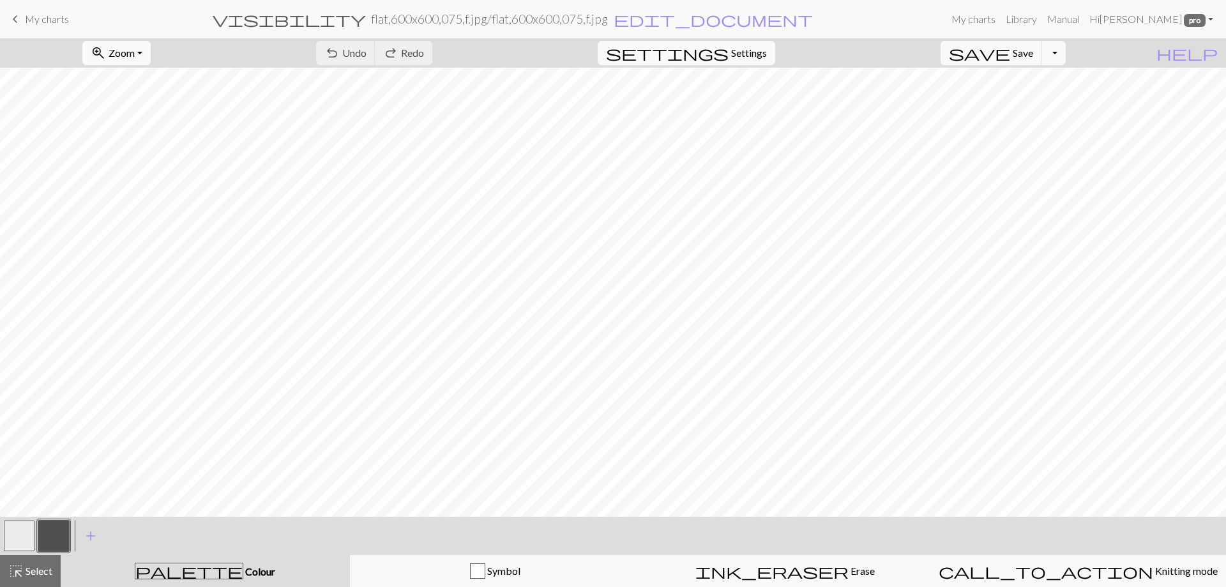
click at [151, 52] on button "zoom_in Zoom Zoom" at bounding box center [116, 53] width 68 height 24
click at [129, 172] on button "100%" at bounding box center [133, 173] width 101 height 20
click at [151, 54] on button "zoom_in Zoom Zoom" at bounding box center [116, 53] width 68 height 24
click at [132, 153] on button "50%" at bounding box center [133, 153] width 101 height 20
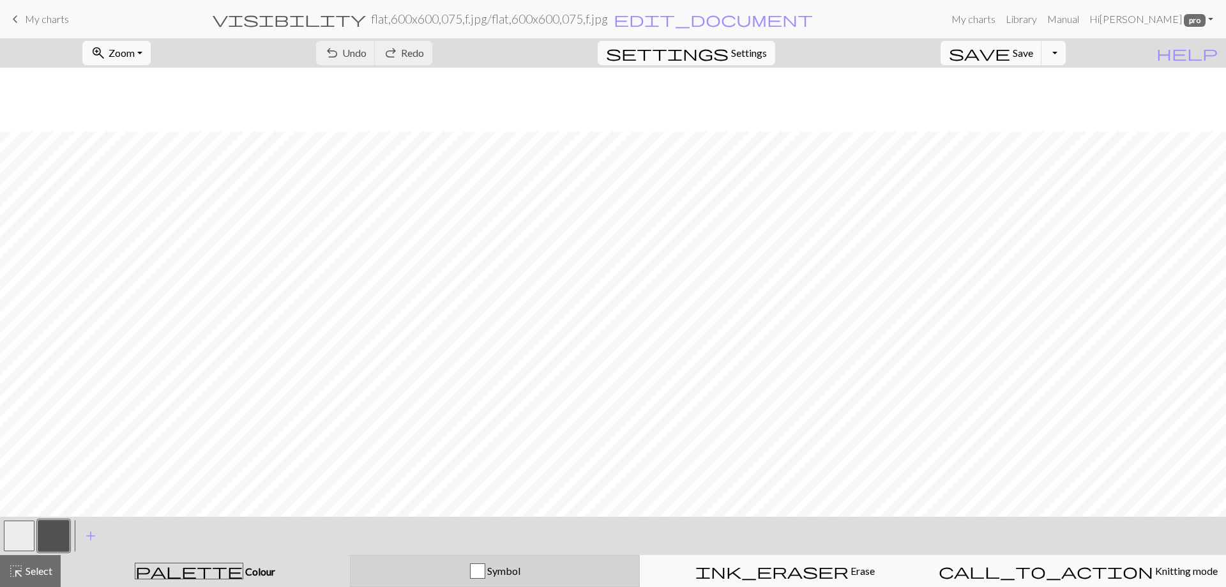
click at [574, 570] on div "Symbol" at bounding box center [495, 570] width 274 height 15
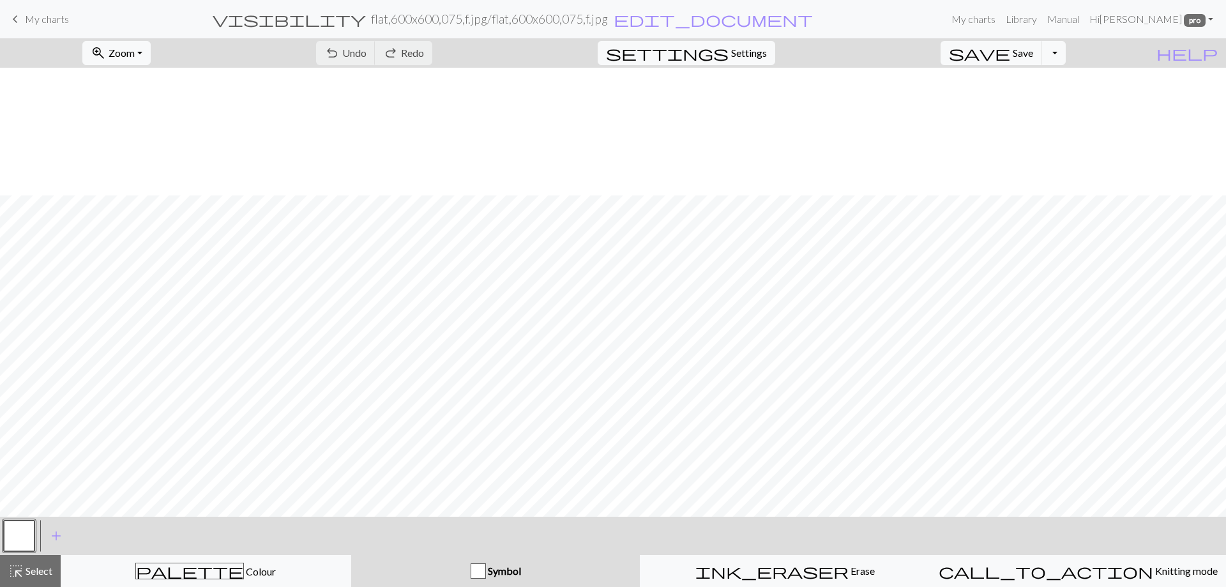
scroll to position [372, 0]
click at [762, 52] on span "Settings" at bounding box center [749, 52] width 36 height 15
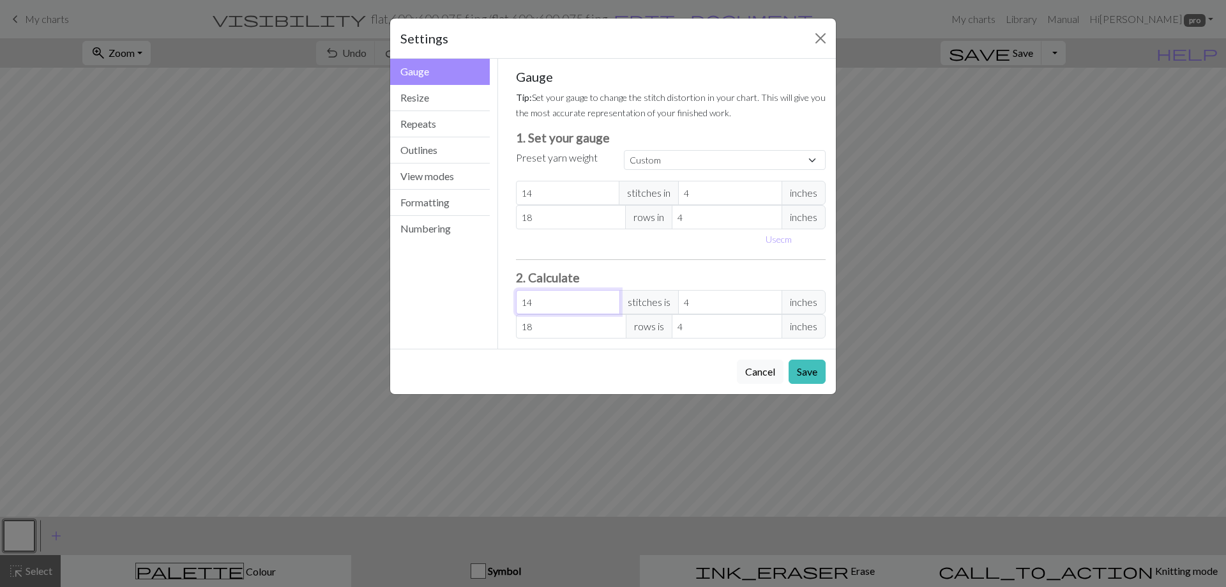
type input "15"
type input "4.29"
click at [610, 299] on input "15" at bounding box center [568, 302] width 104 height 24
type input "16"
type input "4.57"
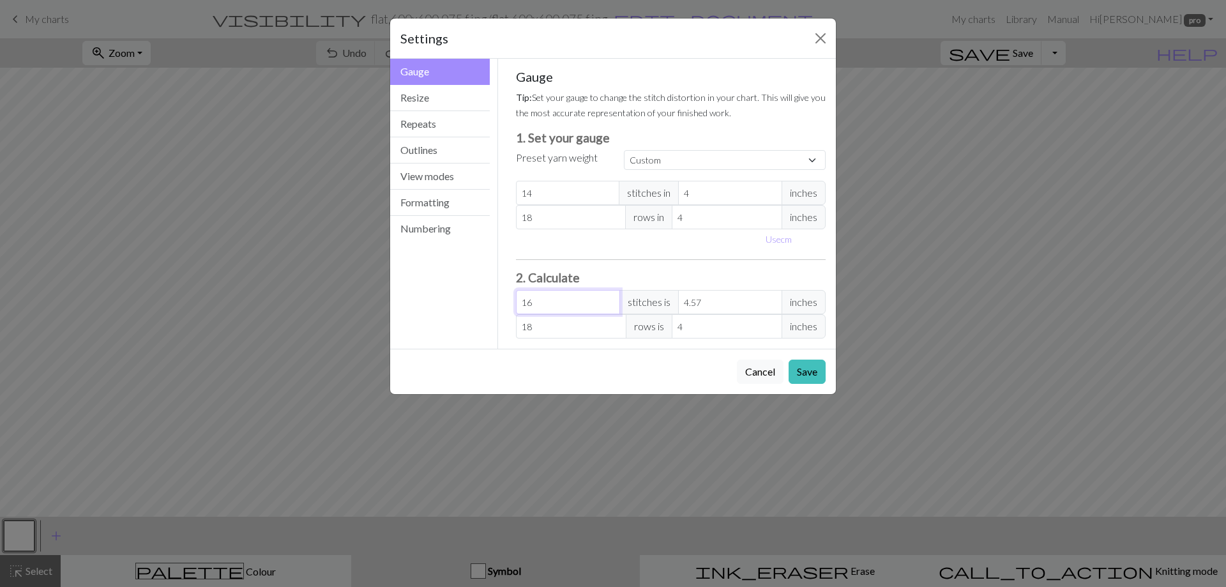
click at [610, 299] on input "16" at bounding box center [568, 302] width 104 height 24
type input "17"
type input "4.86"
click at [610, 299] on input "17" at bounding box center [568, 302] width 104 height 24
type input "18"
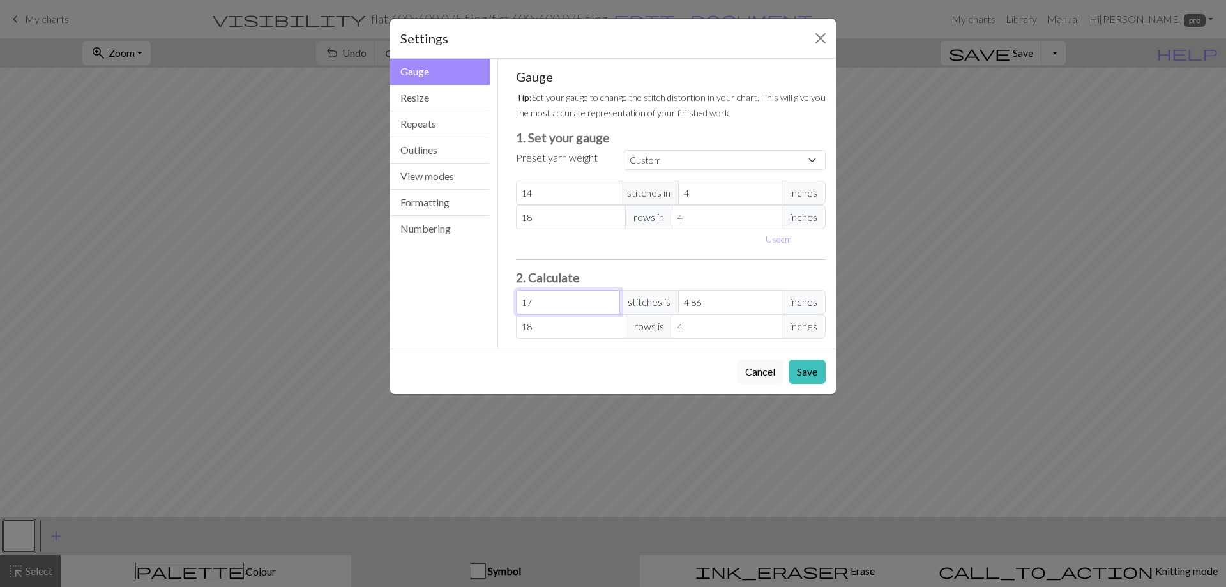
type input "5.14"
type input "18"
click at [606, 298] on input "18" at bounding box center [568, 302] width 104 height 24
click at [435, 101] on button "Resize" at bounding box center [440, 98] width 100 height 26
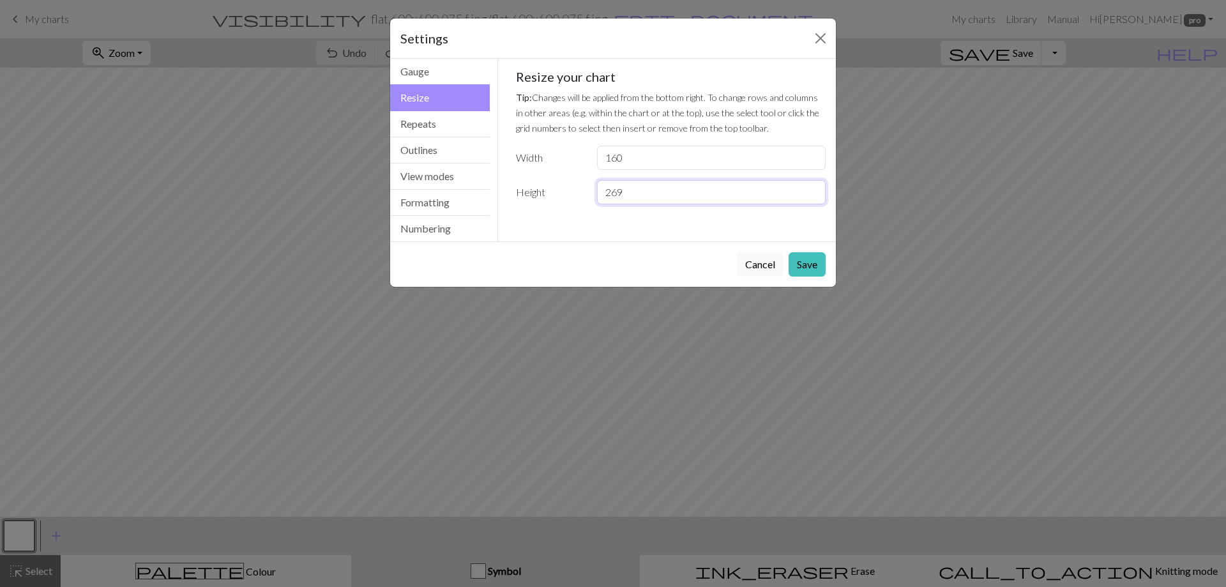
click at [813, 188] on input "269" at bounding box center [711, 192] width 229 height 24
click at [813, 188] on input "270" at bounding box center [711, 192] width 229 height 24
click at [813, 188] on input "272" at bounding box center [711, 192] width 229 height 24
click at [813, 188] on input "274" at bounding box center [711, 192] width 229 height 24
click at [813, 188] on input "276" at bounding box center [711, 192] width 229 height 24
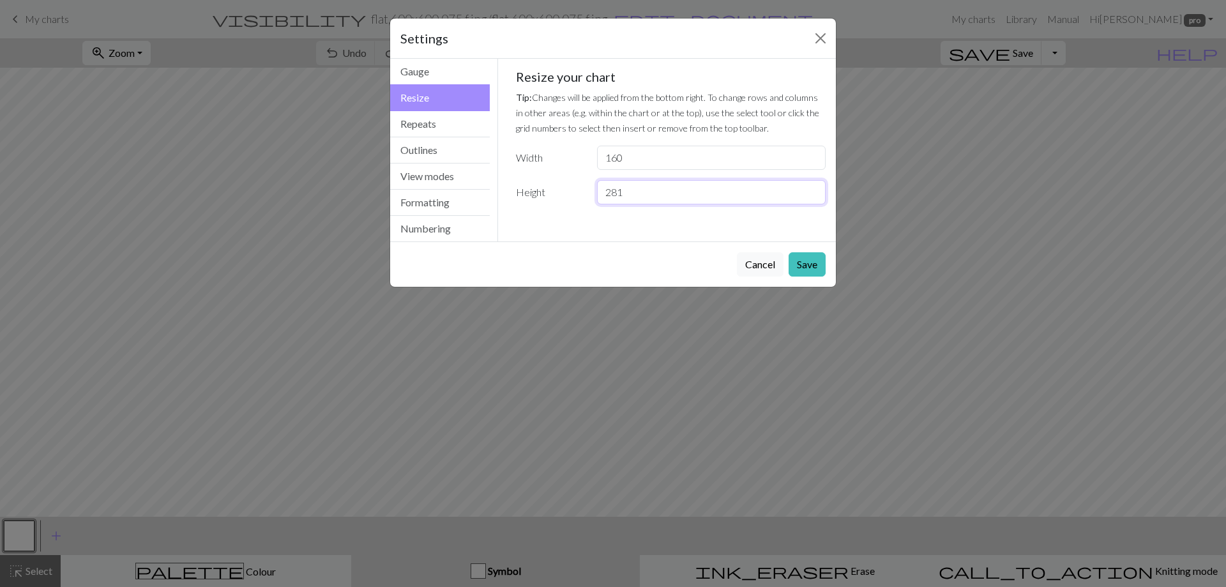
click at [813, 188] on input "281" at bounding box center [711, 192] width 229 height 24
click at [813, 188] on input "303" at bounding box center [711, 192] width 229 height 24
type input "300"
click at [797, 196] on input "300" at bounding box center [711, 192] width 229 height 24
click at [804, 268] on button "Save" at bounding box center [806, 264] width 37 height 24
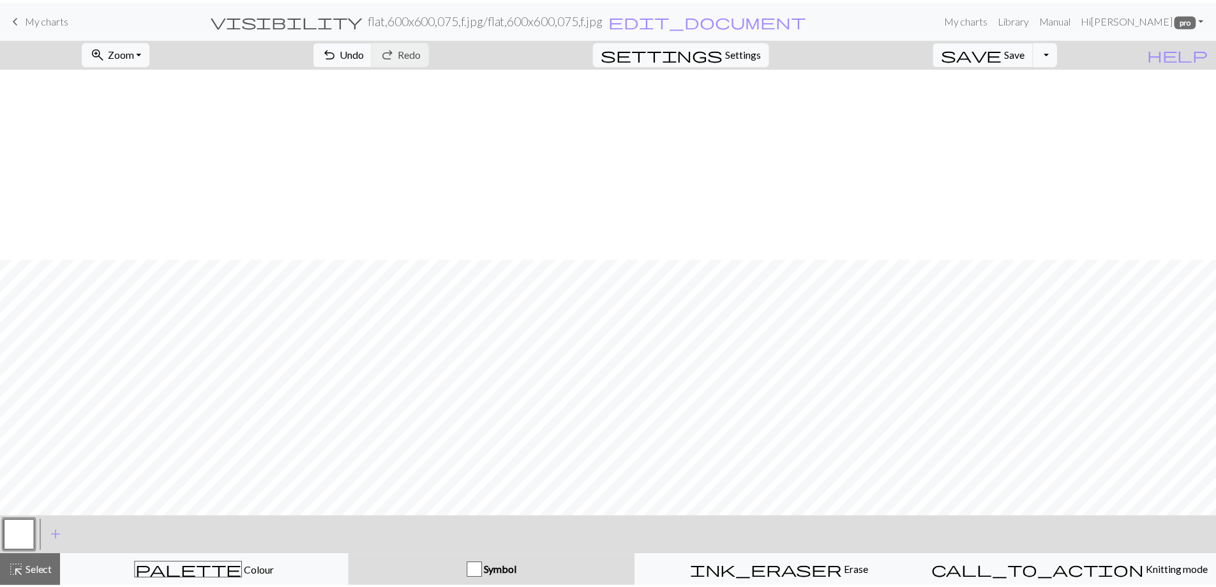
scroll to position [192, 0]
click at [986, 22] on link "My charts" at bounding box center [973, 19] width 54 height 26
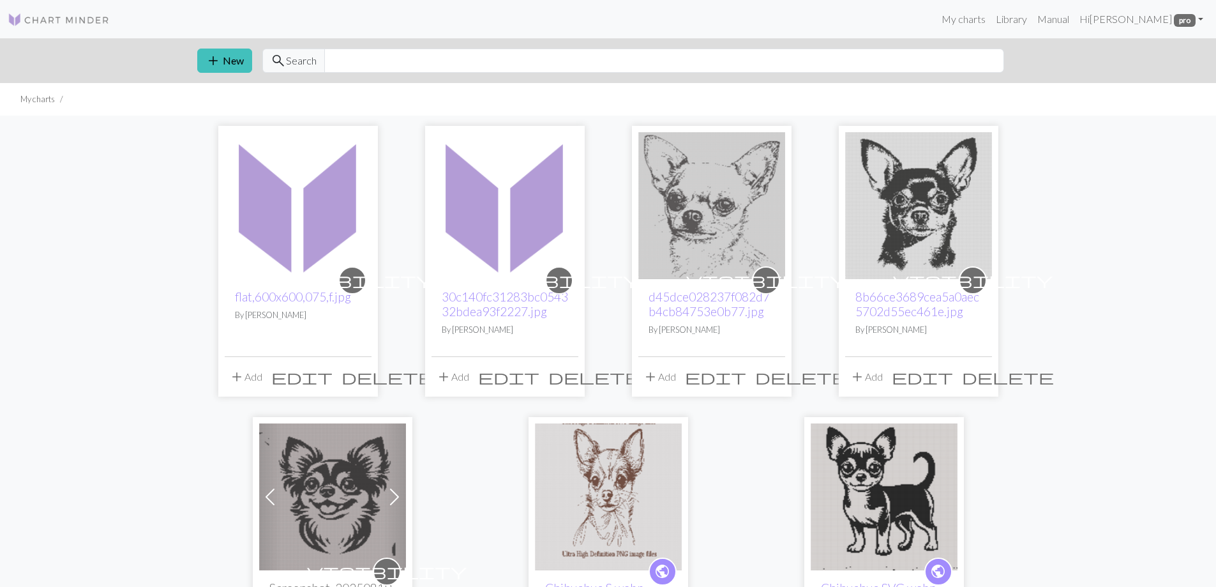
click at [361, 377] on span "delete" at bounding box center [388, 377] width 92 height 18
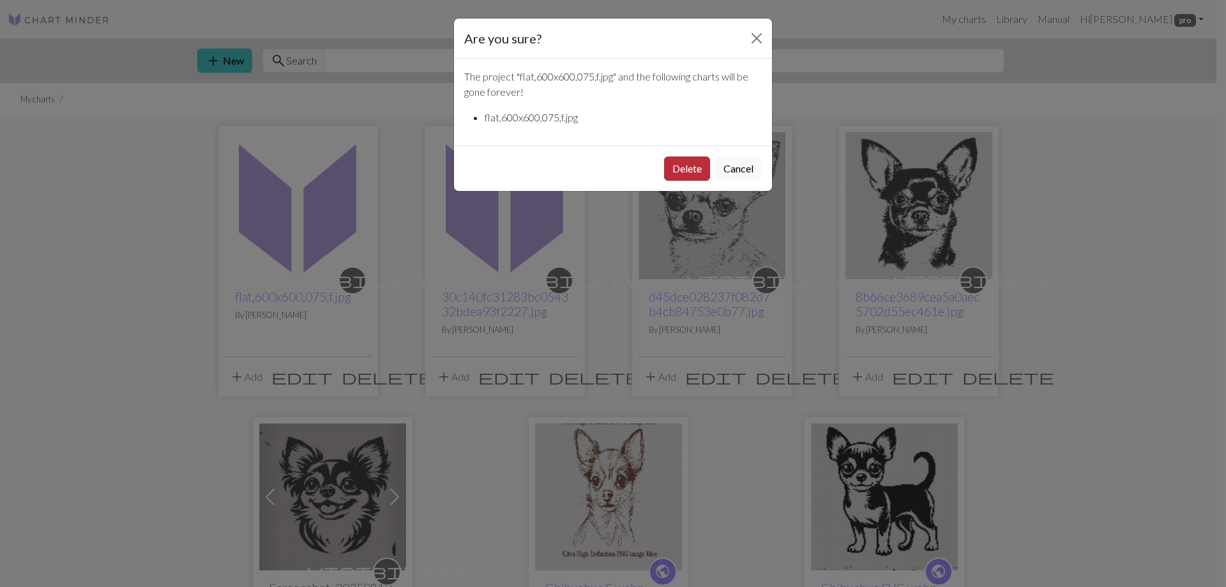
click at [687, 162] on button "Delete" at bounding box center [687, 168] width 46 height 24
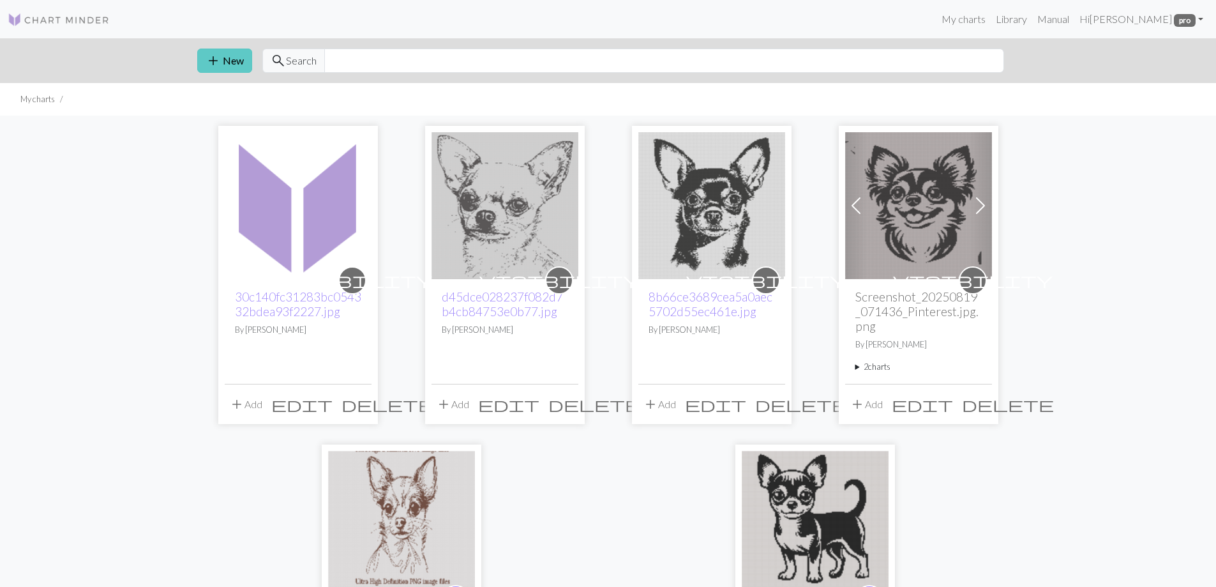
click at [222, 61] on button "add New" at bounding box center [224, 61] width 55 height 24
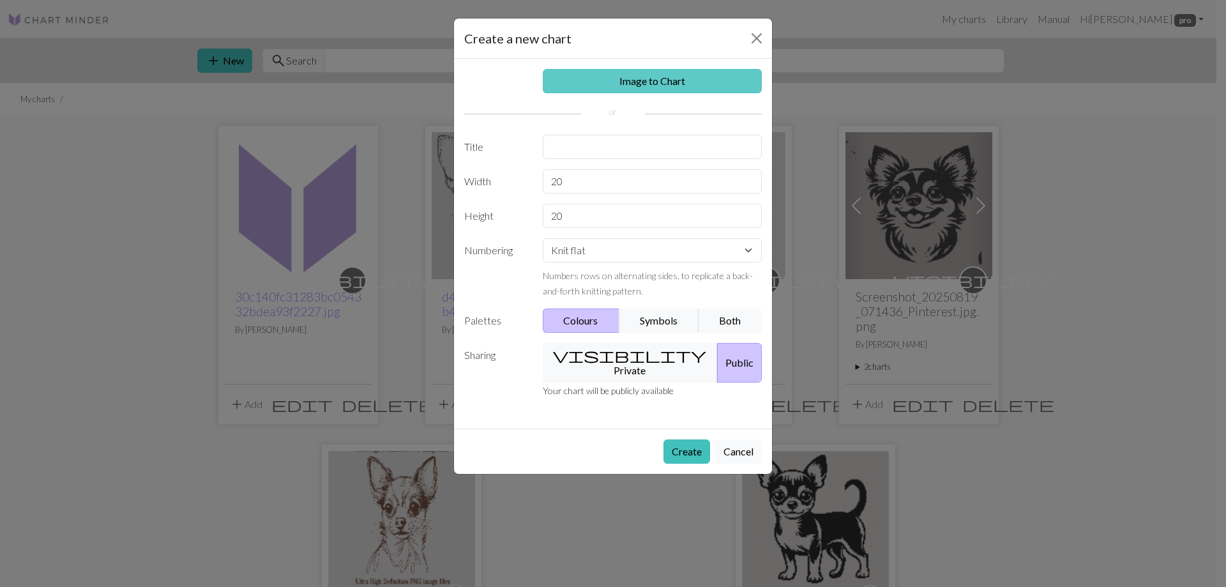
click at [622, 83] on link "Image to Chart" at bounding box center [653, 81] width 220 height 24
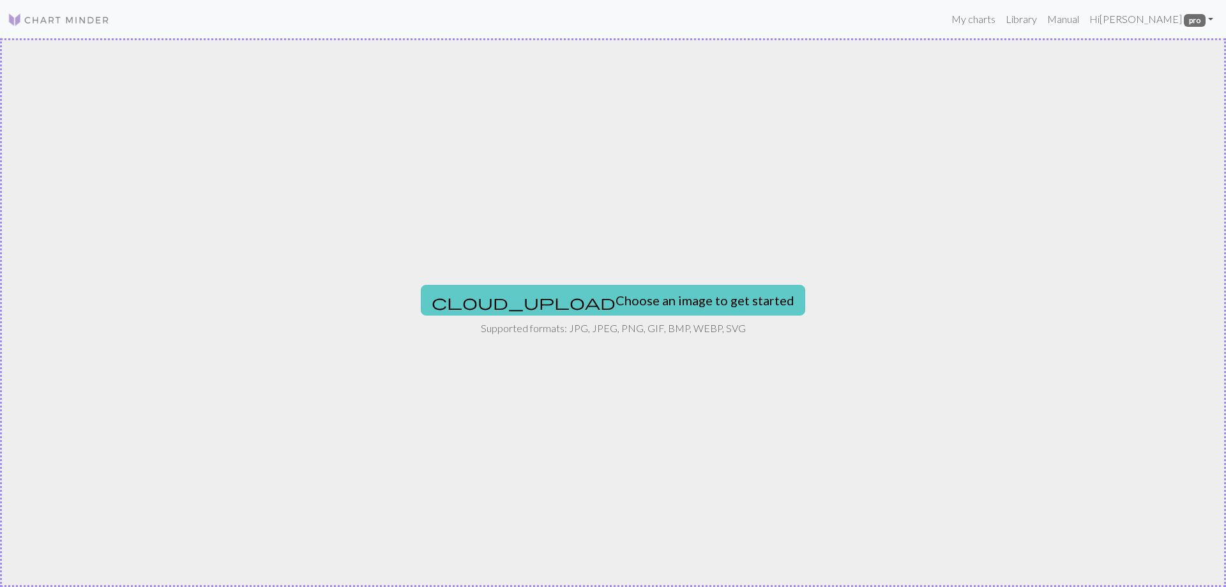
click at [619, 302] on button "cloud_upload Choose an image to get started" at bounding box center [613, 300] width 384 height 31
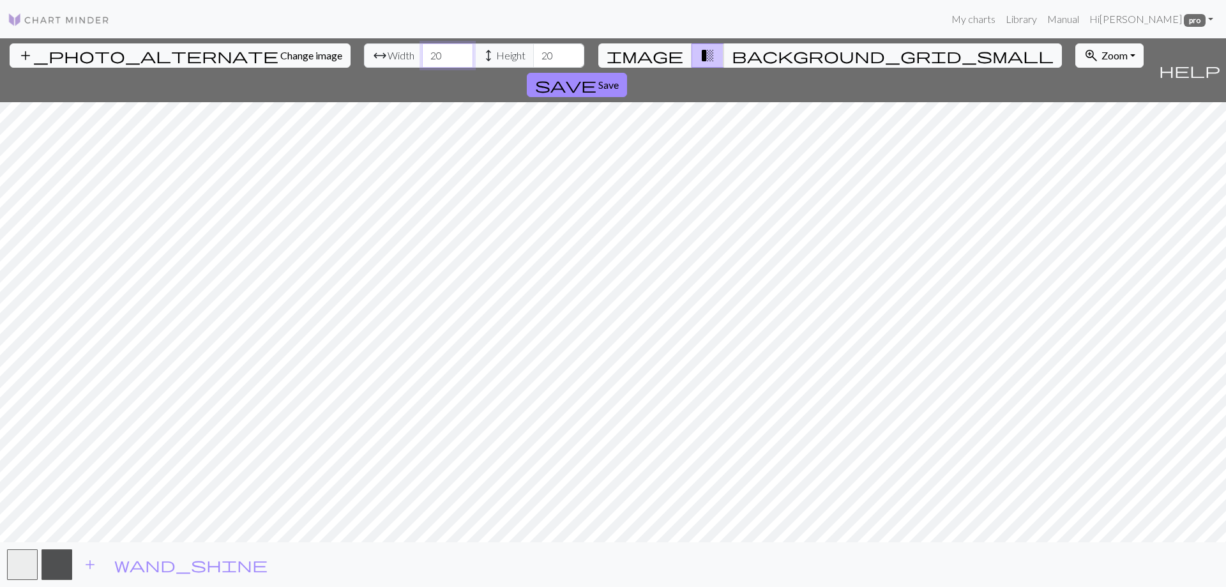
click at [422, 56] on input "20" at bounding box center [447, 55] width 51 height 24
type input "120"
click at [533, 56] on input "20" at bounding box center [558, 55] width 51 height 24
type input "300"
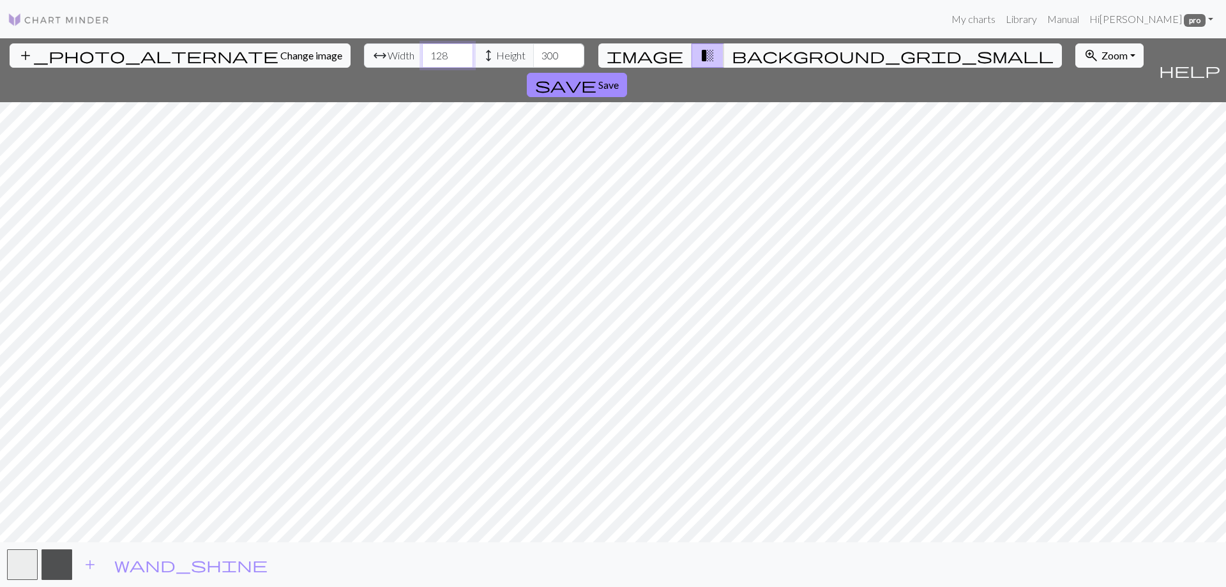
click at [422, 51] on input "128" at bounding box center [447, 55] width 51 height 24
click at [422, 52] on input "129" at bounding box center [447, 55] width 51 height 24
click at [422, 52] on input "130" at bounding box center [447, 55] width 51 height 24
click at [422, 54] on input "130" at bounding box center [447, 55] width 51 height 24
click at [422, 56] on input "190" at bounding box center [447, 55] width 51 height 24
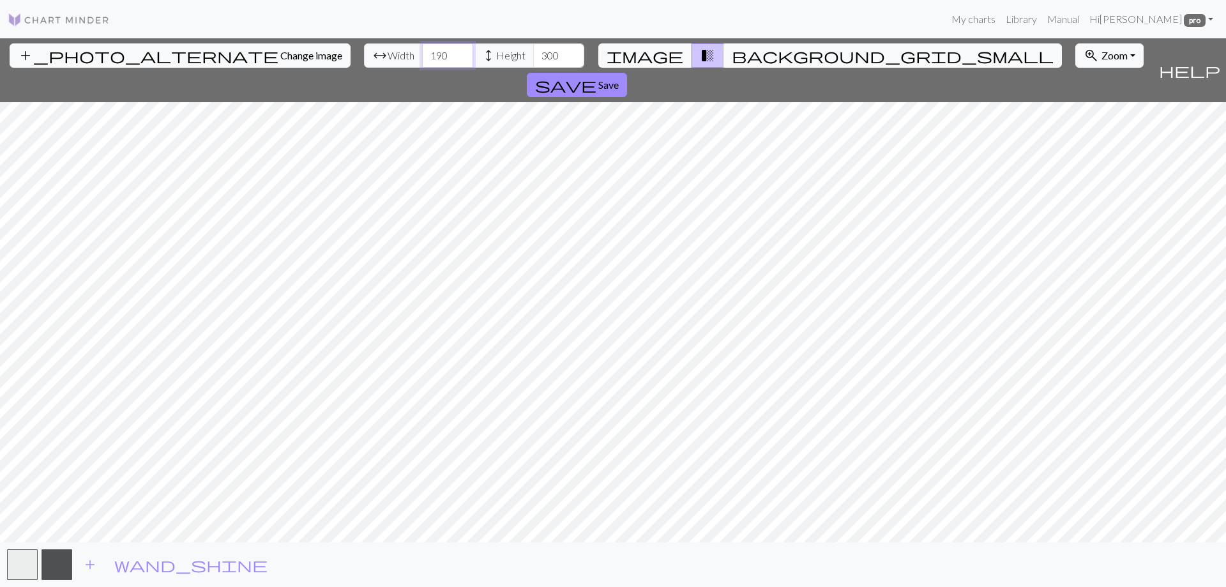
drag, startPoint x: 375, startPoint y: 55, endPoint x: 364, endPoint y: 56, distance: 10.9
click at [422, 56] on input "190" at bounding box center [447, 55] width 51 height 24
type input "240"
click at [1020, 53] on div "add_photo_alternate Change image arrow_range Width 240 height Height 300 image …" at bounding box center [576, 70] width 1153 height 64
click at [619, 79] on span "Save" at bounding box center [608, 85] width 20 height 12
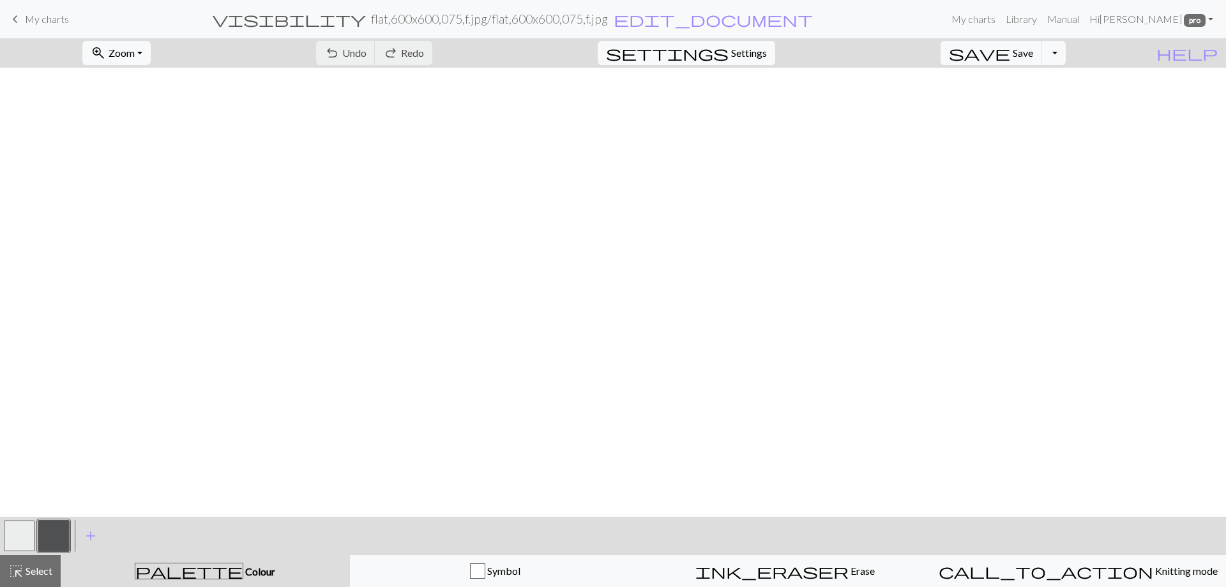
scroll to position [5363, 471]
click at [414, 54] on div "undo Undo Undo redo Redo Redo" at bounding box center [373, 52] width 135 height 29
click at [407, 52] on div "undo Undo Undo redo Redo Redo" at bounding box center [373, 52] width 135 height 29
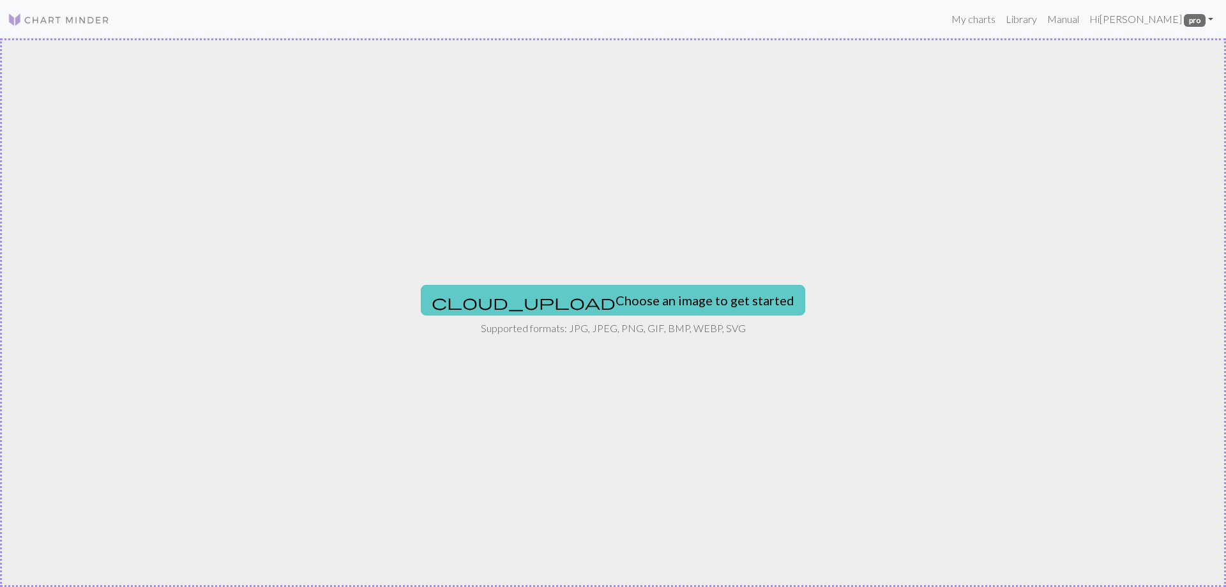
click at [571, 299] on button "cloud_upload Choose an image to get started" at bounding box center [613, 300] width 384 height 31
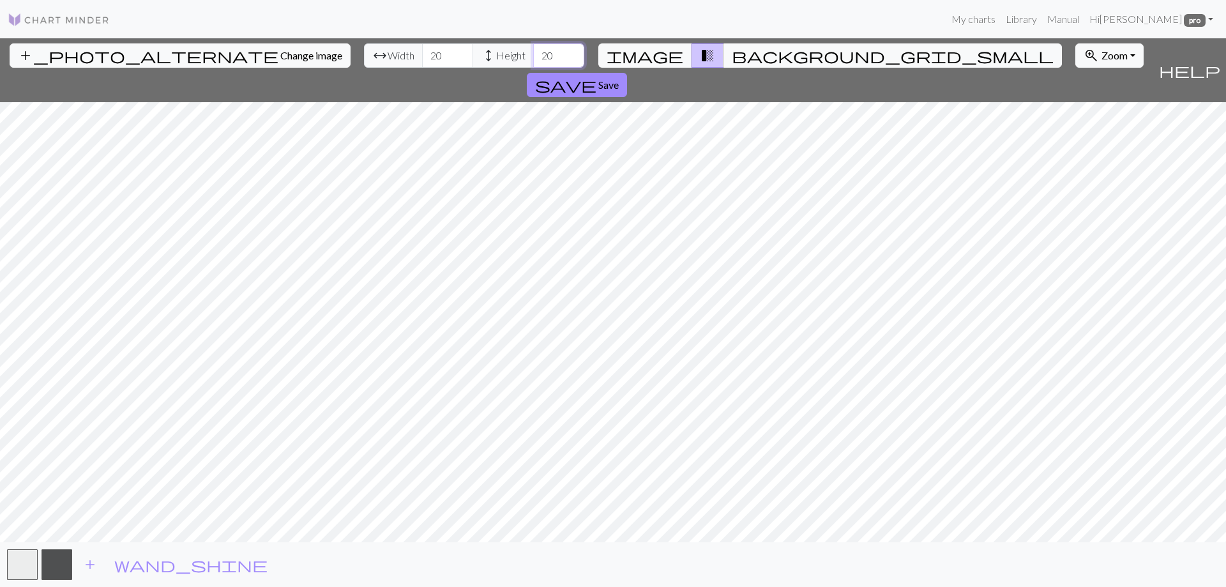
drag, startPoint x: 481, startPoint y: 55, endPoint x: 475, endPoint y: 56, distance: 6.4
click at [533, 56] on input "20" at bounding box center [558, 55] width 51 height 24
type input "300"
click at [422, 56] on input "20" at bounding box center [447, 55] width 51 height 24
type input "240"
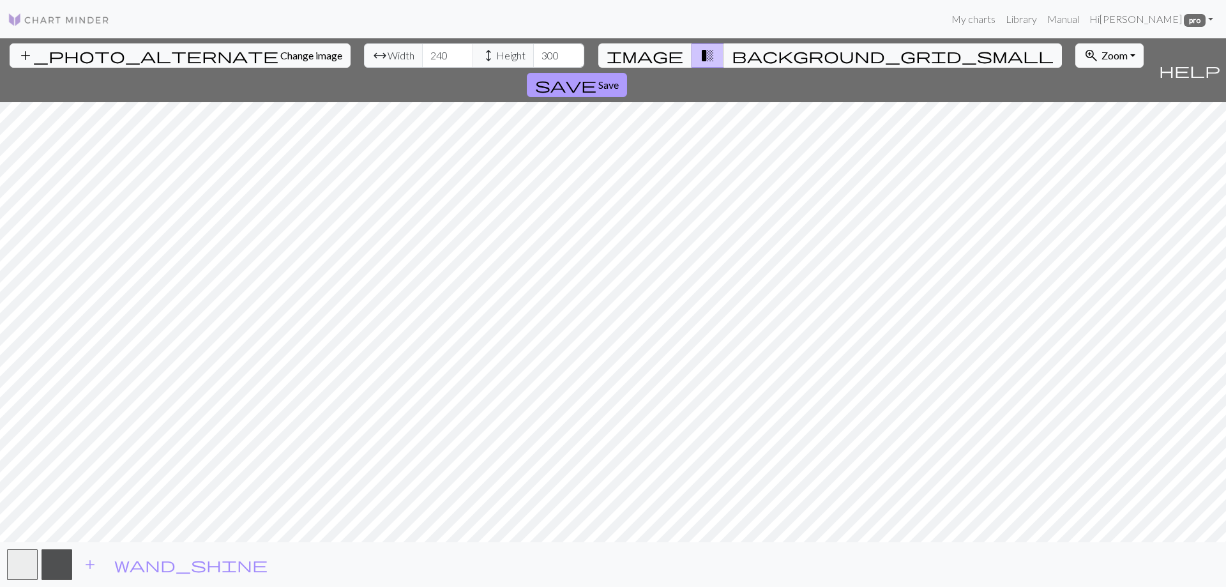
click at [627, 73] on button "save Save" at bounding box center [577, 85] width 100 height 24
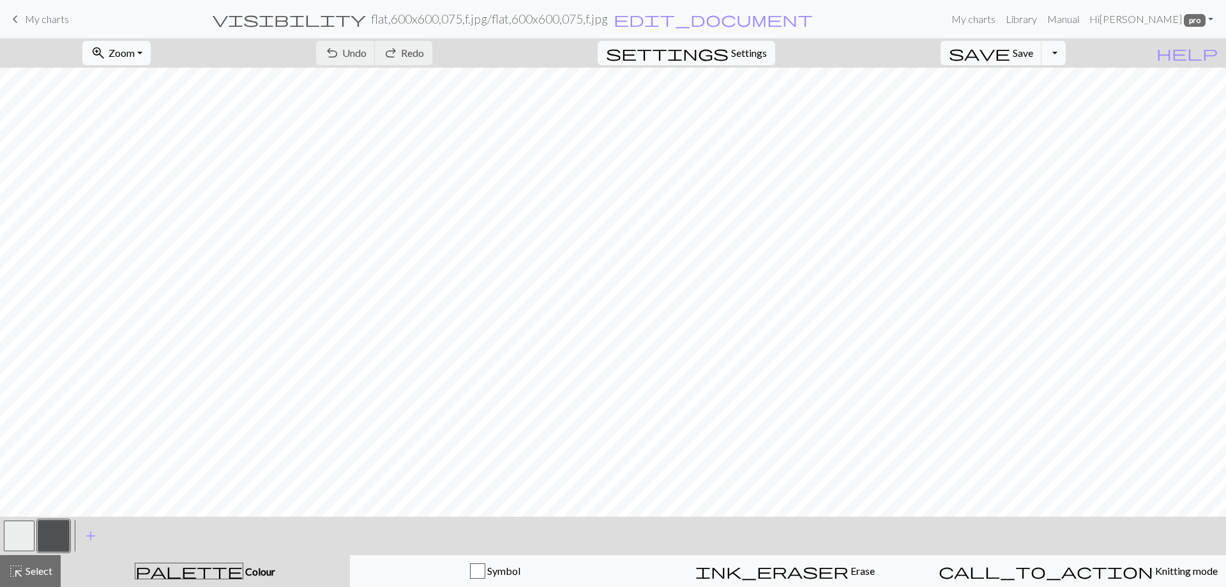
click at [151, 48] on button "zoom_in Zoom Zoom" at bounding box center [116, 53] width 68 height 24
click at [132, 153] on button "50%" at bounding box center [133, 153] width 101 height 20
click at [728, 57] on span "settings" at bounding box center [667, 53] width 123 height 18
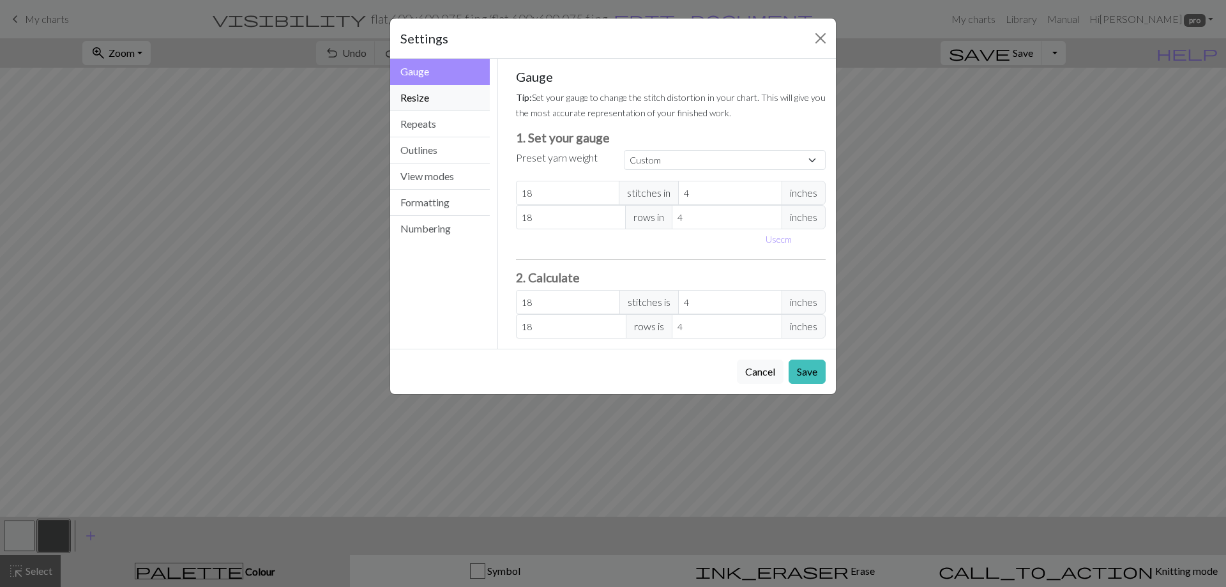
click at [416, 100] on button "Resize" at bounding box center [440, 98] width 100 height 26
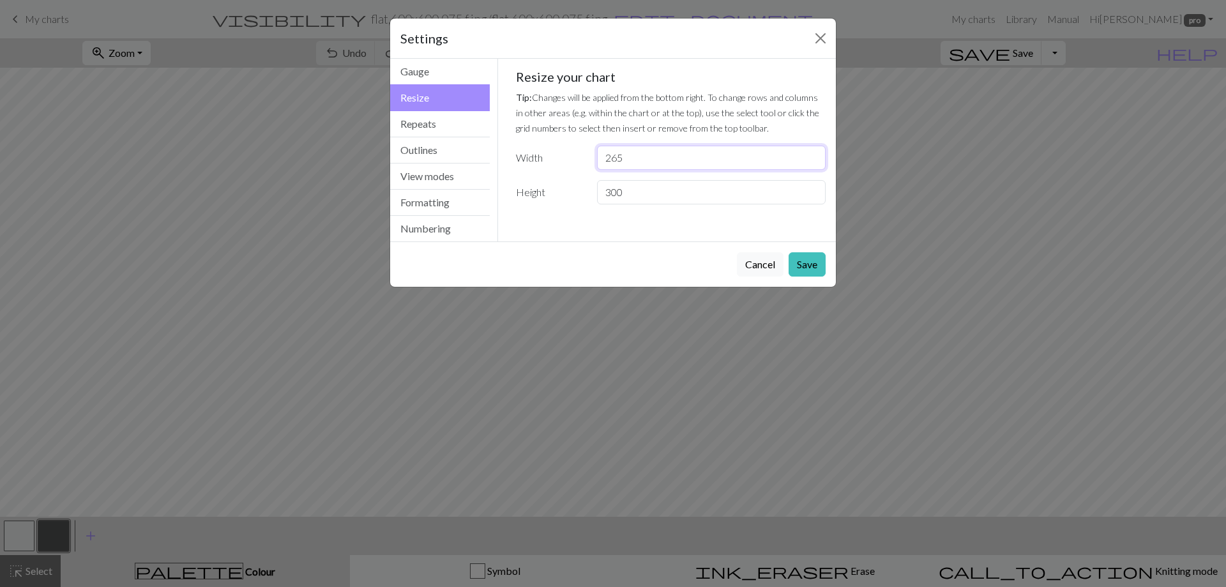
click at [813, 155] on input "265" at bounding box center [711, 158] width 229 height 24
click at [813, 163] on input "264" at bounding box center [711, 158] width 229 height 24
click at [813, 163] on input "263" at bounding box center [711, 158] width 229 height 24
click at [813, 163] on input "262" at bounding box center [711, 158] width 229 height 24
click at [813, 163] on input "261" at bounding box center [711, 158] width 229 height 24
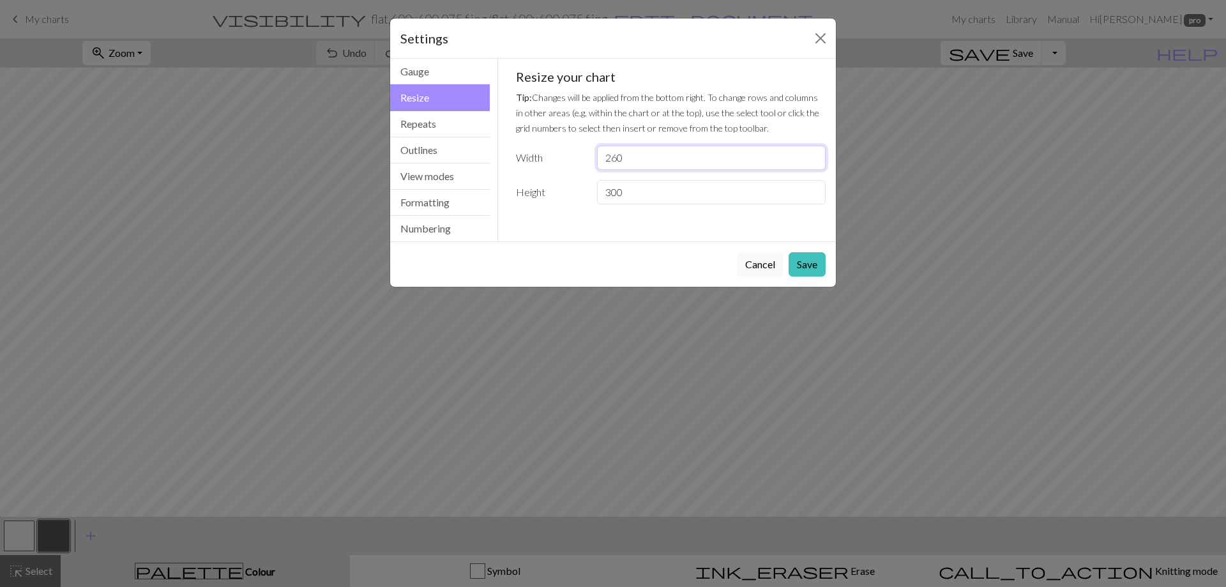
type input "260"
click at [813, 163] on input "260" at bounding box center [711, 158] width 229 height 24
click at [808, 268] on button "Save" at bounding box center [806, 264] width 37 height 24
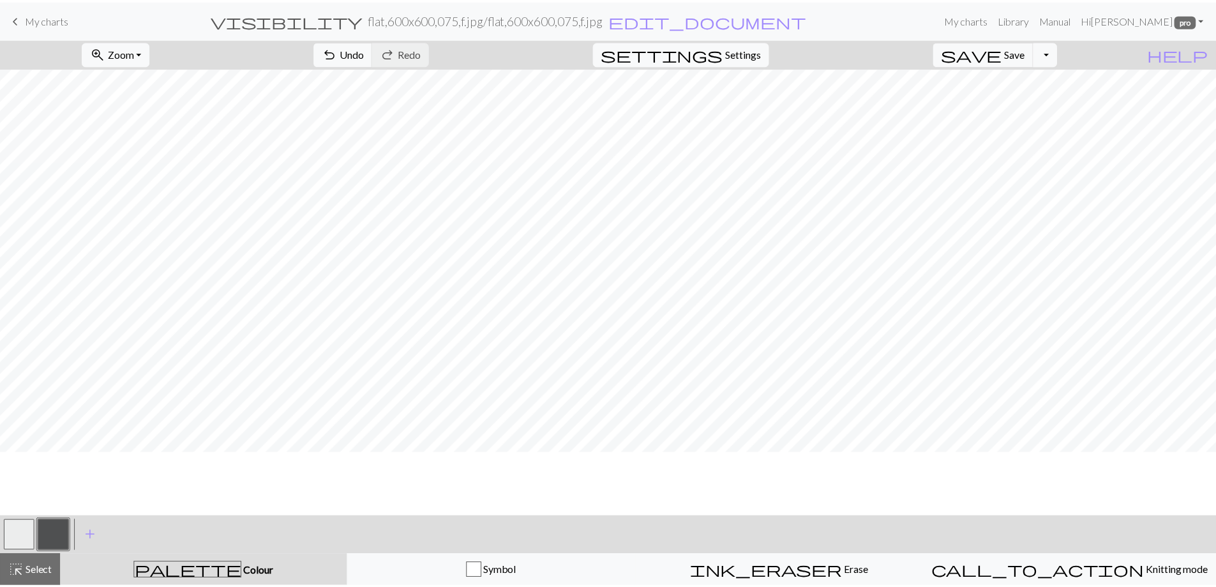
scroll to position [575, 0]
click at [970, 21] on link "My charts" at bounding box center [973, 19] width 54 height 26
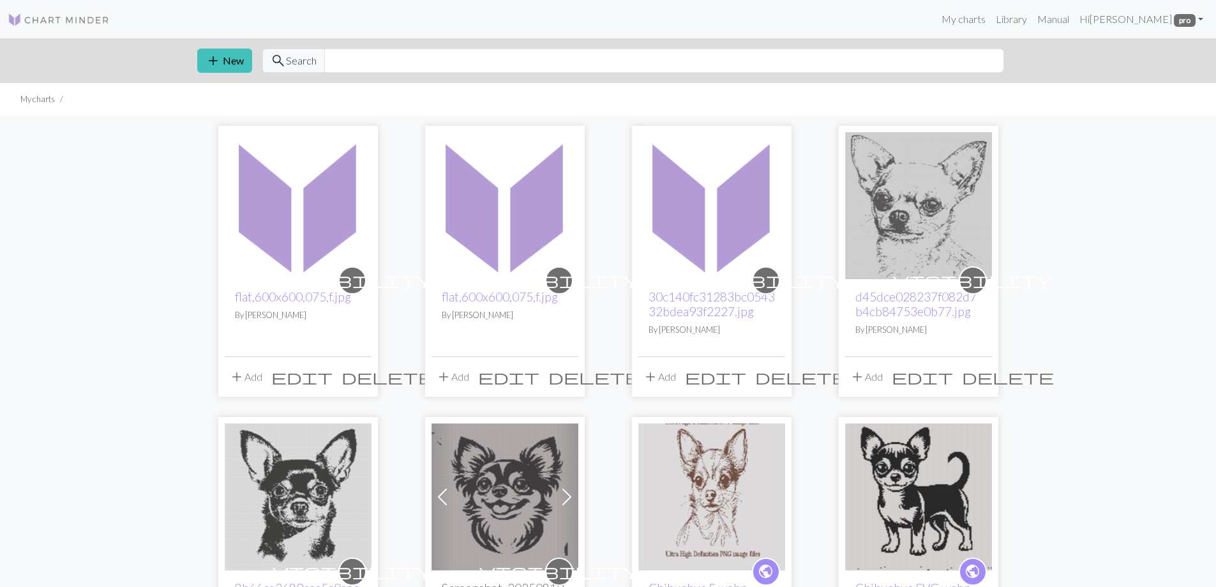
click at [359, 375] on span "delete" at bounding box center [388, 377] width 92 height 18
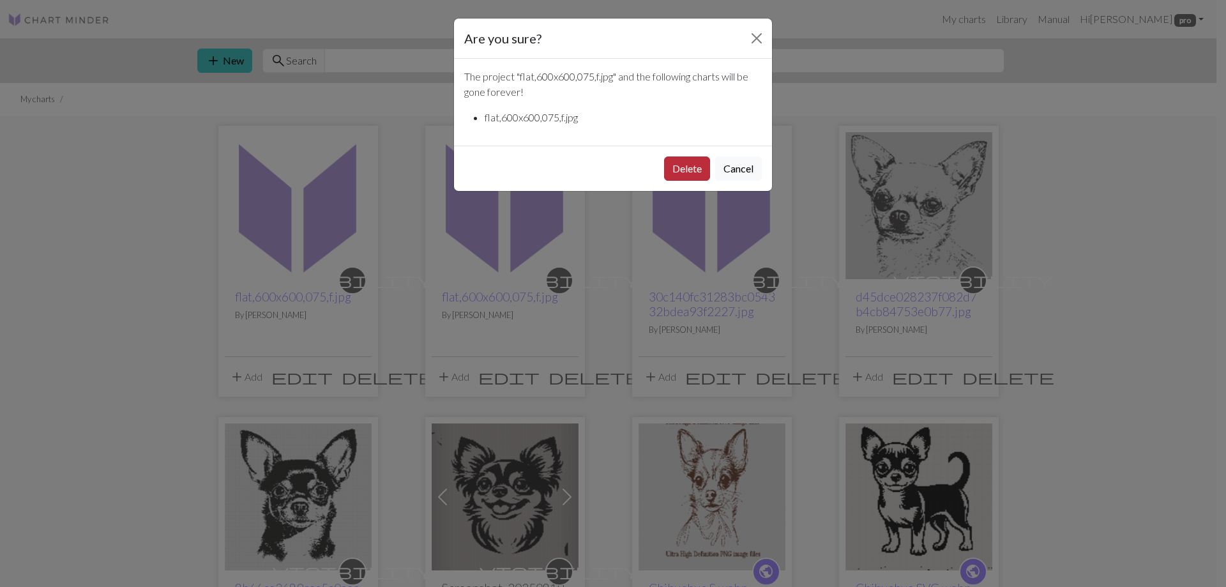
click at [692, 169] on button "Delete" at bounding box center [687, 168] width 46 height 24
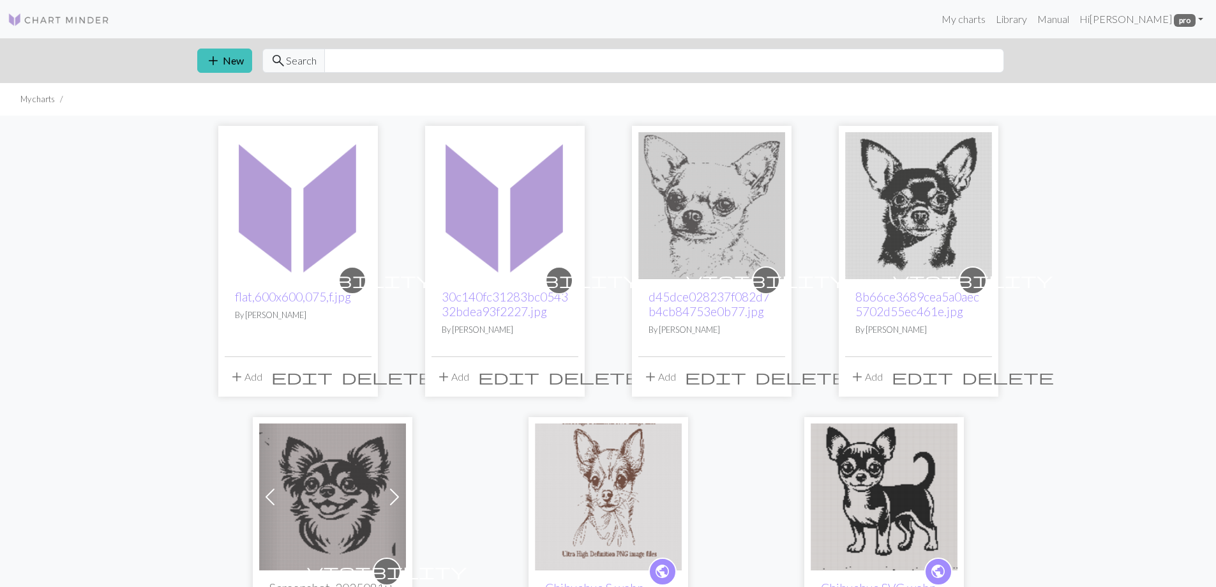
click at [359, 379] on span "delete" at bounding box center [388, 377] width 92 height 18
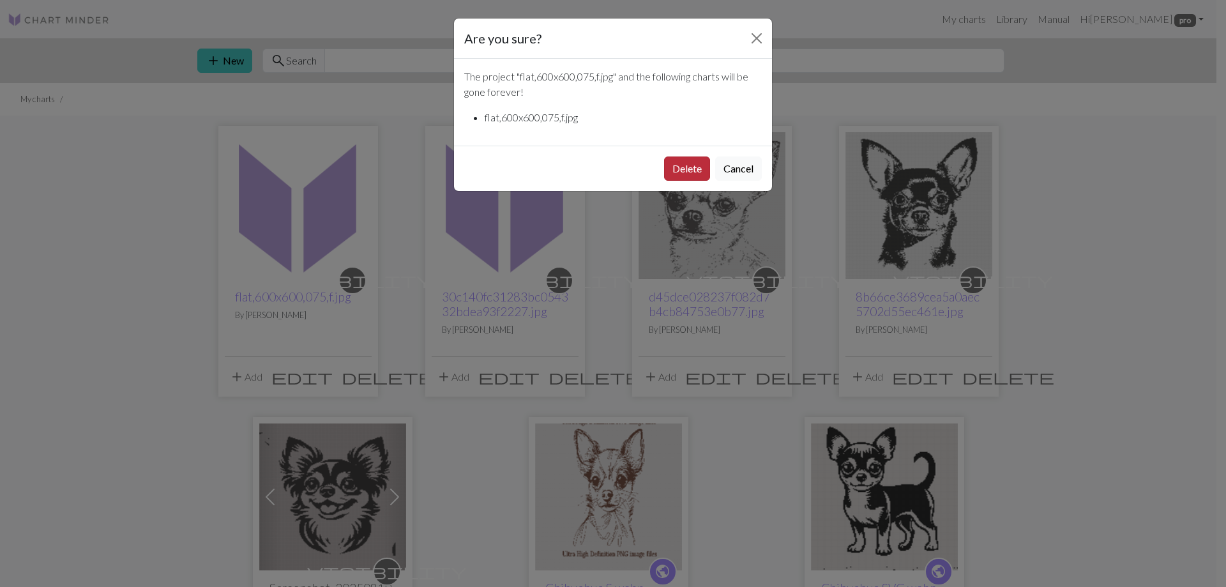
click at [693, 168] on button "Delete" at bounding box center [687, 168] width 46 height 24
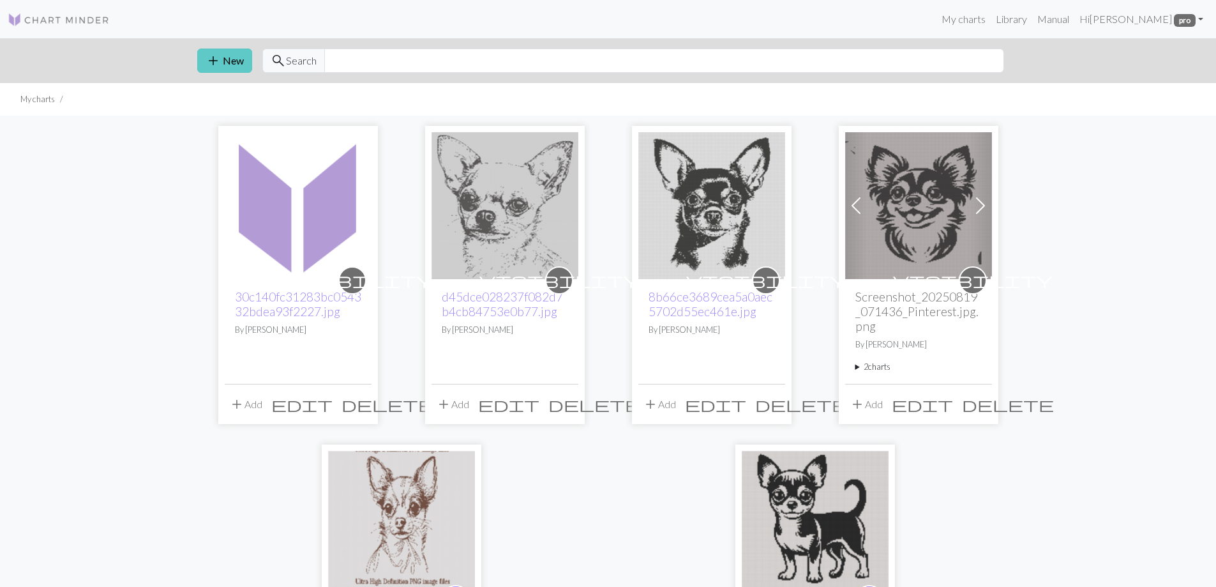
click at [220, 66] on span "add" at bounding box center [213, 61] width 15 height 18
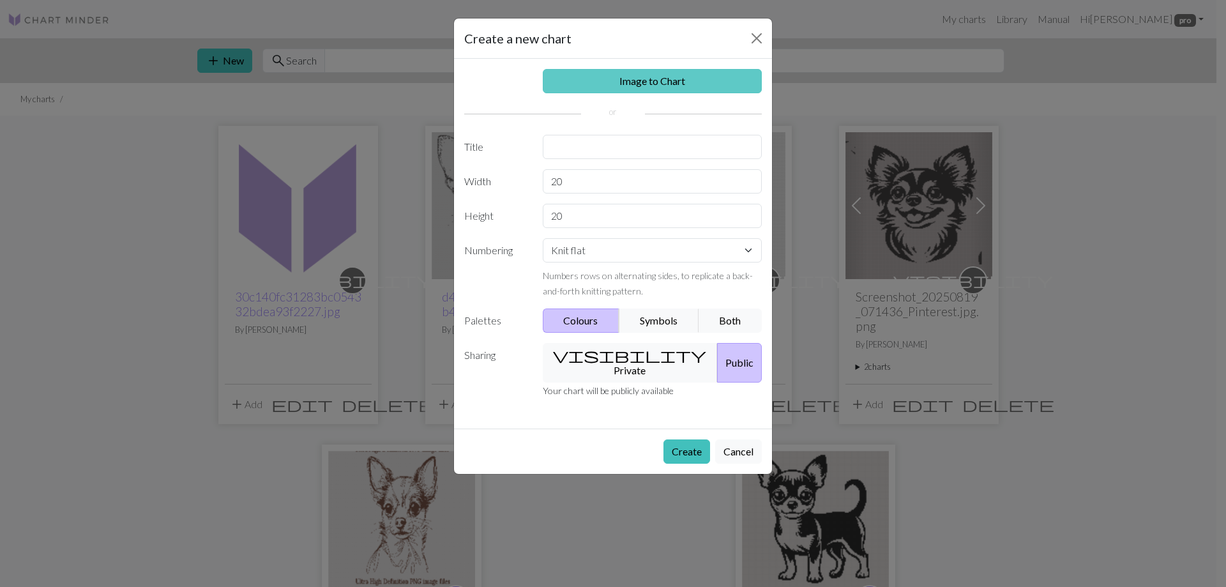
click at [614, 87] on link "Image to Chart" at bounding box center [653, 81] width 220 height 24
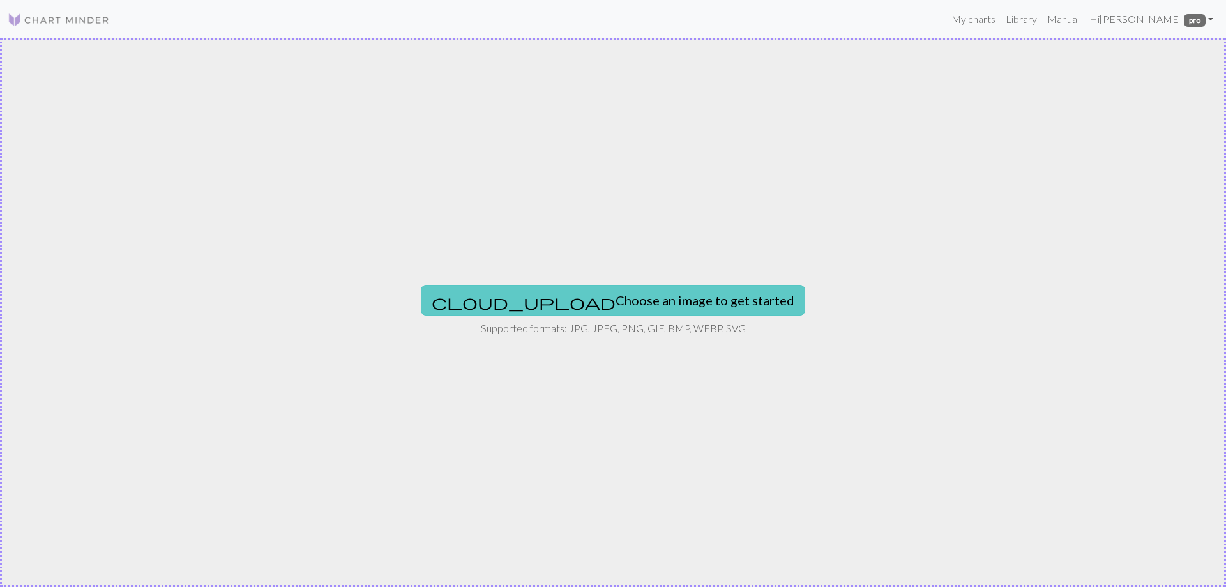
click at [561, 299] on button "cloud_upload Choose an image to get started" at bounding box center [613, 300] width 384 height 31
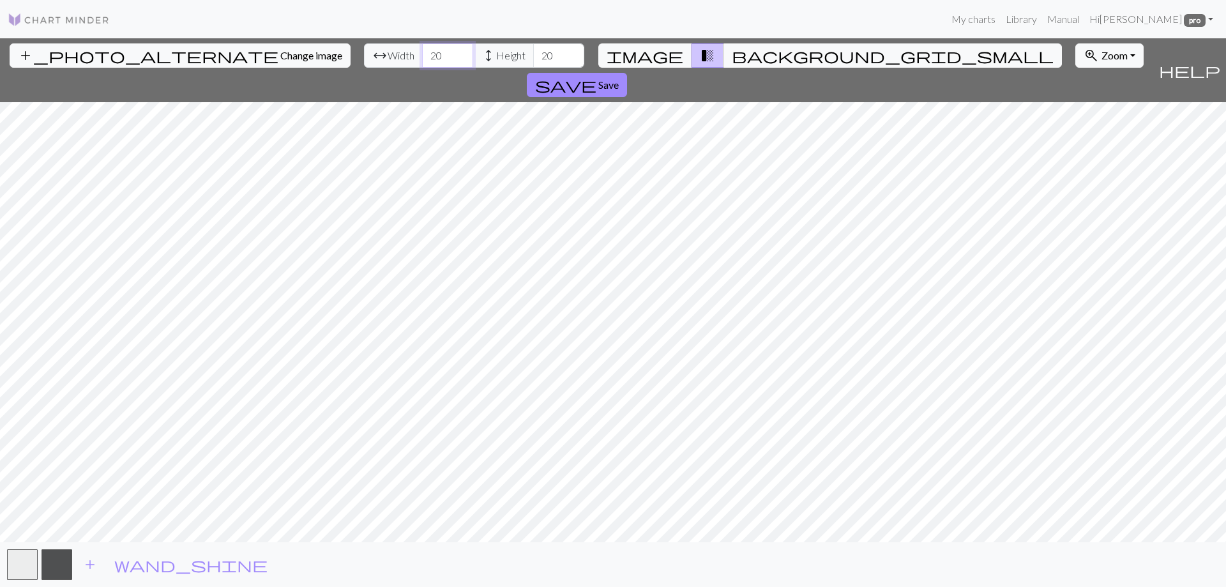
click at [422, 54] on input "20" at bounding box center [447, 55] width 51 height 24
type input "300"
click at [533, 56] on input "20" at bounding box center [558, 55] width 51 height 24
type input "300"
click at [627, 73] on button "save Save" at bounding box center [577, 85] width 100 height 24
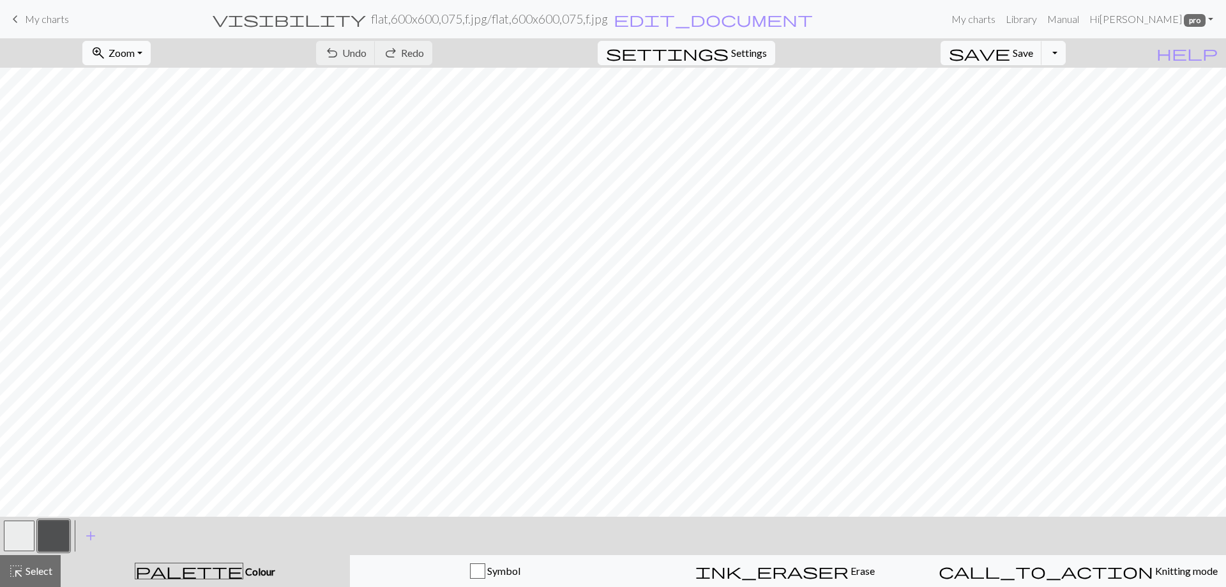
click at [151, 52] on button "zoom_in Zoom Zoom" at bounding box center [116, 53] width 68 height 24
click at [129, 153] on button "50%" at bounding box center [133, 153] width 101 height 20
click at [35, 18] on span "My charts" at bounding box center [47, 19] width 44 height 12
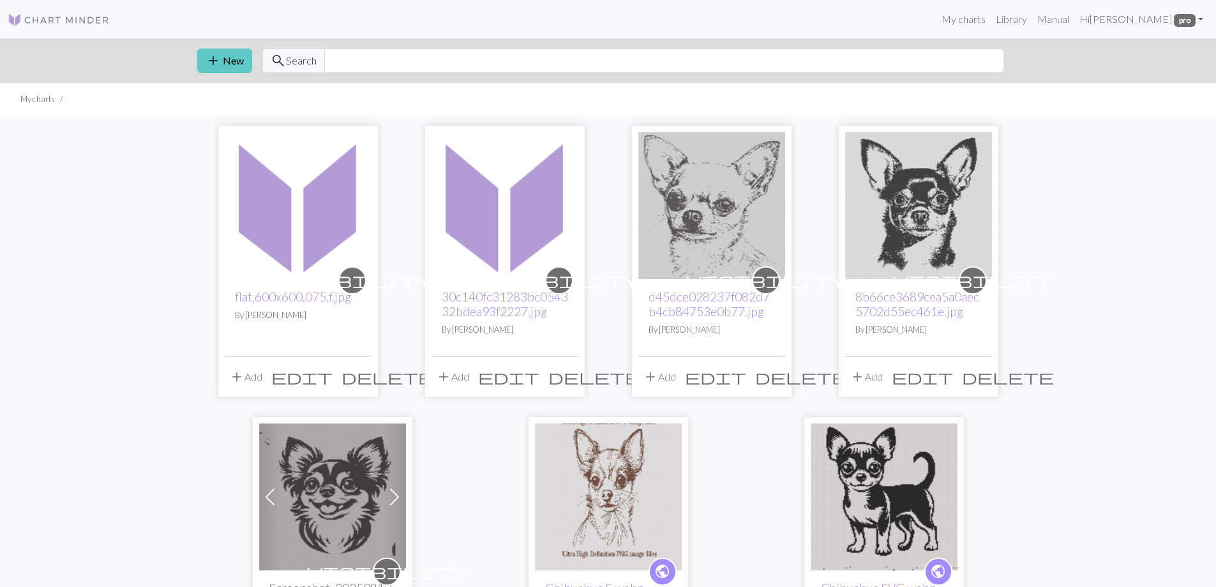
click at [211, 50] on button "add New" at bounding box center [224, 61] width 55 height 24
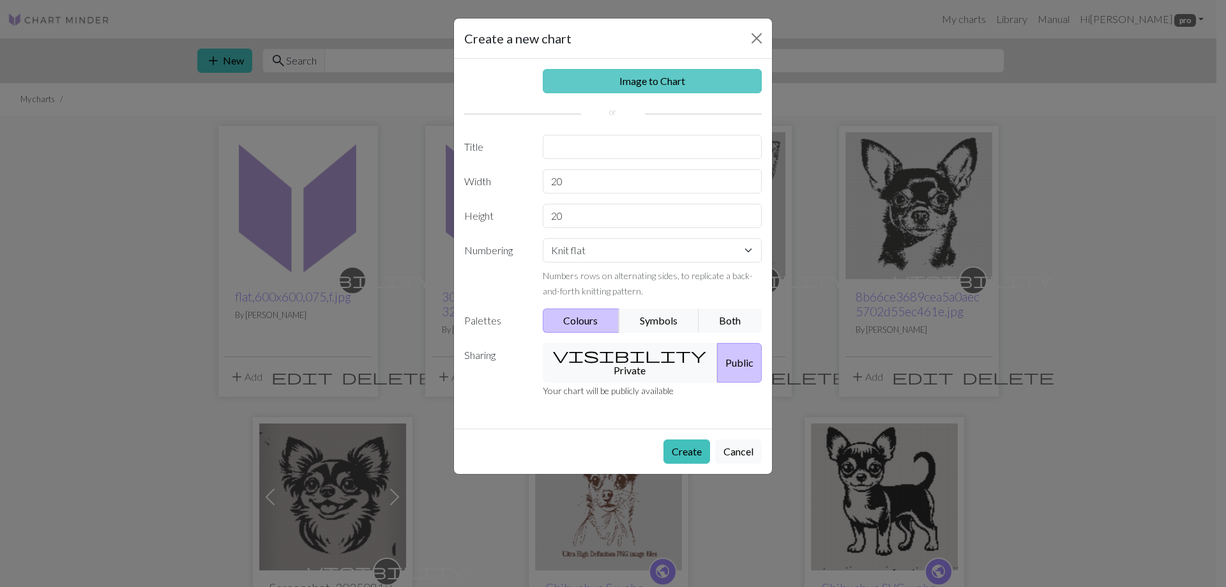
click at [660, 82] on link "Image to Chart" at bounding box center [653, 81] width 220 height 24
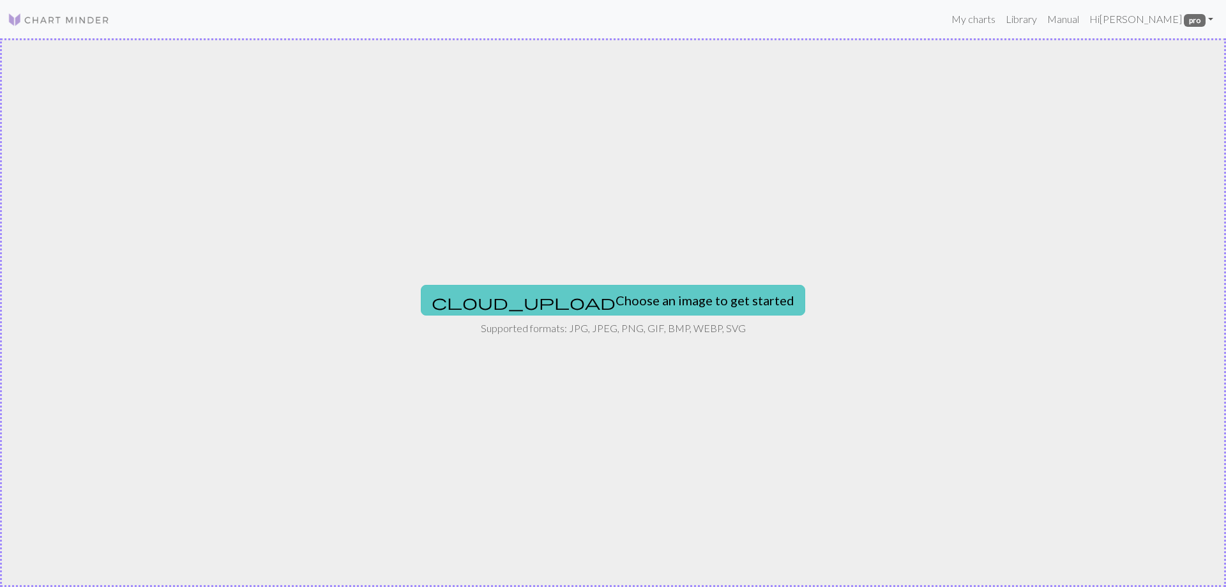
click at [571, 299] on button "cloud_upload Choose an image to get started" at bounding box center [613, 300] width 384 height 31
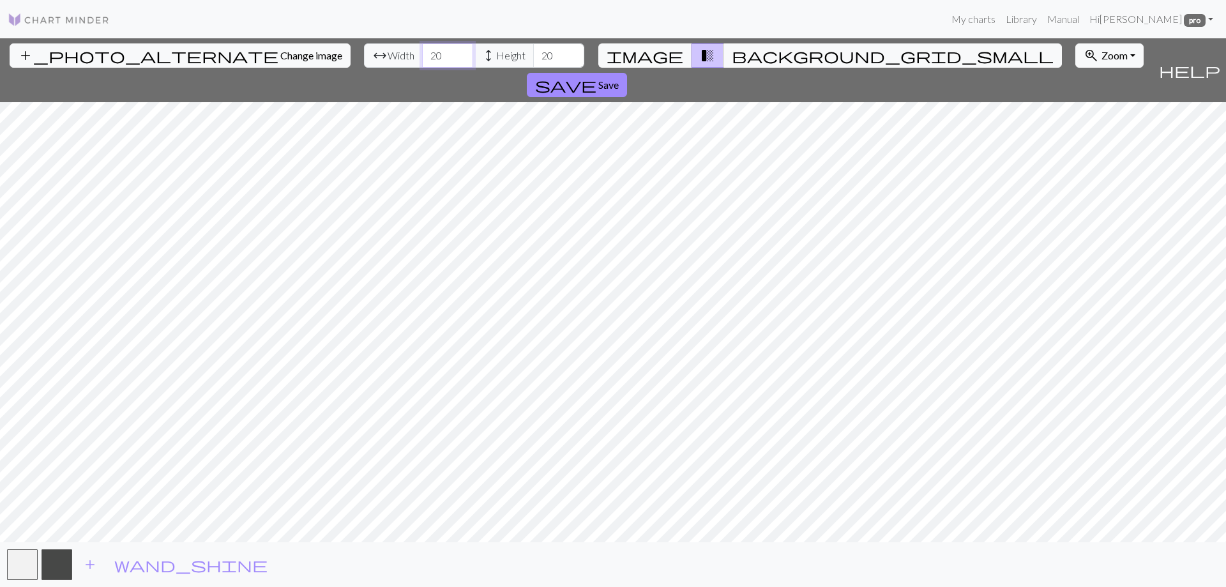
click at [422, 54] on input "20" at bounding box center [447, 55] width 51 height 24
click at [422, 57] on input "20" at bounding box center [447, 55] width 51 height 24
type input "300"
click at [533, 57] on input "20" at bounding box center [558, 55] width 51 height 24
click at [422, 57] on input "300" at bounding box center [447, 55] width 51 height 24
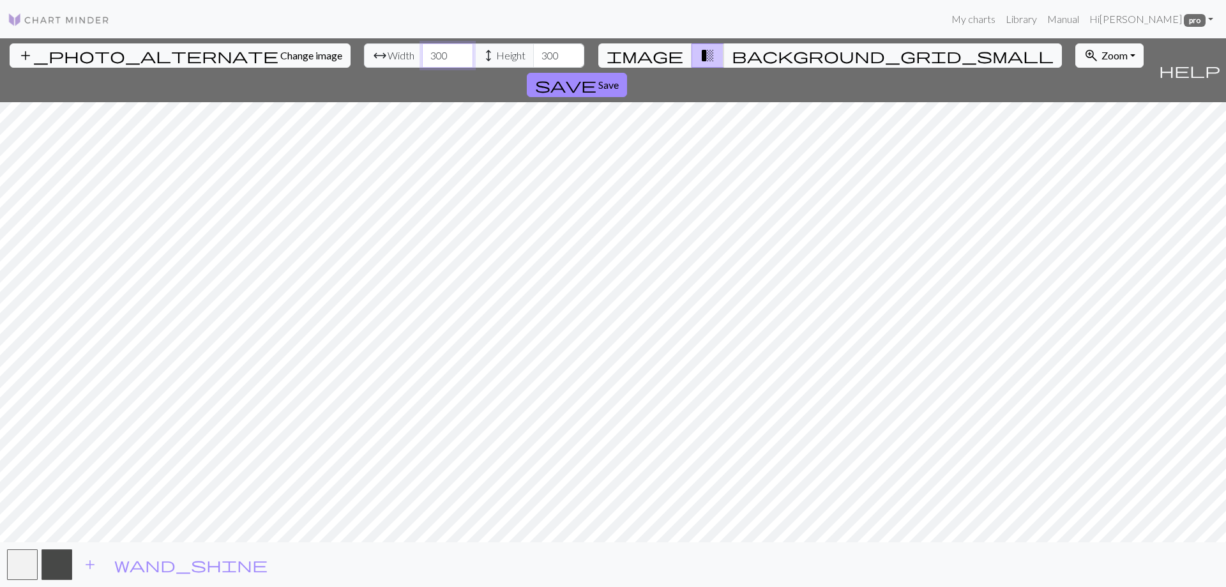
click at [422, 56] on input "300" at bounding box center [447, 55] width 51 height 24
click at [422, 58] on input "300" at bounding box center [447, 55] width 51 height 24
click at [533, 56] on input "300" at bounding box center [558, 55] width 51 height 24
type input "200"
click at [422, 58] on input "300" at bounding box center [447, 55] width 51 height 24
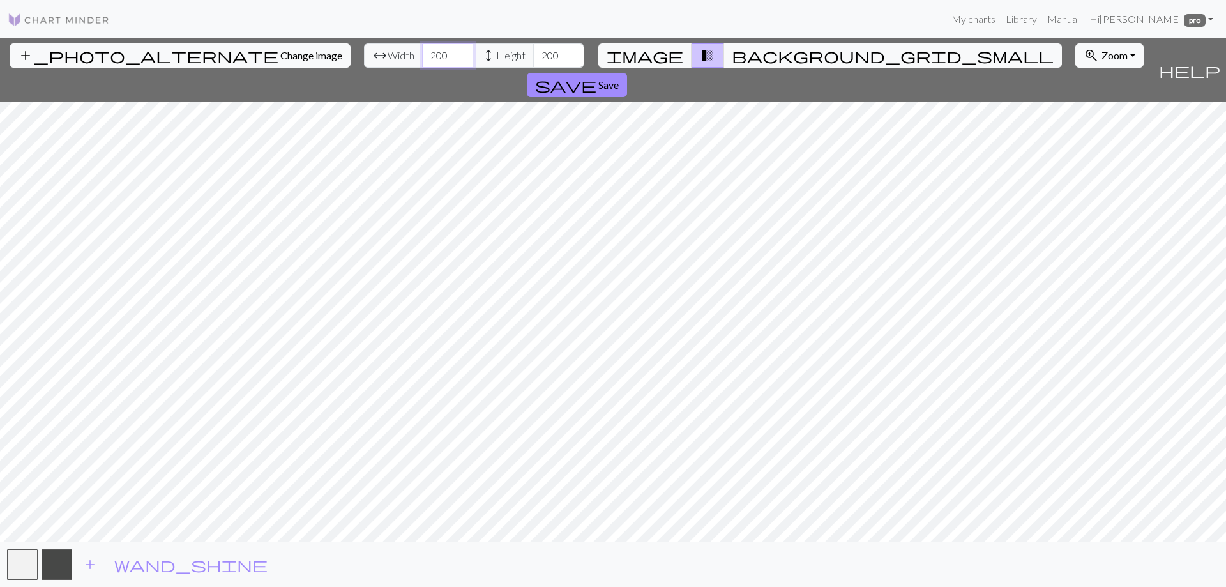
click at [422, 56] on input "200" at bounding box center [447, 55] width 51 height 24
click at [422, 55] on input "200" at bounding box center [447, 55] width 51 height 24
click at [422, 57] on input "200" at bounding box center [447, 55] width 51 height 24
click at [533, 54] on input "200" at bounding box center [558, 55] width 51 height 24
click at [422, 57] on input "240" at bounding box center [447, 55] width 51 height 24
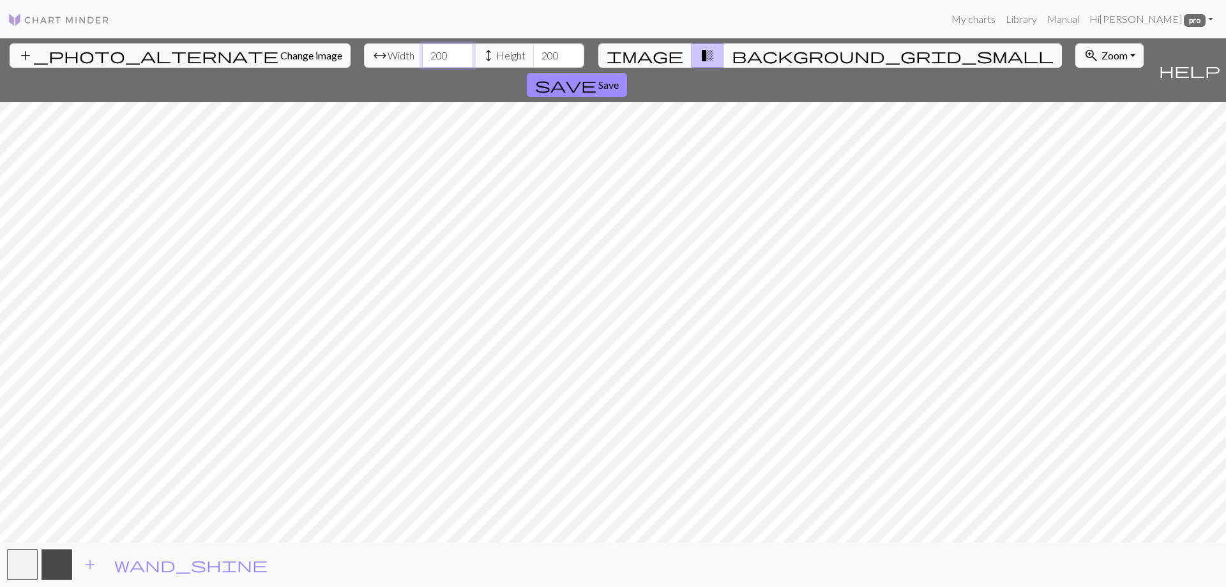
click at [422, 56] on input "200" at bounding box center [447, 55] width 51 height 24
click at [422, 56] on input "180" at bounding box center [447, 55] width 51 height 24
type input "150"
drag, startPoint x: 485, startPoint y: 57, endPoint x: 476, endPoint y: 57, distance: 8.3
click at [533, 57] on input "200" at bounding box center [558, 55] width 51 height 24
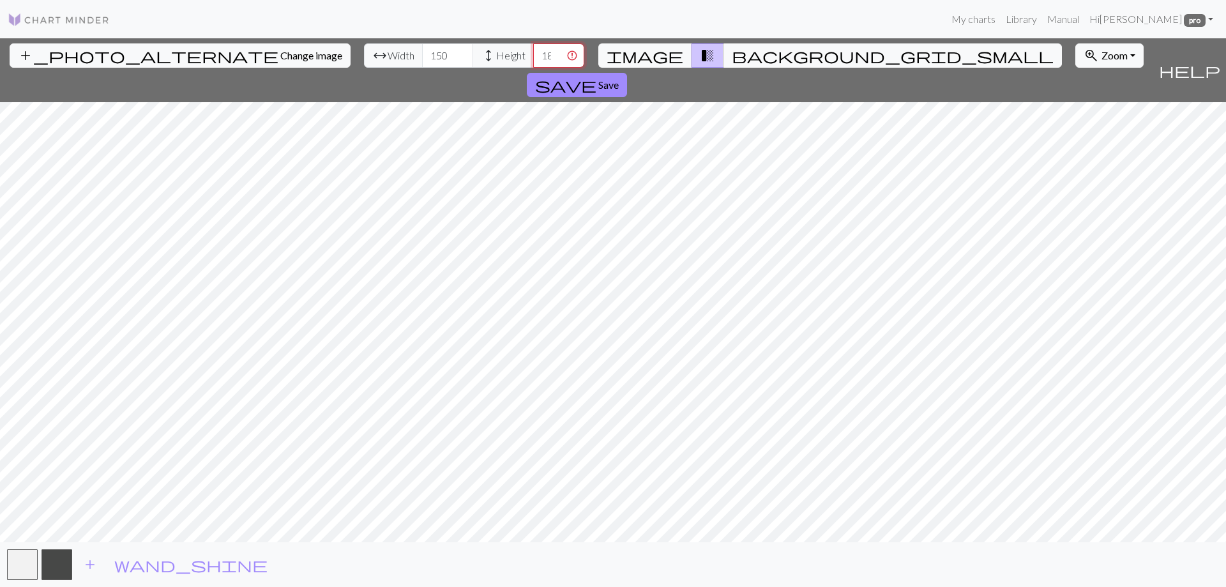
scroll to position [0, 8]
type input "1800"
click at [596, 76] on span "save" at bounding box center [565, 85] width 61 height 18
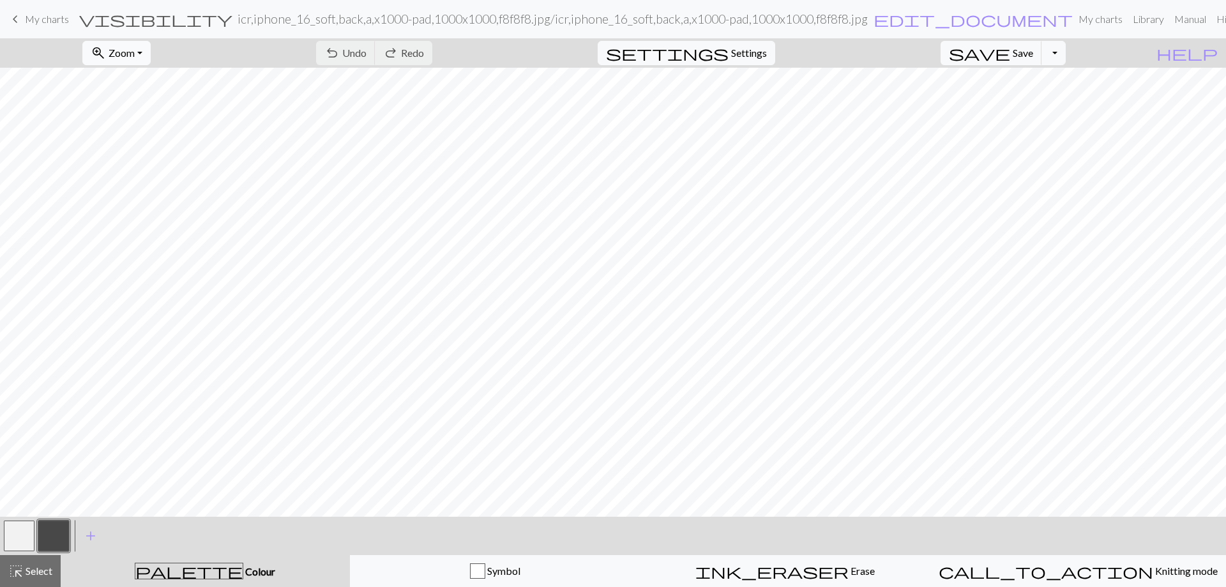
click at [106, 49] on span "zoom_in" at bounding box center [98, 53] width 15 height 18
click at [126, 151] on button "50%" at bounding box center [133, 153] width 101 height 20
click at [53, 20] on span "My charts" at bounding box center [47, 19] width 44 height 12
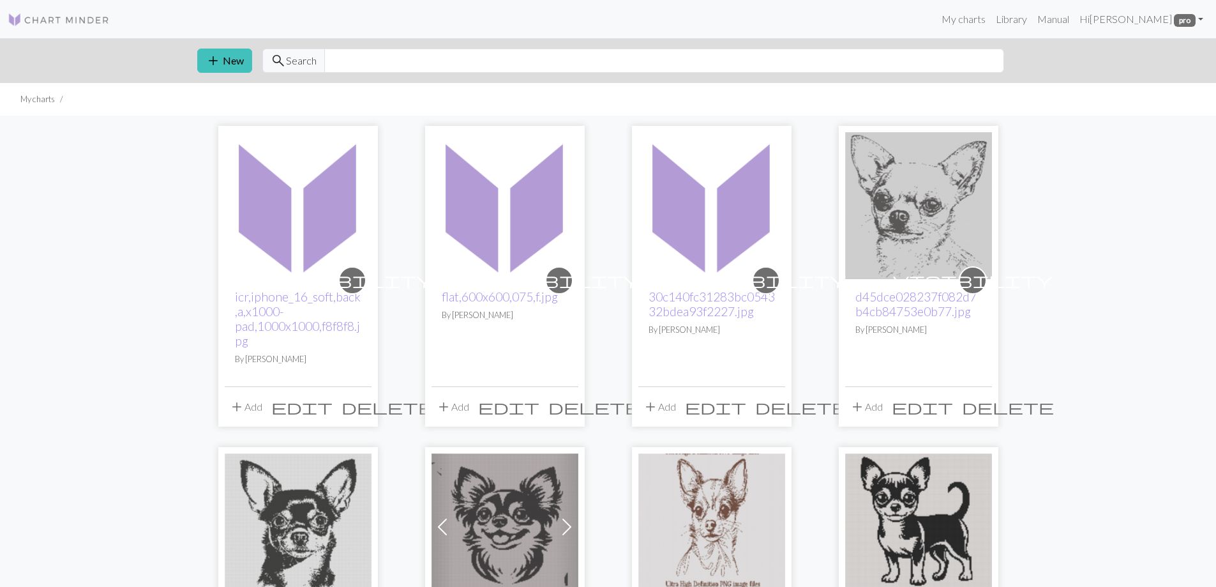
click at [358, 406] on span "delete" at bounding box center [388, 407] width 92 height 18
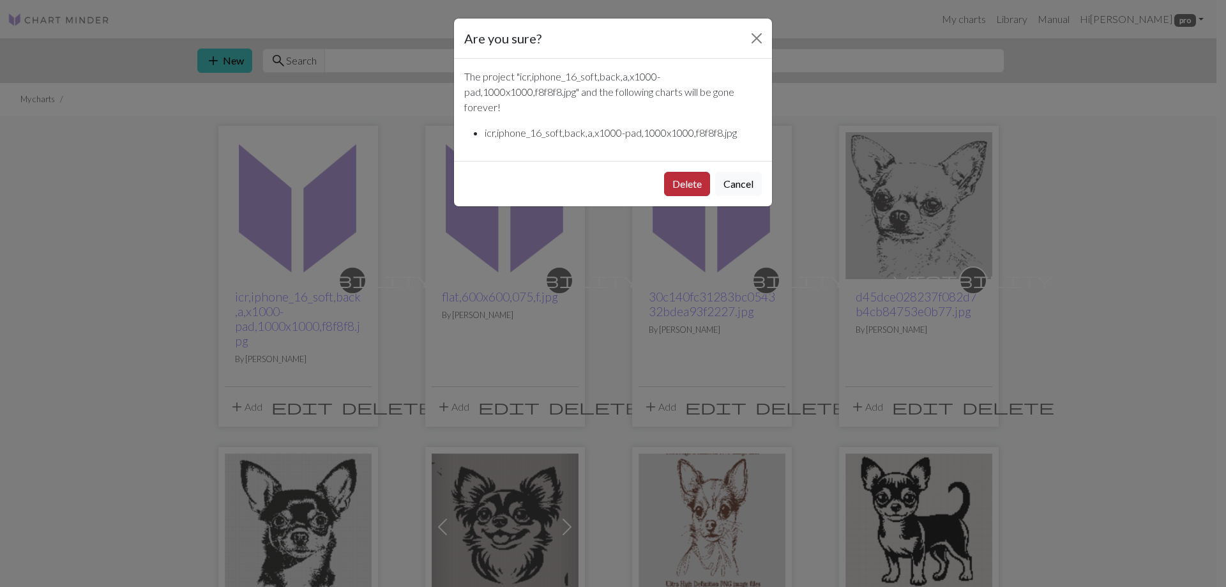
click at [684, 186] on button "Delete" at bounding box center [687, 184] width 46 height 24
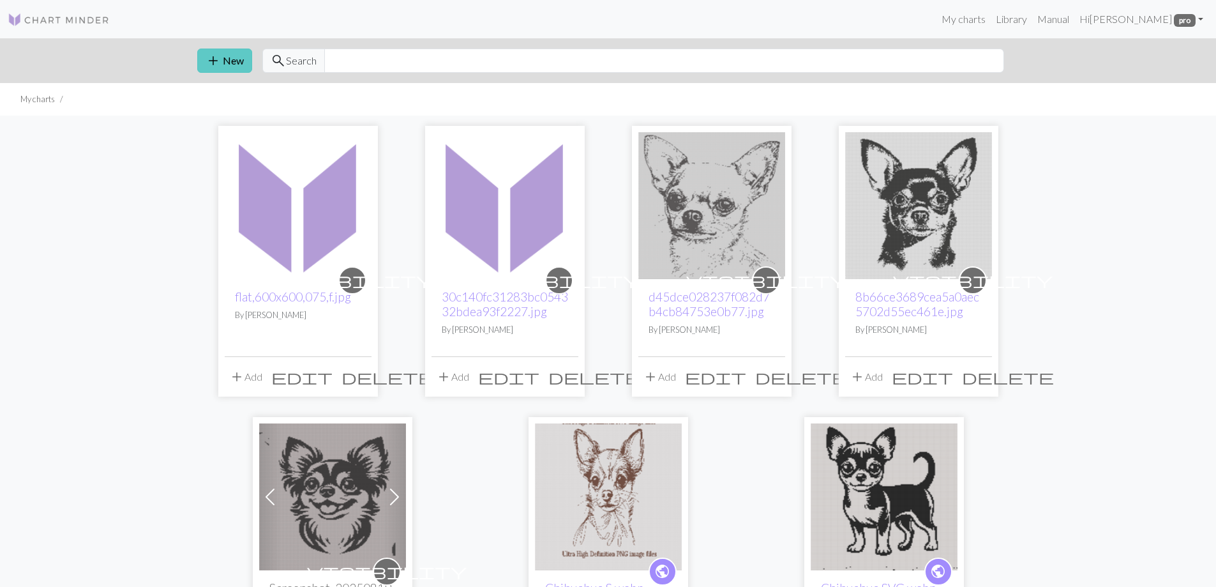
click at [218, 60] on span "add" at bounding box center [213, 61] width 15 height 18
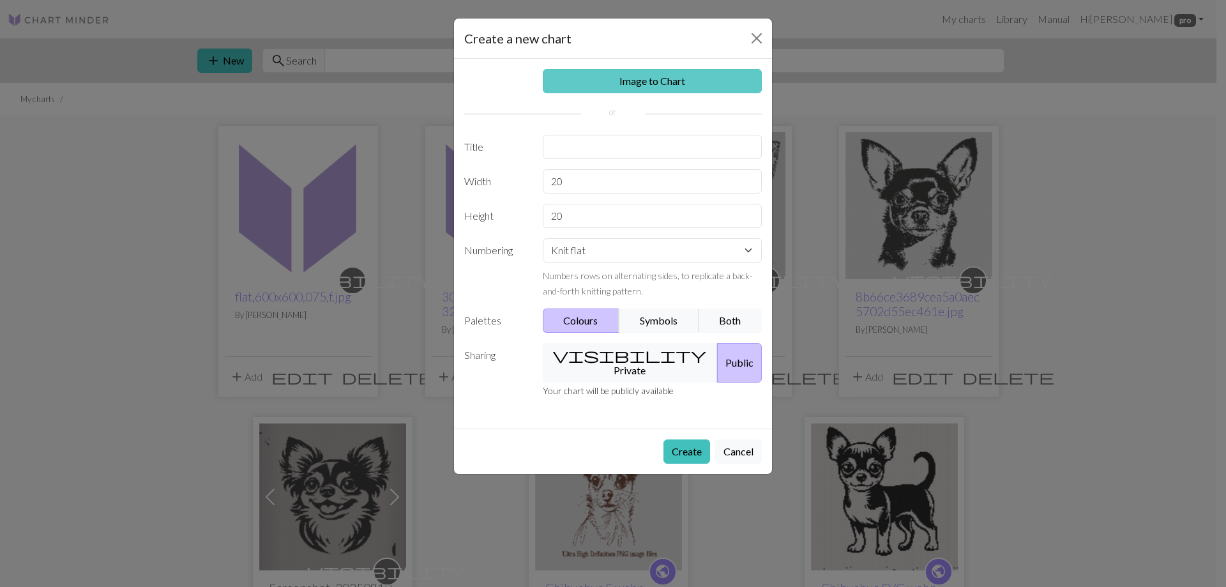
click at [652, 82] on link "Image to Chart" at bounding box center [653, 81] width 220 height 24
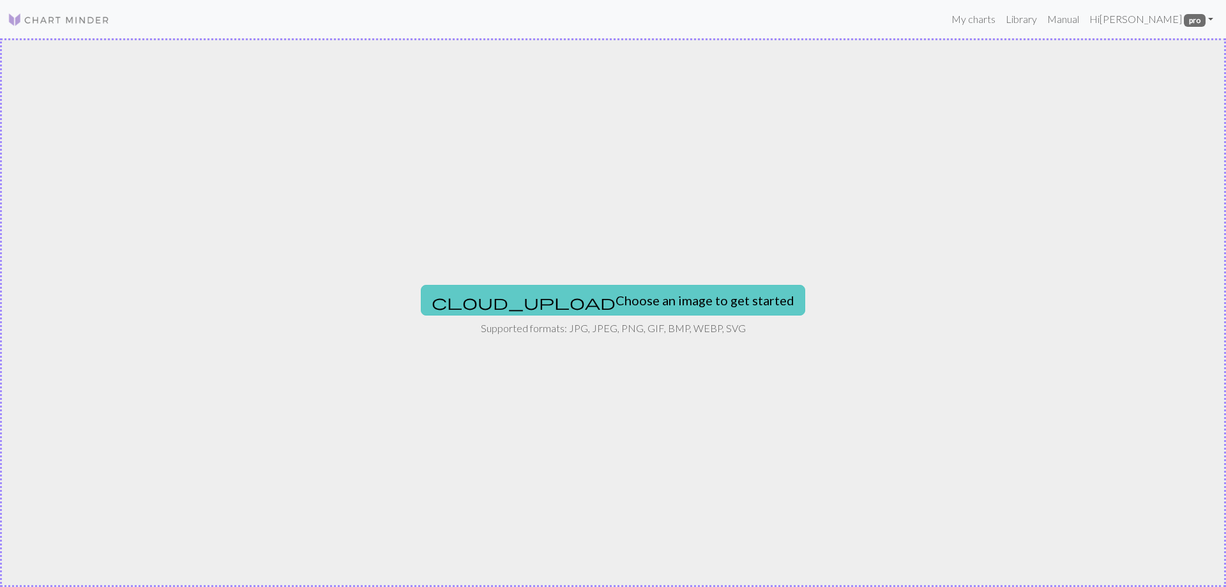
click at [628, 301] on button "cloud_upload Choose an image to get started" at bounding box center [613, 300] width 384 height 31
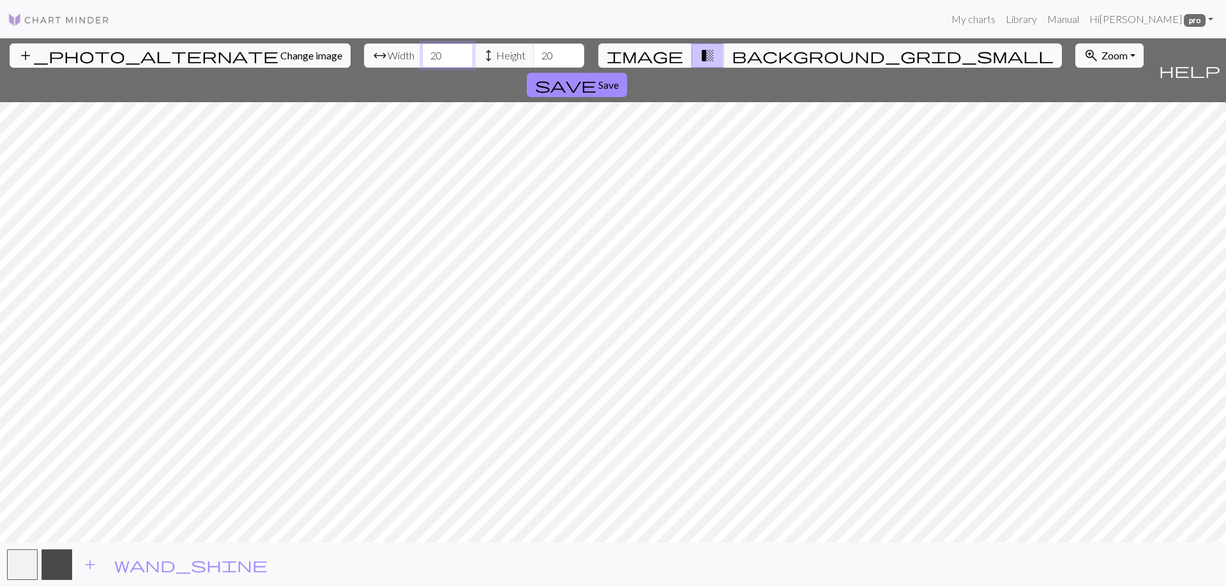
click at [422, 57] on input "20" at bounding box center [447, 55] width 51 height 24
type input "150"
click at [533, 56] on input "20" at bounding box center [558, 55] width 51 height 24
type input "250"
click at [422, 57] on input "150" at bounding box center [447, 55] width 51 height 24
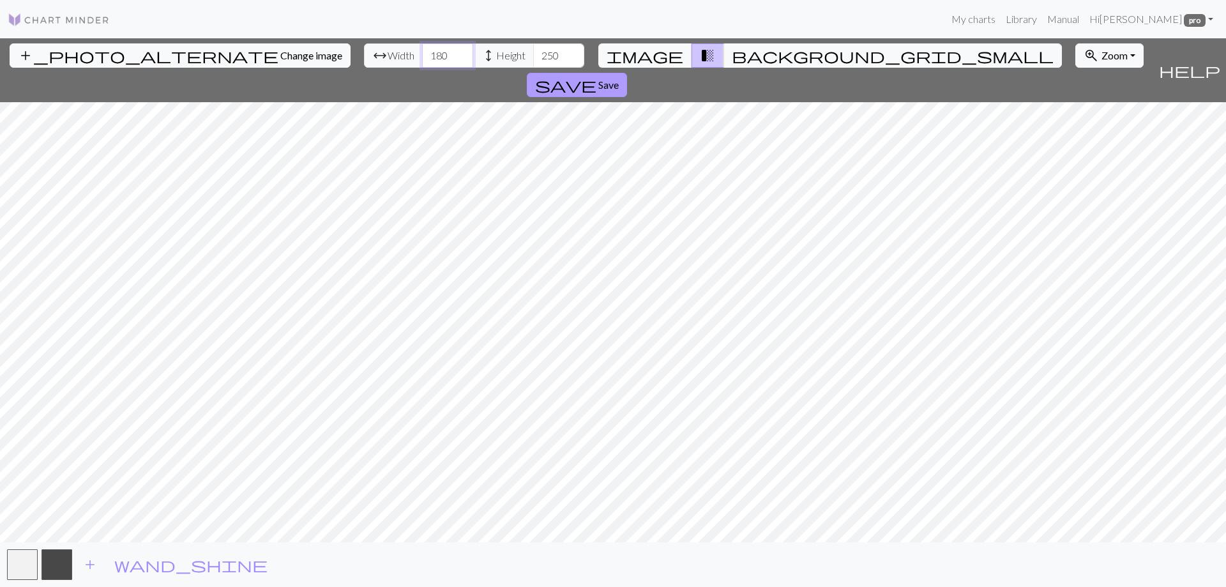
type input "180"
click at [619, 79] on span "Save" at bounding box center [608, 85] width 20 height 12
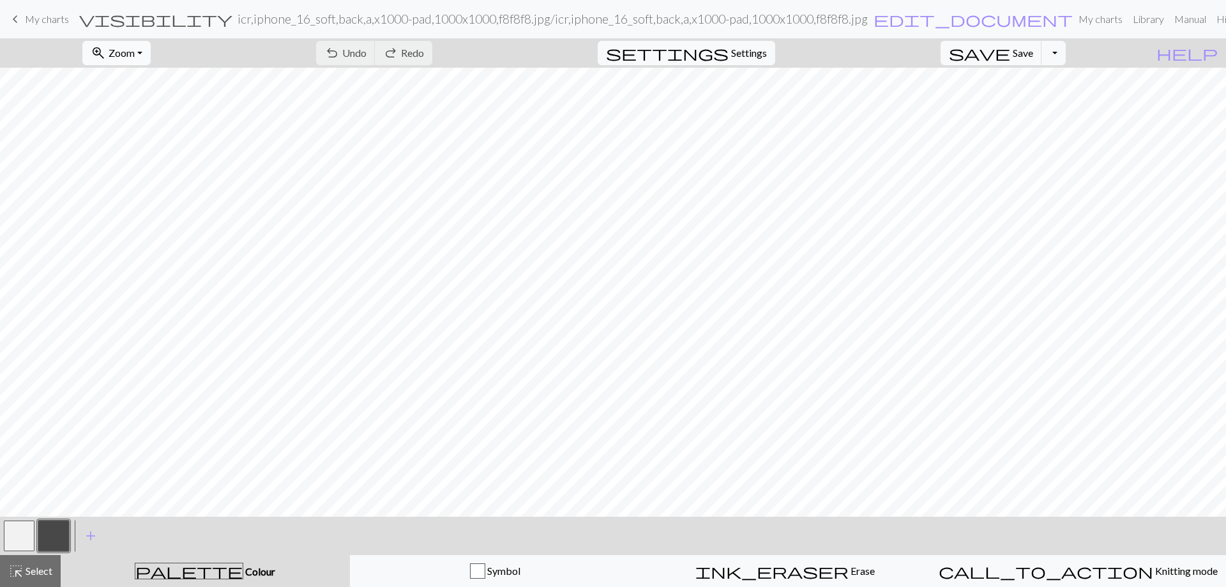
click at [151, 51] on button "zoom_in Zoom Zoom" at bounding box center [116, 53] width 68 height 24
click at [131, 153] on button "50%" at bounding box center [133, 153] width 101 height 20
click at [55, 21] on span "My charts" at bounding box center [47, 19] width 44 height 12
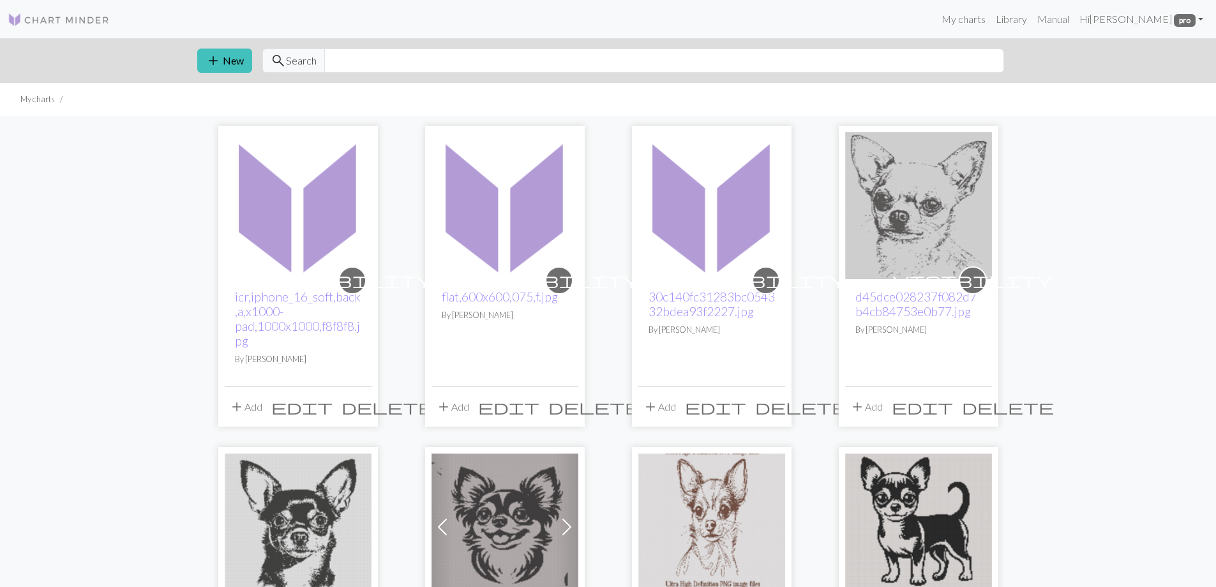
click at [358, 402] on span "delete" at bounding box center [388, 407] width 92 height 18
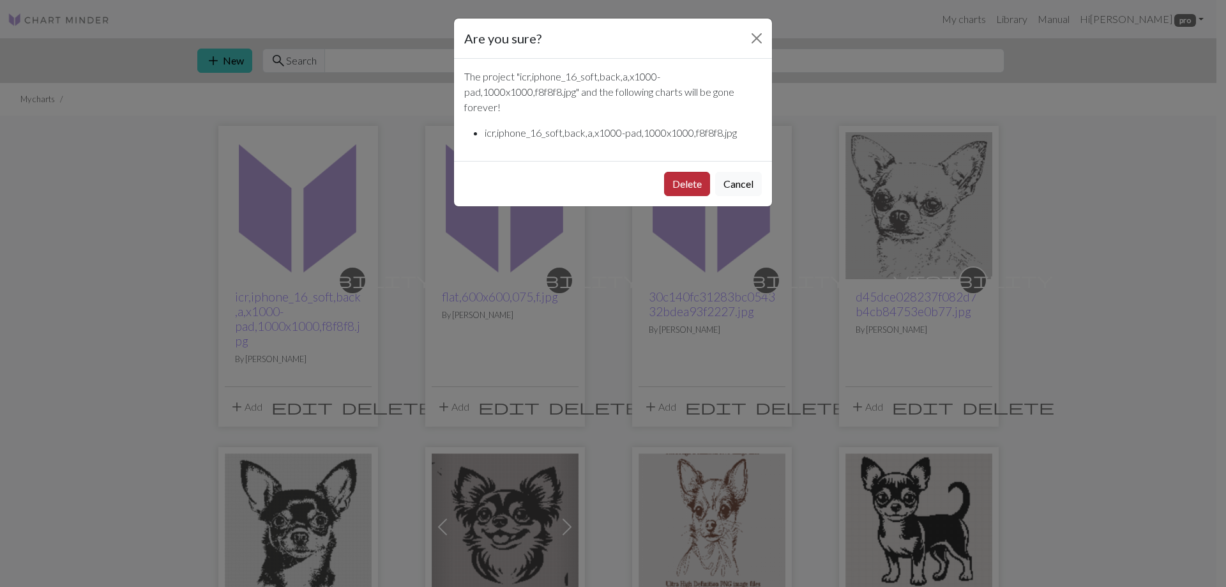
click at [683, 183] on button "Delete" at bounding box center [687, 184] width 46 height 24
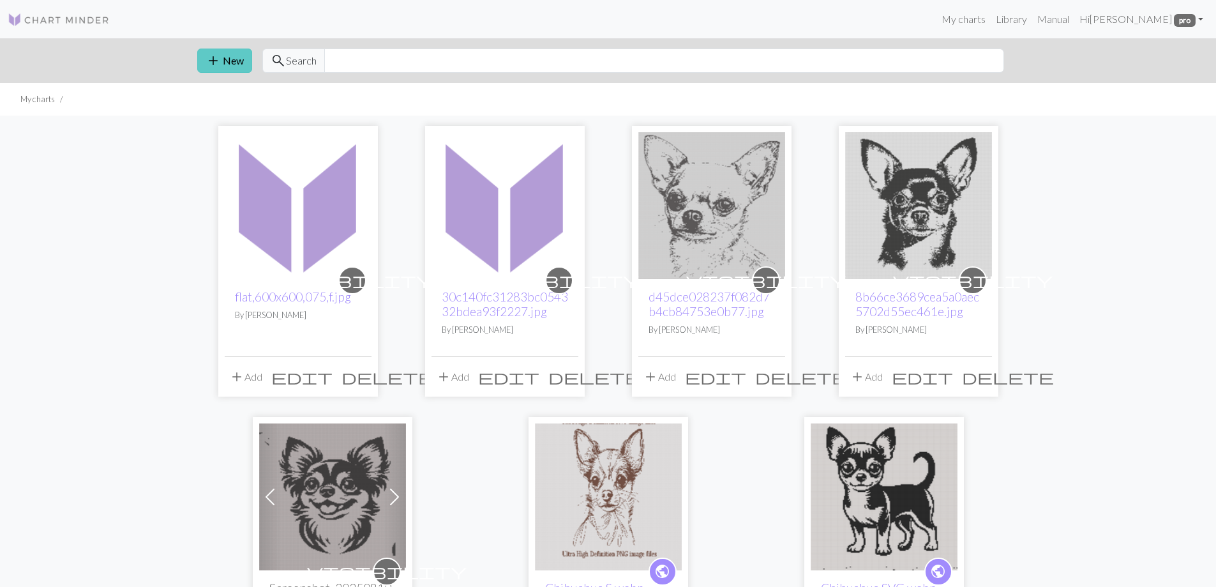
click at [225, 54] on button "add New" at bounding box center [224, 61] width 55 height 24
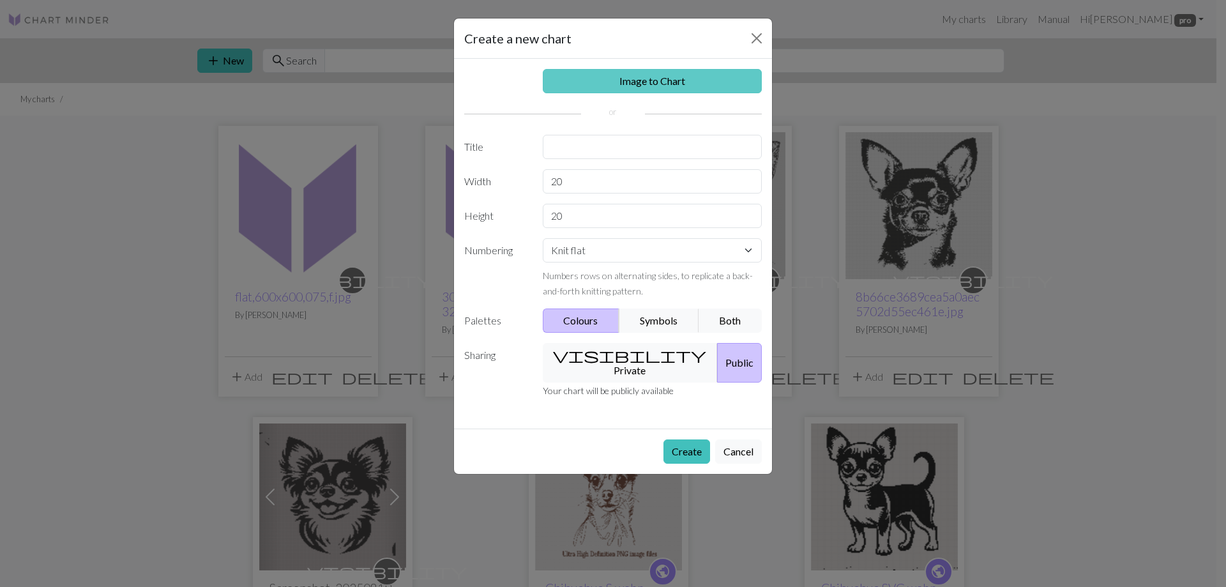
click at [586, 84] on link "Image to Chart" at bounding box center [653, 81] width 220 height 24
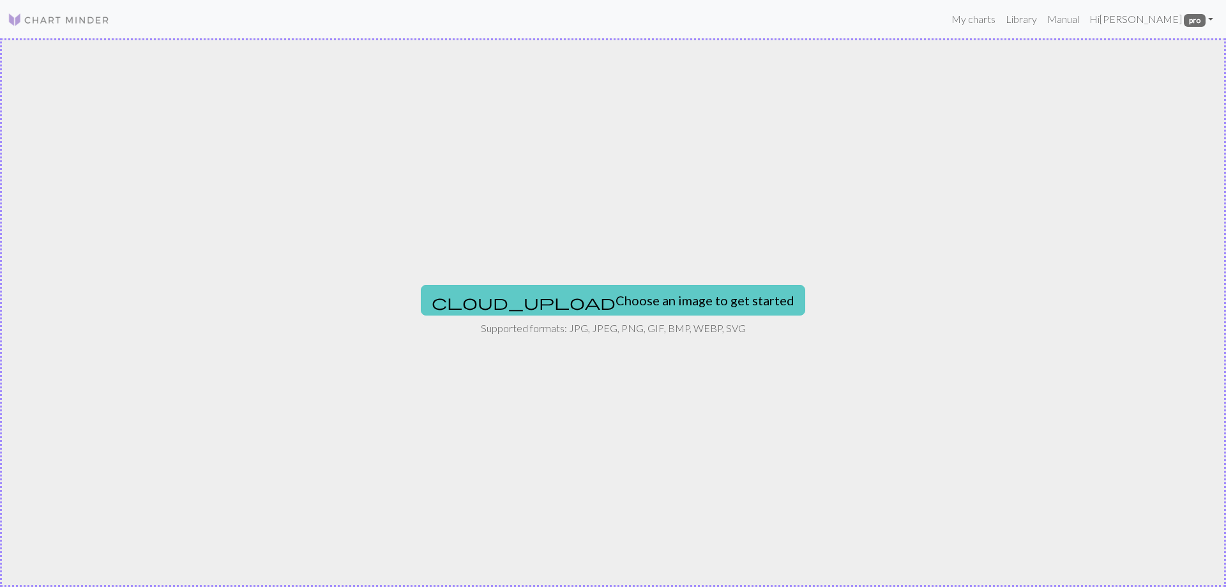
click at [596, 296] on button "cloud_upload Choose an image to get started" at bounding box center [613, 300] width 384 height 31
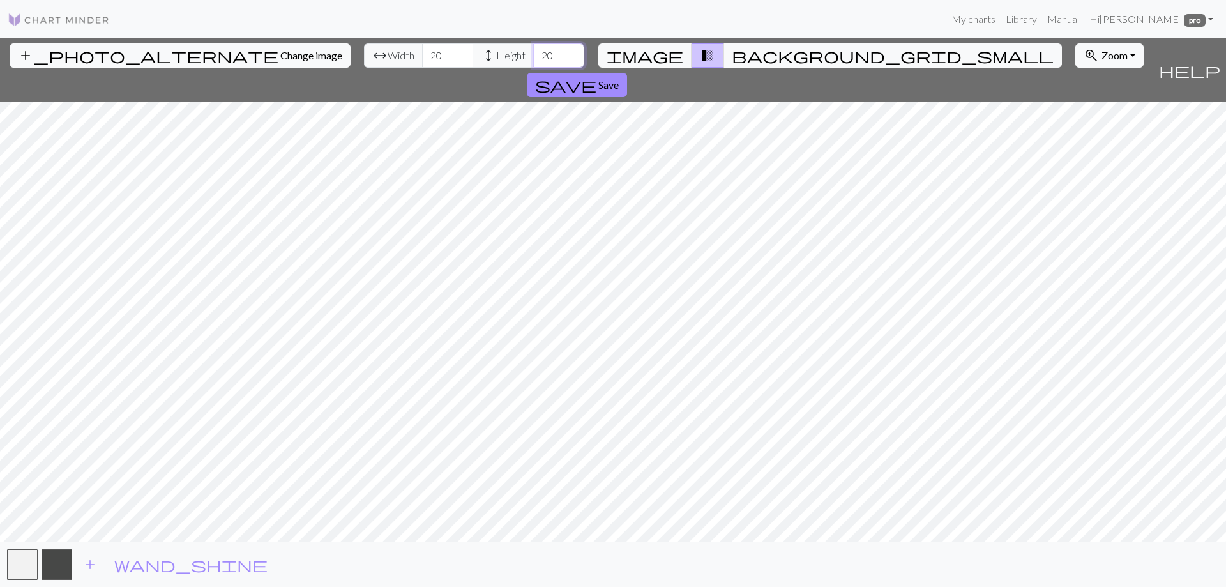
click at [533, 56] on input "20" at bounding box center [558, 55] width 51 height 24
type input "300"
click at [422, 52] on input "20" at bounding box center [447, 55] width 51 height 24
type input "300"
click at [596, 76] on span "save" at bounding box center [565, 85] width 61 height 18
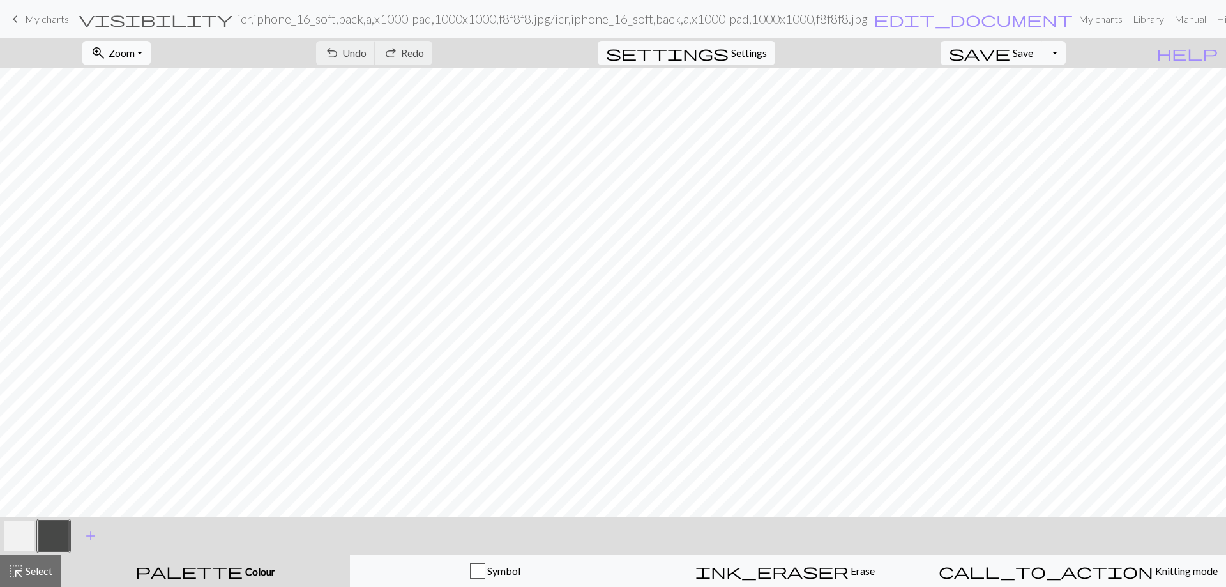
click at [106, 49] on span "zoom_in" at bounding box center [98, 53] width 15 height 18
click at [127, 149] on button "50%" at bounding box center [133, 153] width 101 height 20
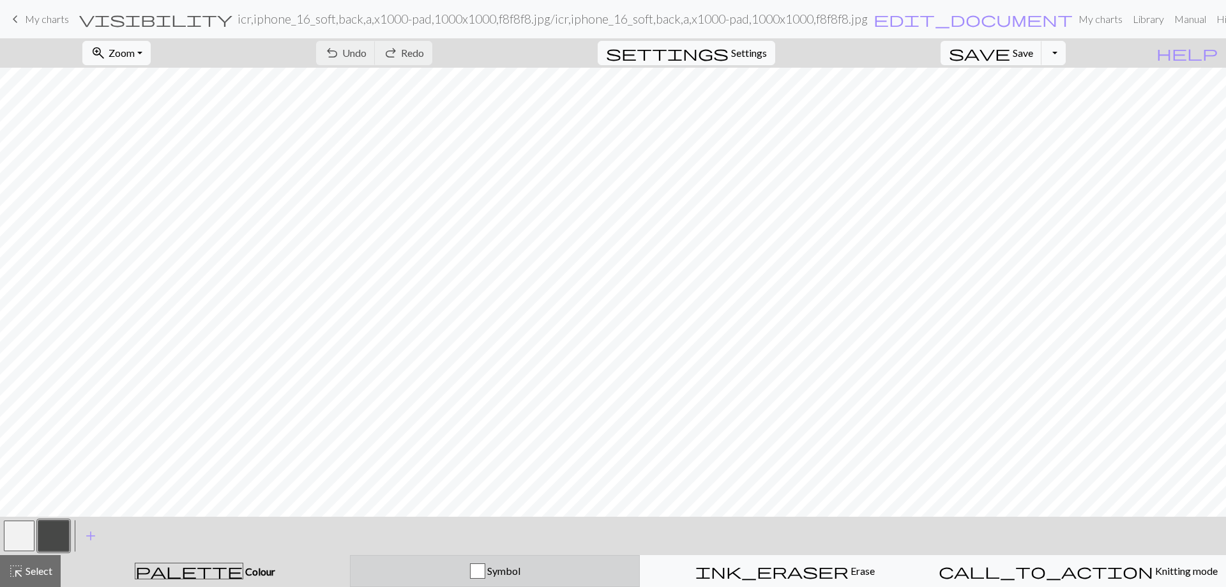
click at [584, 573] on div "Symbol" at bounding box center [495, 570] width 274 height 15
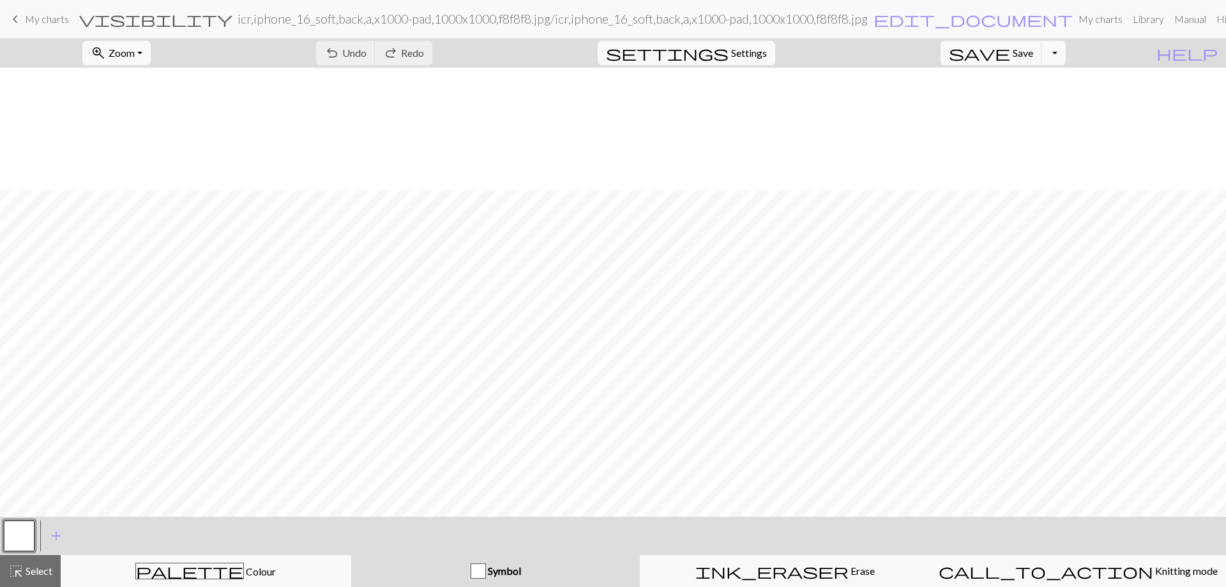
scroll to position [1493, 0]
click at [36, 19] on span "My charts" at bounding box center [47, 19] width 44 height 12
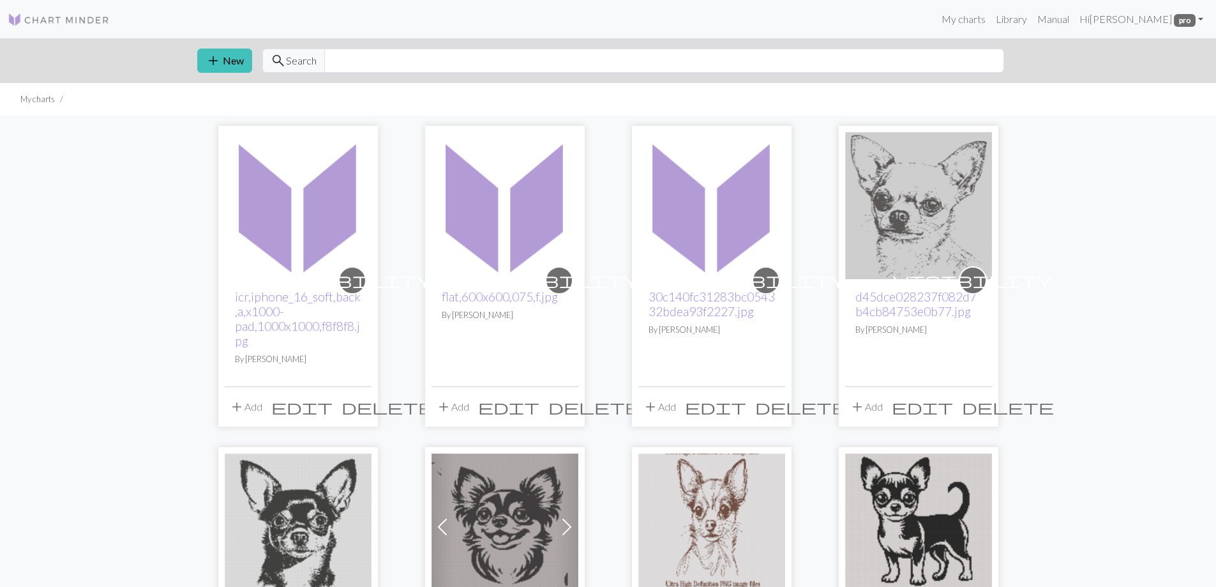
click at [362, 406] on span "delete" at bounding box center [388, 407] width 92 height 18
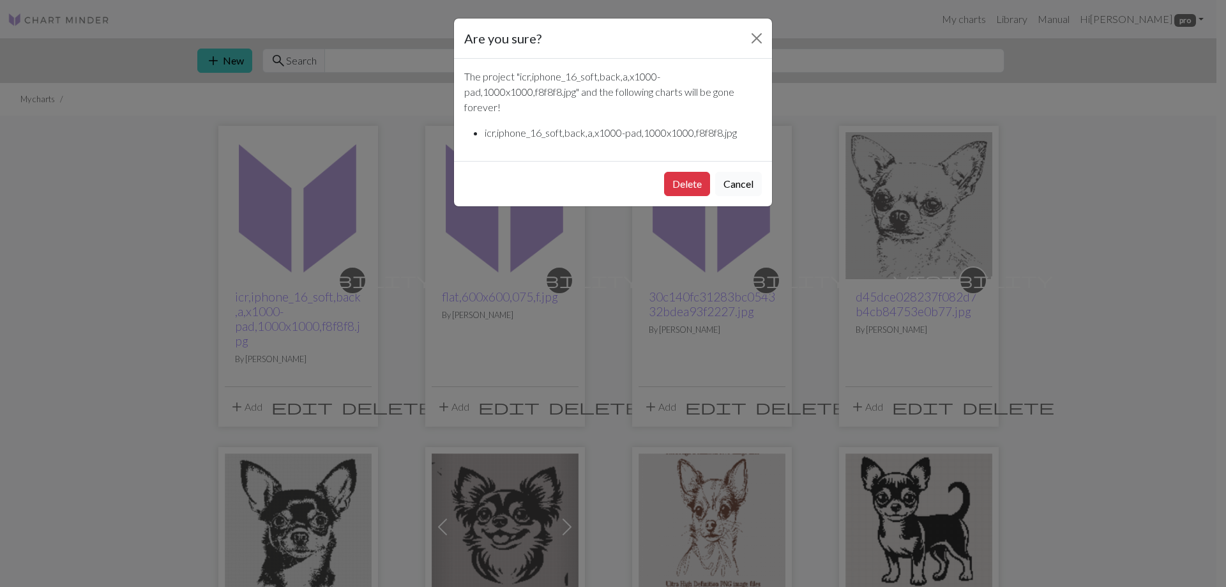
click at [739, 183] on button "Cancel" at bounding box center [738, 184] width 47 height 24
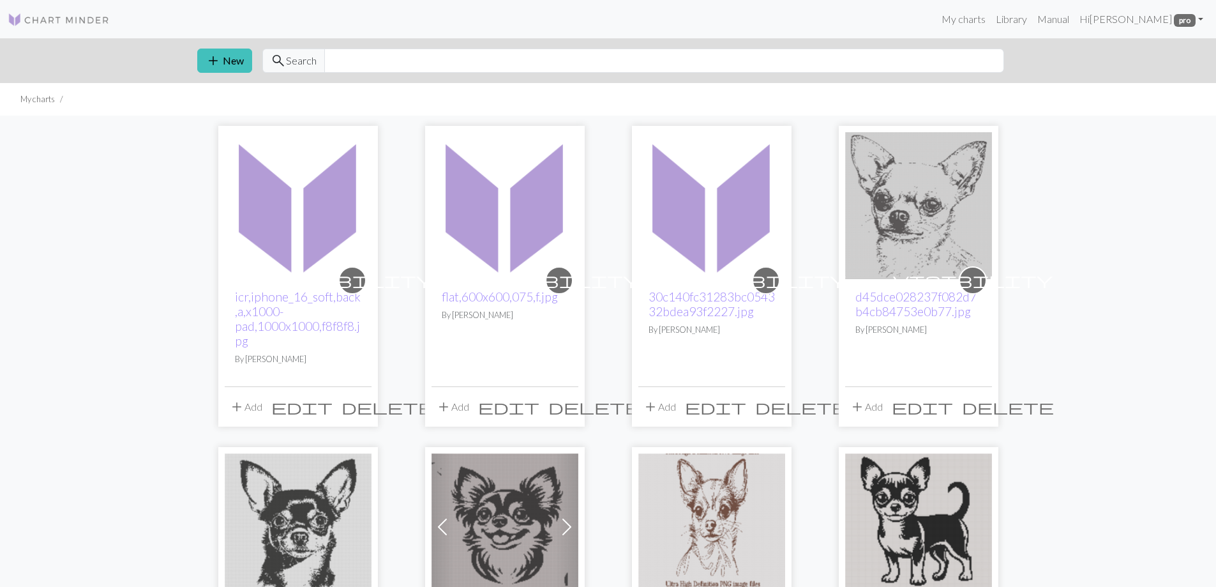
click at [354, 405] on span "delete" at bounding box center [388, 407] width 92 height 18
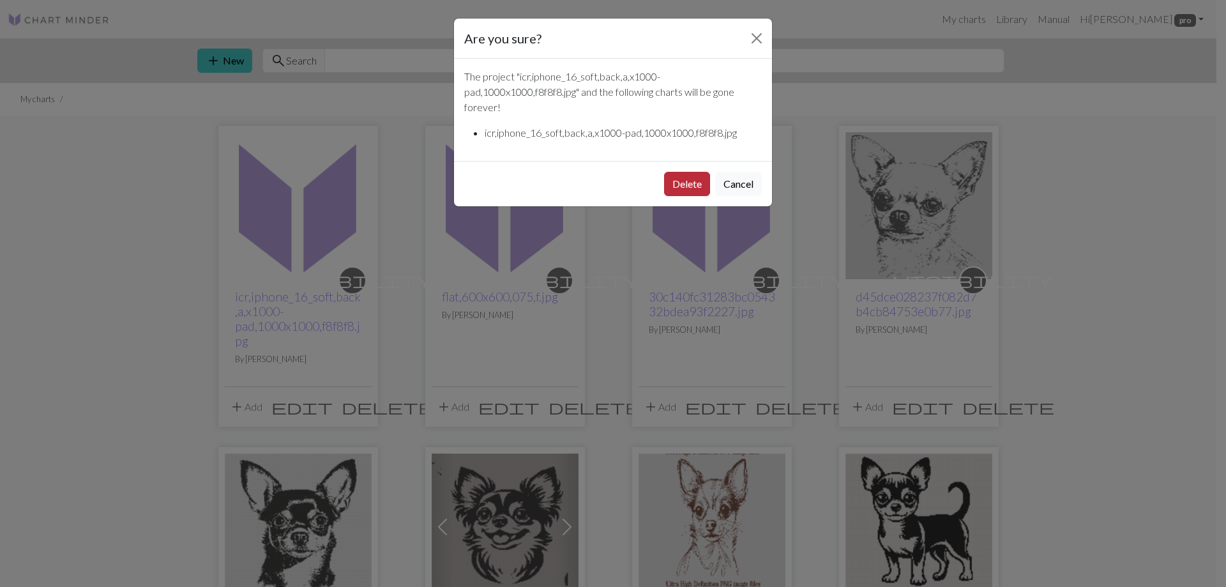
click at [677, 185] on button "Delete" at bounding box center [687, 184] width 46 height 24
